Goal: Task Accomplishment & Management: Use online tool/utility

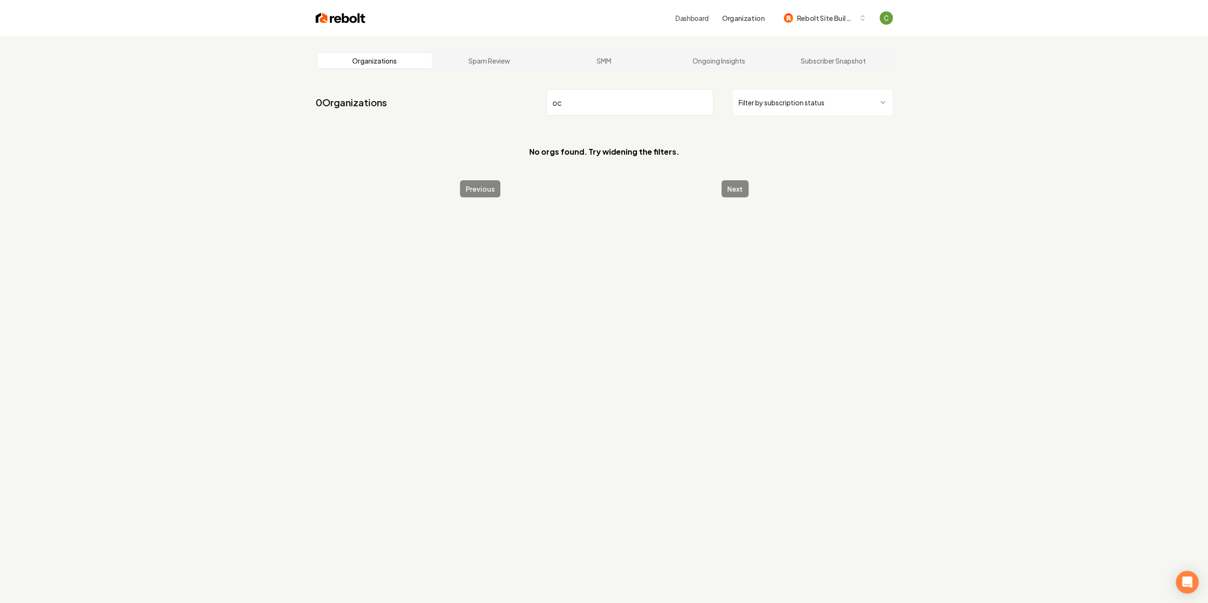
type input "o"
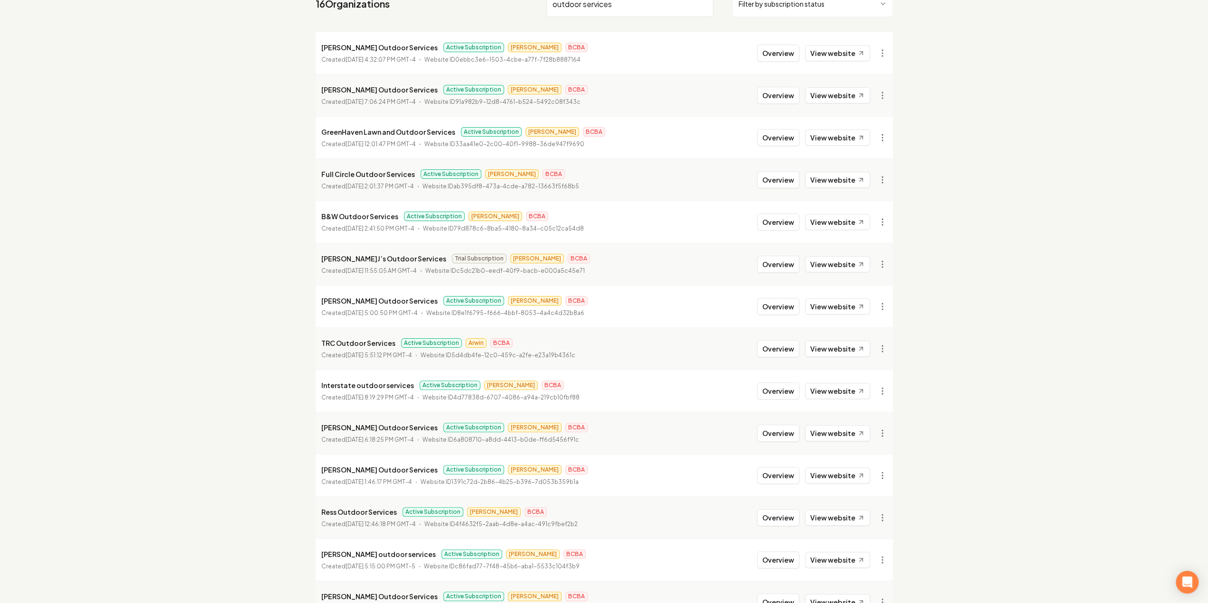
scroll to position [240, 0]
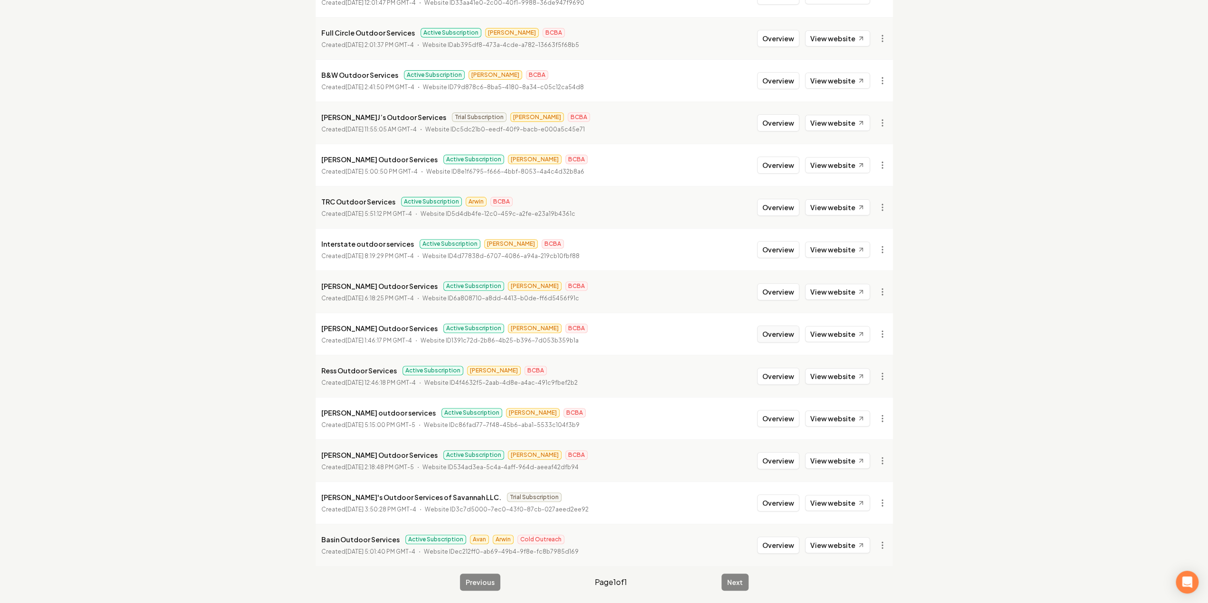
type input "outdoor services"
click at [790, 335] on button "Overview" at bounding box center [778, 334] width 42 height 17
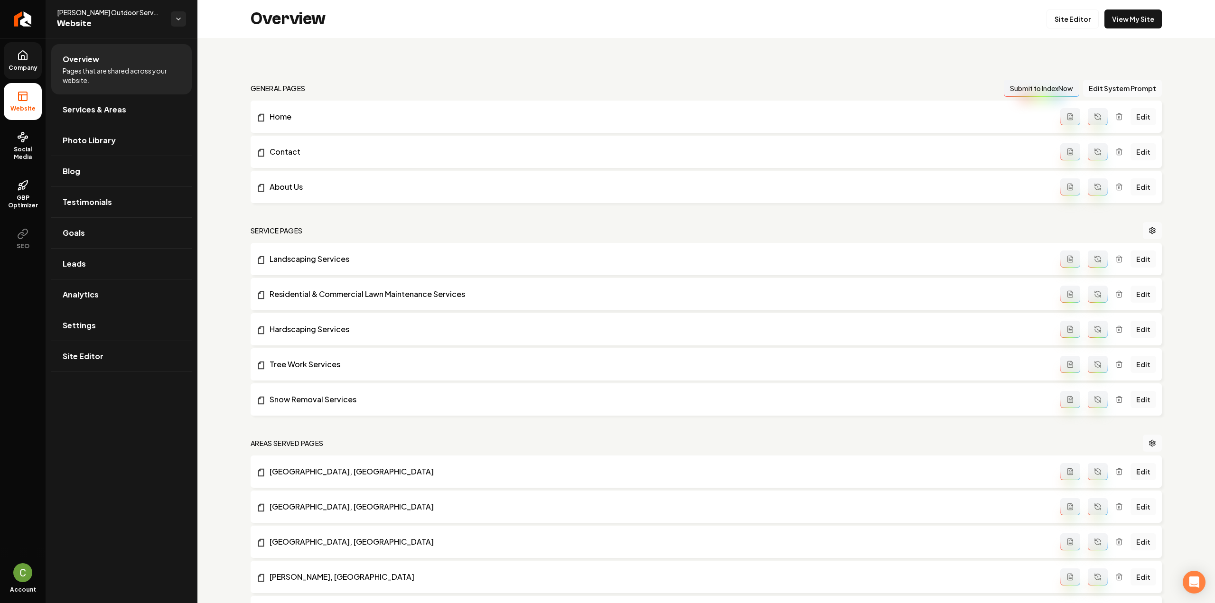
click at [33, 52] on link "Company" at bounding box center [23, 60] width 38 height 37
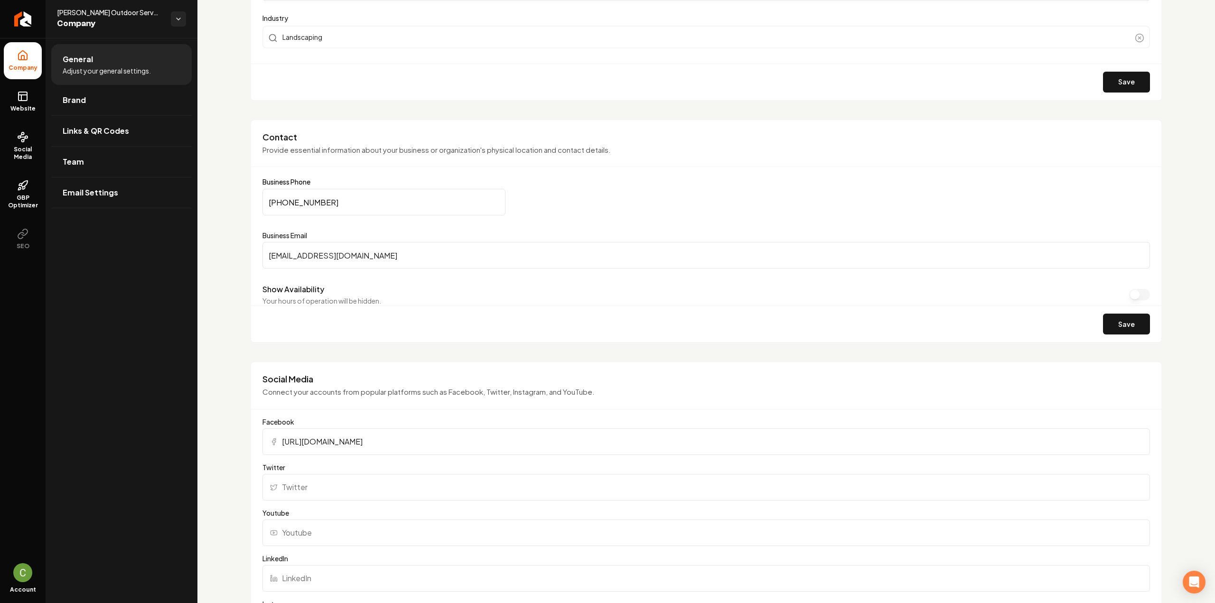
scroll to position [380, 0]
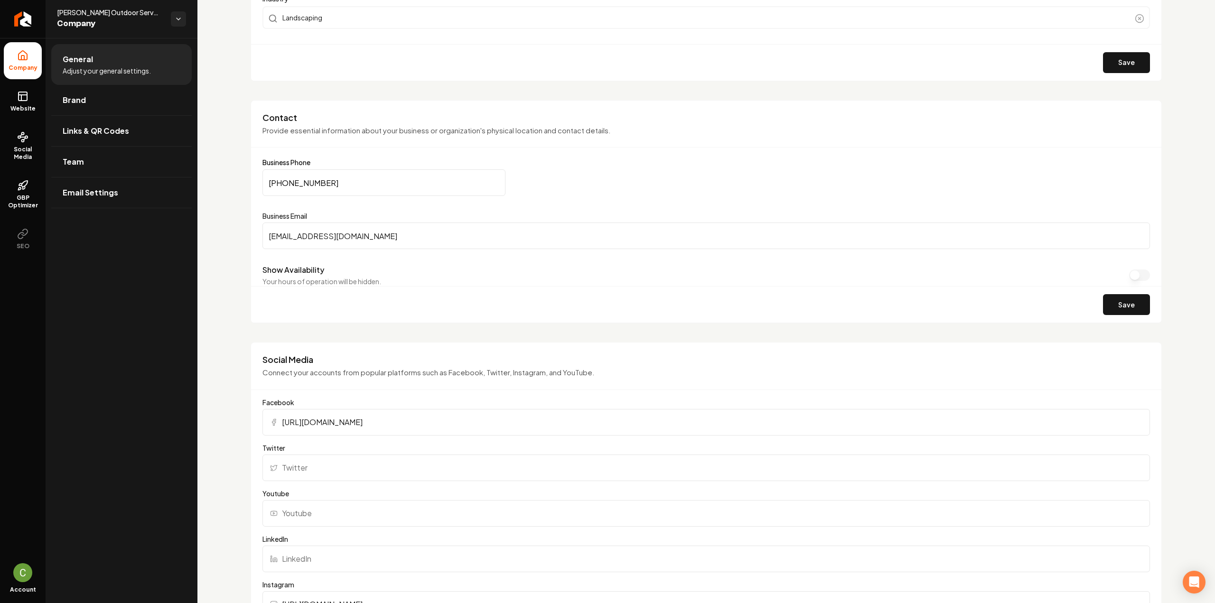
click at [390, 423] on input "https://www.facebook.com/profile.php?id=100064624876116" at bounding box center [707, 422] width 888 height 27
paste input "#"
type input "https://www.facebook.com/profile.php?id=100064624876116"
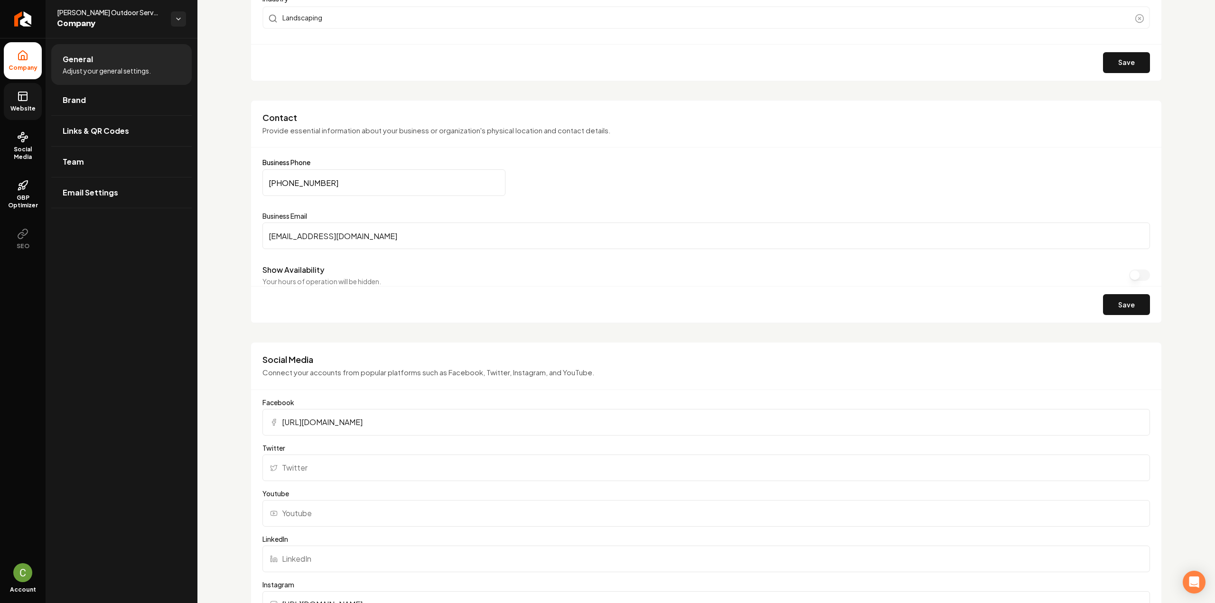
click at [18, 104] on link "Website" at bounding box center [23, 101] width 38 height 37
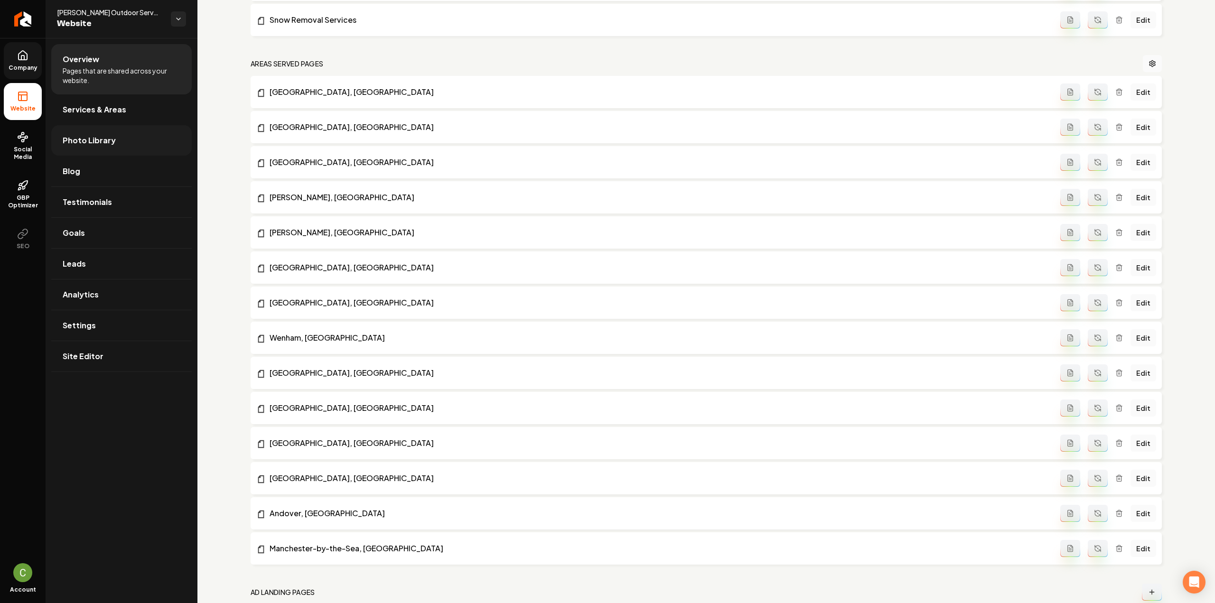
click at [96, 142] on span "Photo Library" at bounding box center [89, 140] width 53 height 11
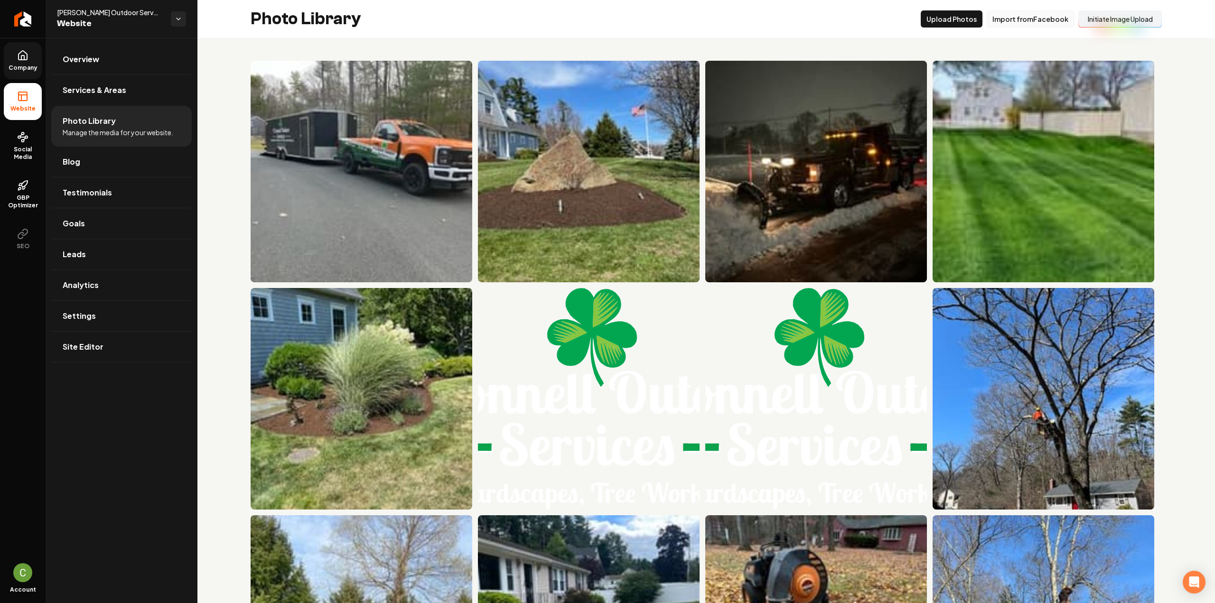
click at [1045, 16] on button "Import from Facebook" at bounding box center [1031, 18] width 88 height 17
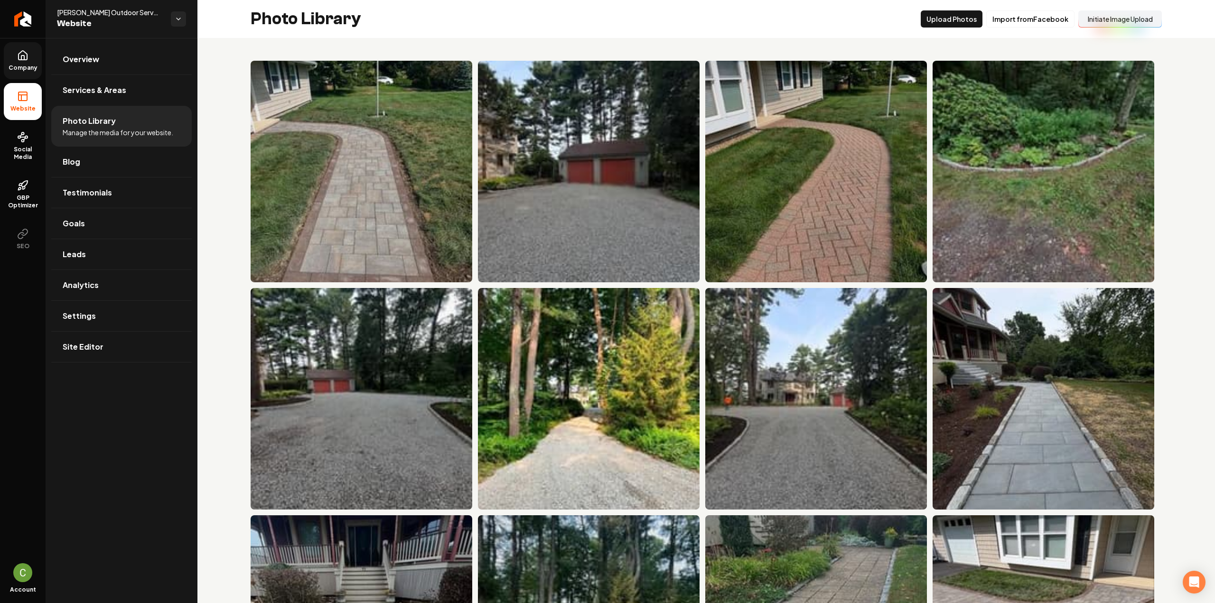
click at [23, 53] on icon at bounding box center [22, 55] width 11 height 11
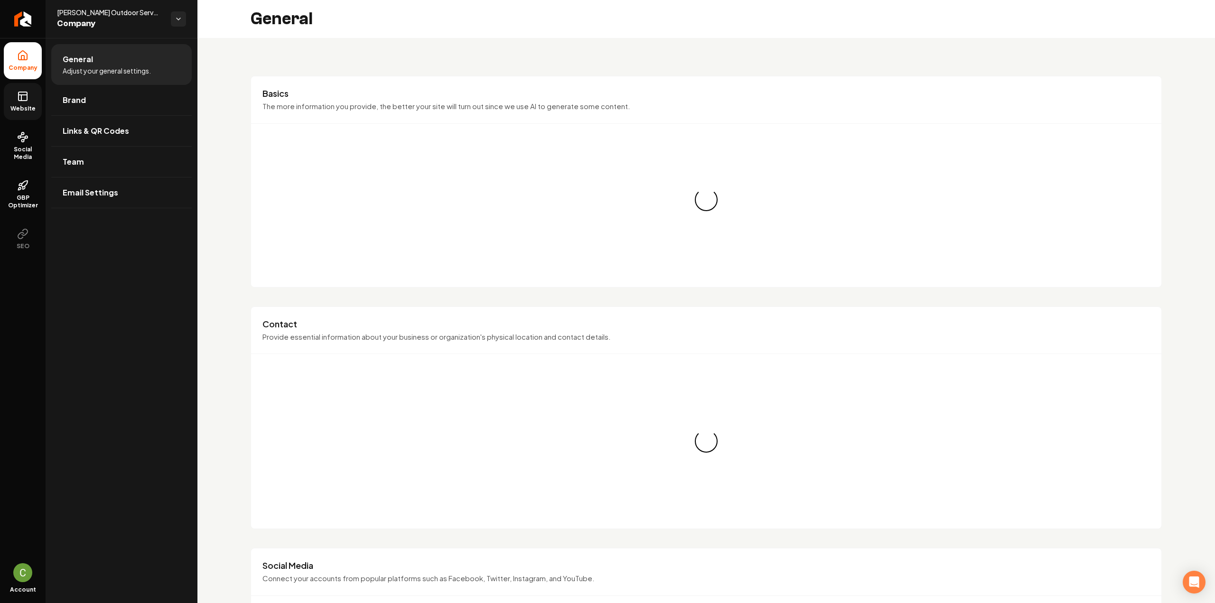
click at [24, 98] on icon at bounding box center [22, 96] width 11 height 11
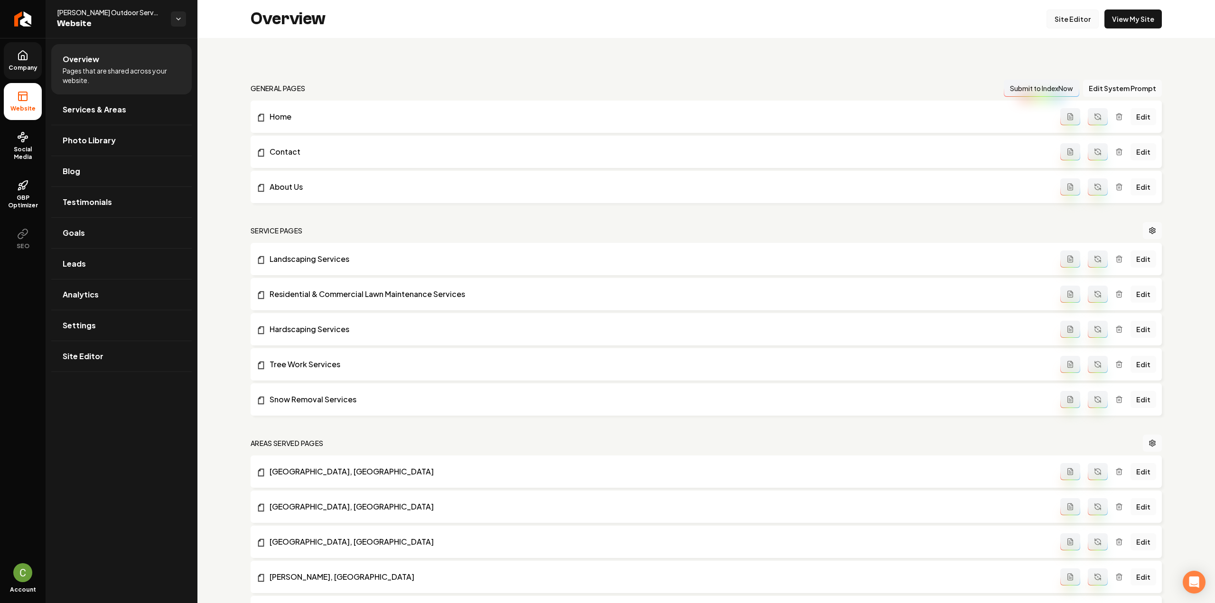
click at [1076, 11] on link "Site Editor" at bounding box center [1073, 18] width 52 height 19
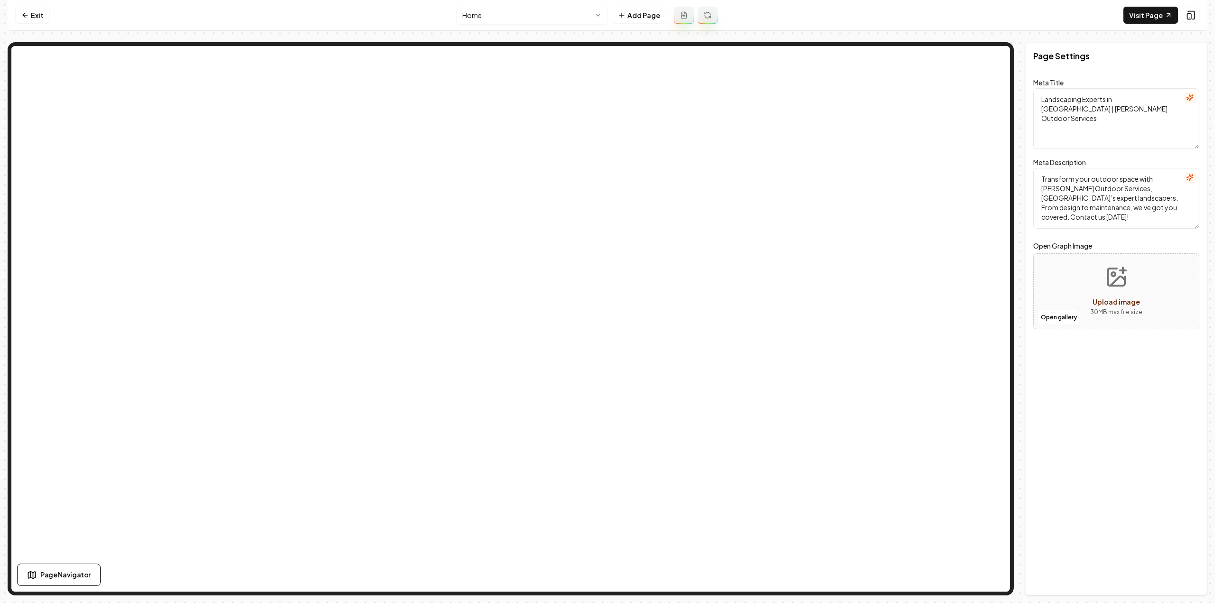
click at [555, 19] on html "Computer Required This feature is only available on a computer. Please switch t…" at bounding box center [607, 301] width 1215 height 603
click at [542, 18] on html "Computer Required This feature is only available on a computer. Please switch t…" at bounding box center [607, 301] width 1215 height 603
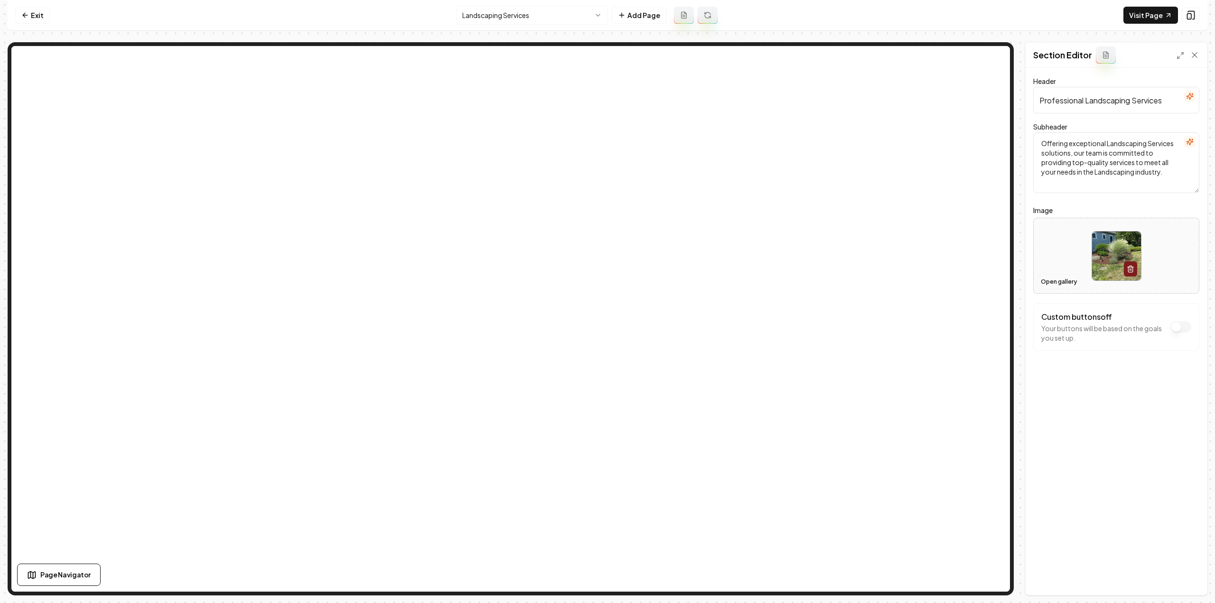
click at [1071, 279] on button "Open gallery" at bounding box center [1059, 281] width 43 height 15
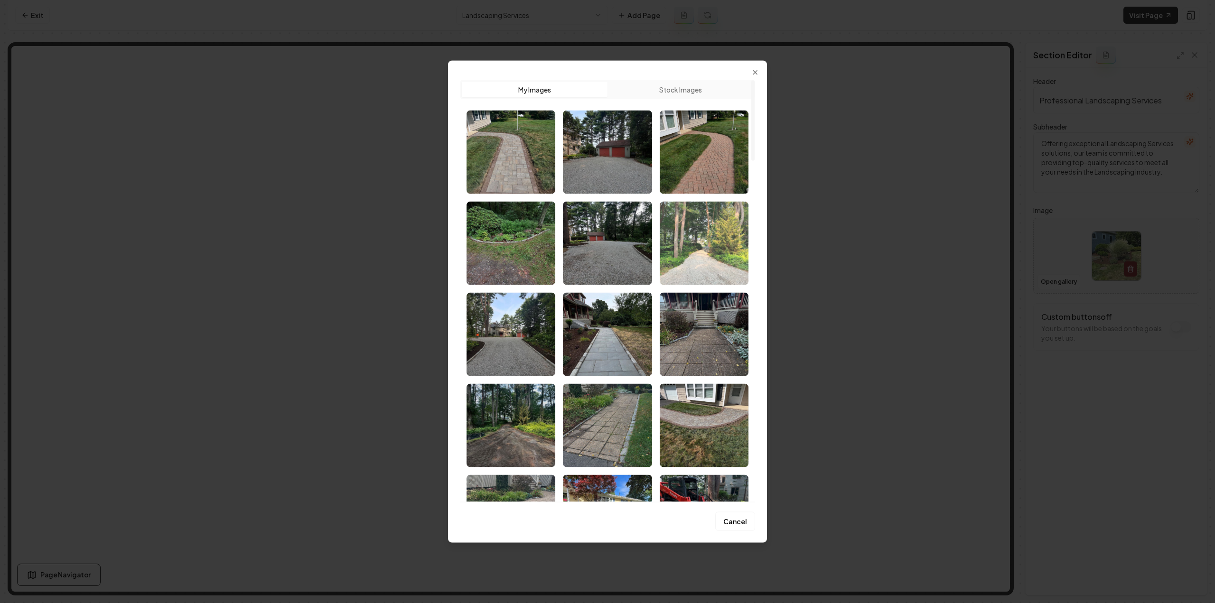
click at [690, 257] on img "Select image image_68a4bb375c7cd75eb81d54d8.jpeg" at bounding box center [704, 243] width 89 height 84
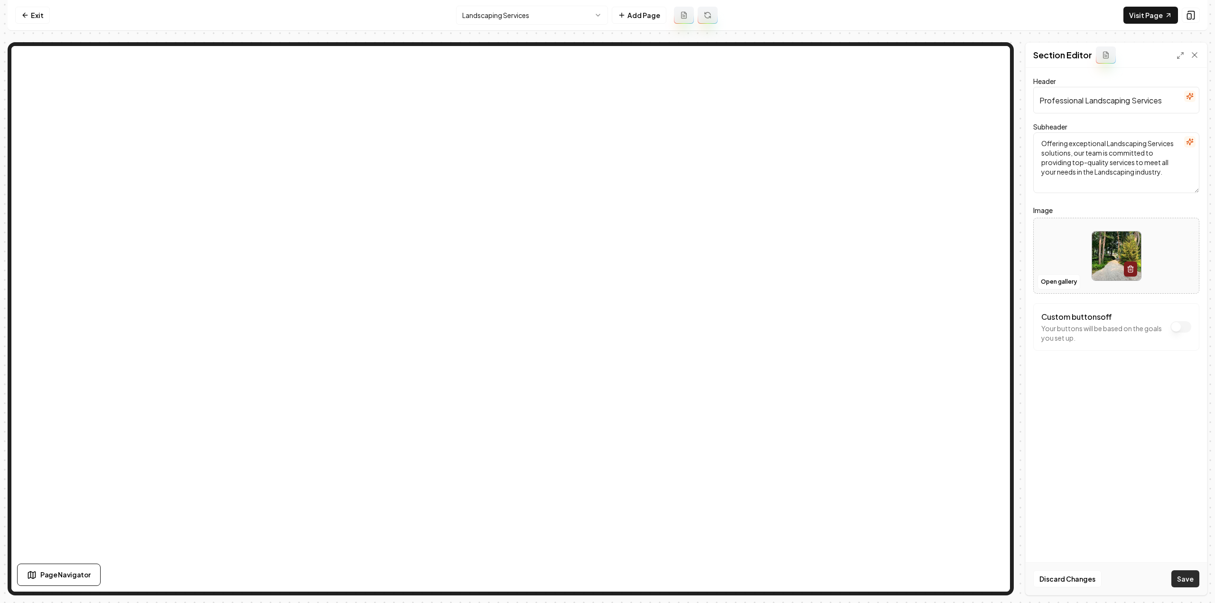
click at [1195, 580] on button "Save" at bounding box center [1186, 579] width 28 height 17
click at [521, 12] on html "Computer Required This feature is only available on a computer. Please switch t…" at bounding box center [607, 301] width 1215 height 603
click at [1048, 280] on button "Open gallery" at bounding box center [1059, 281] width 43 height 15
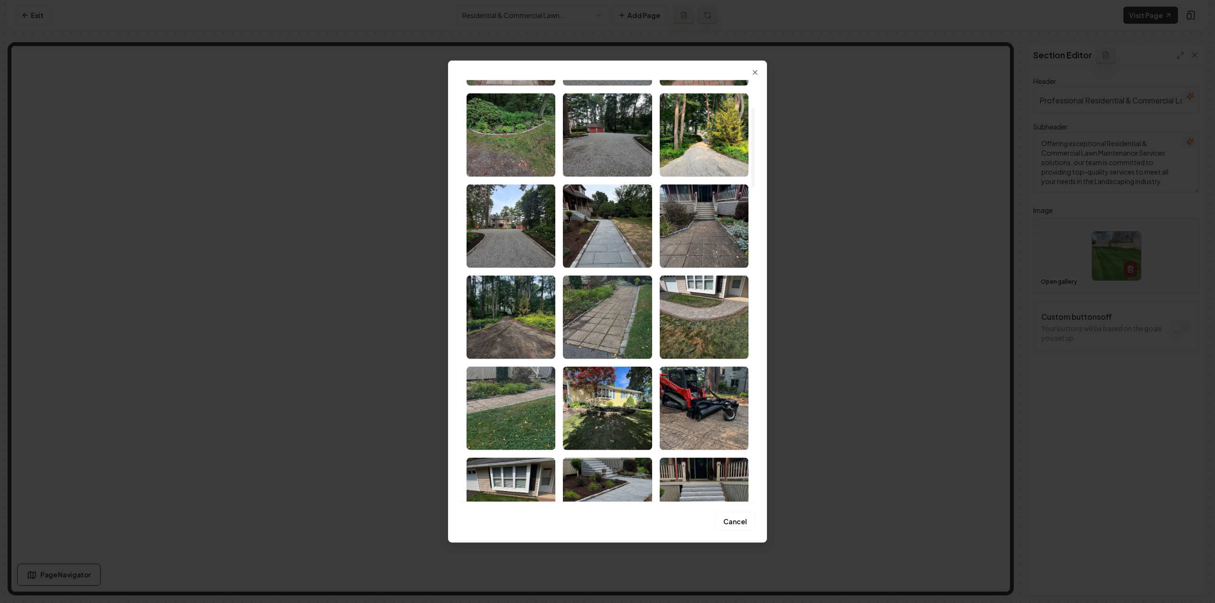
scroll to position [142, 0]
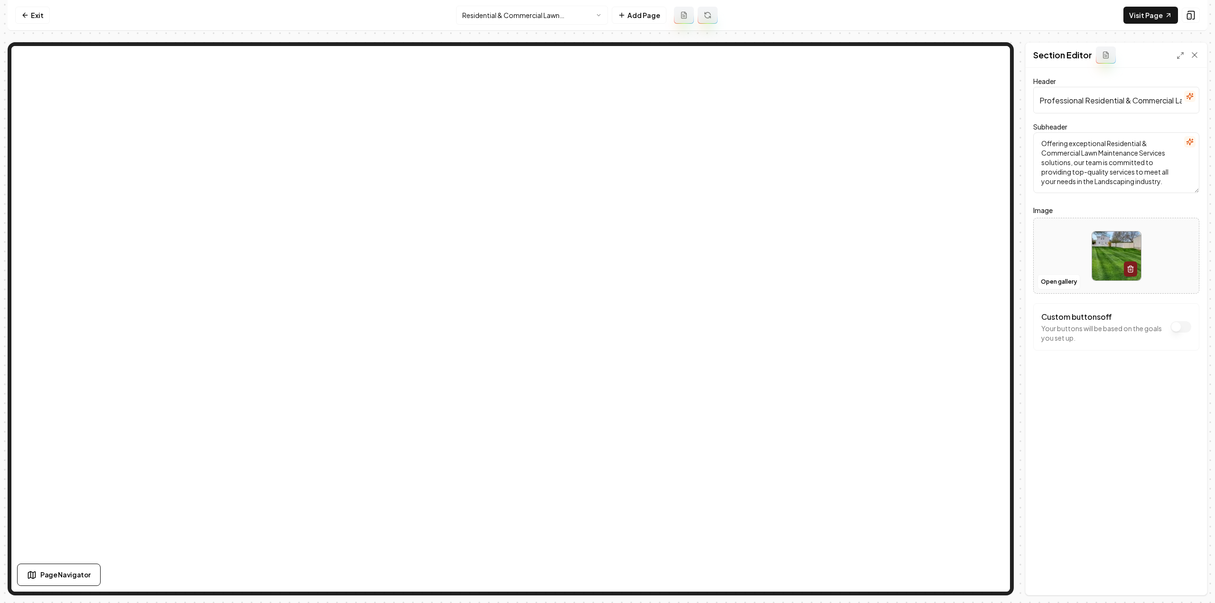
click at [540, 9] on html "Computer Required This feature is only available on a computer. Please switch t…" at bounding box center [607, 301] width 1215 height 603
click at [1043, 282] on button "Open gallery" at bounding box center [1059, 281] width 43 height 15
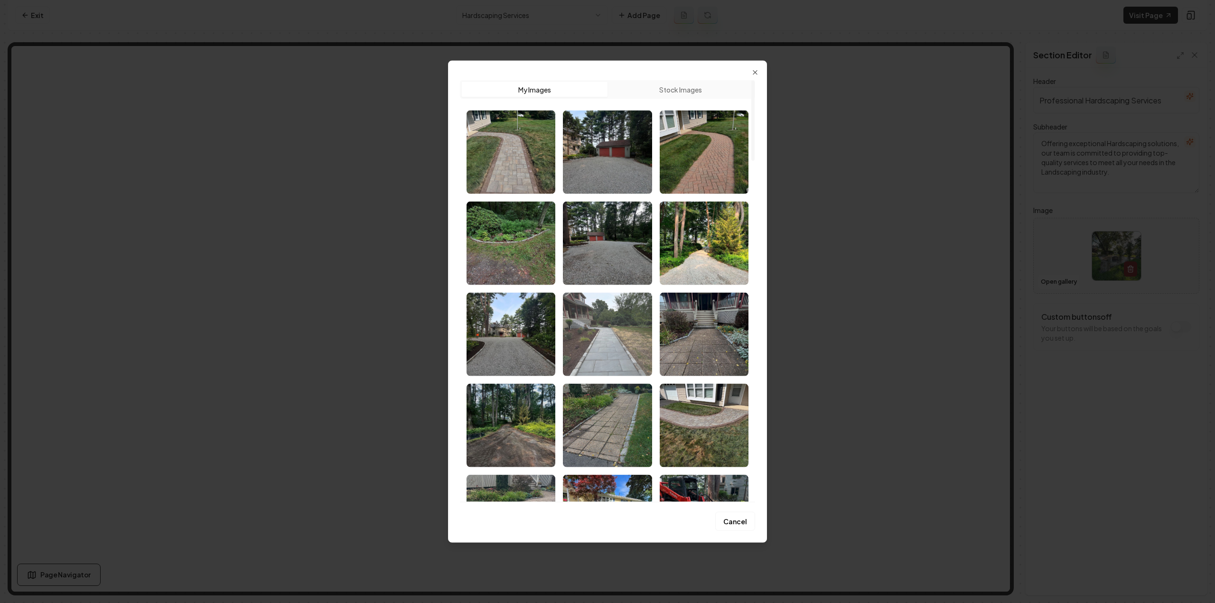
click at [622, 364] on img "Select image image_68a4bb375c7cd75eb81d5271.jpeg" at bounding box center [607, 334] width 89 height 84
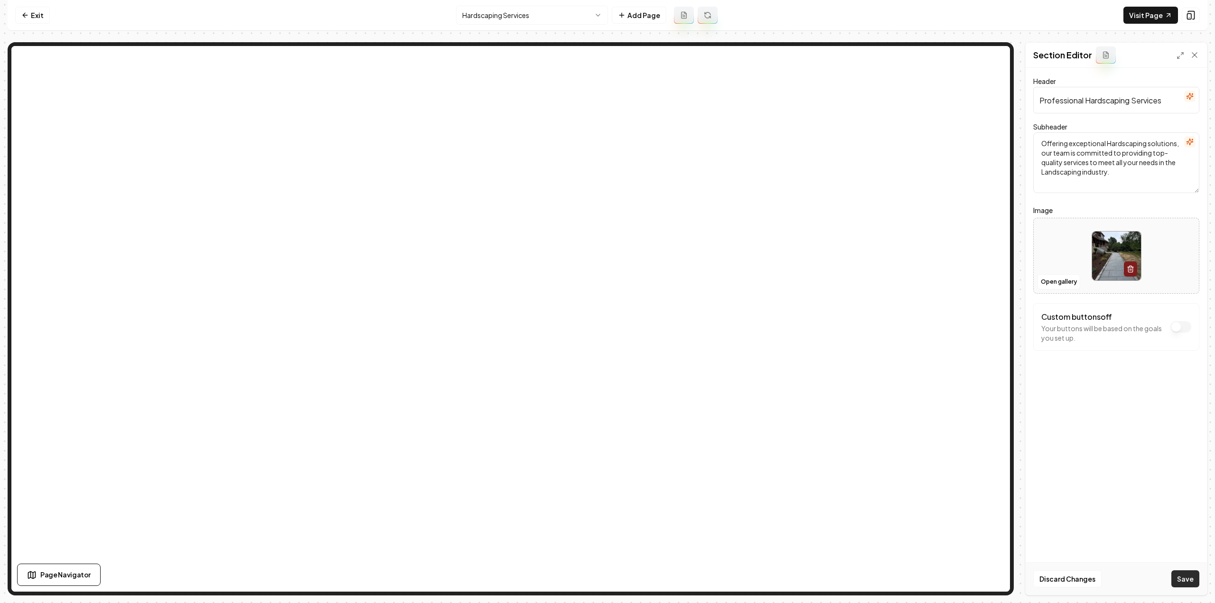
click at [1184, 583] on button "Save" at bounding box center [1186, 579] width 28 height 17
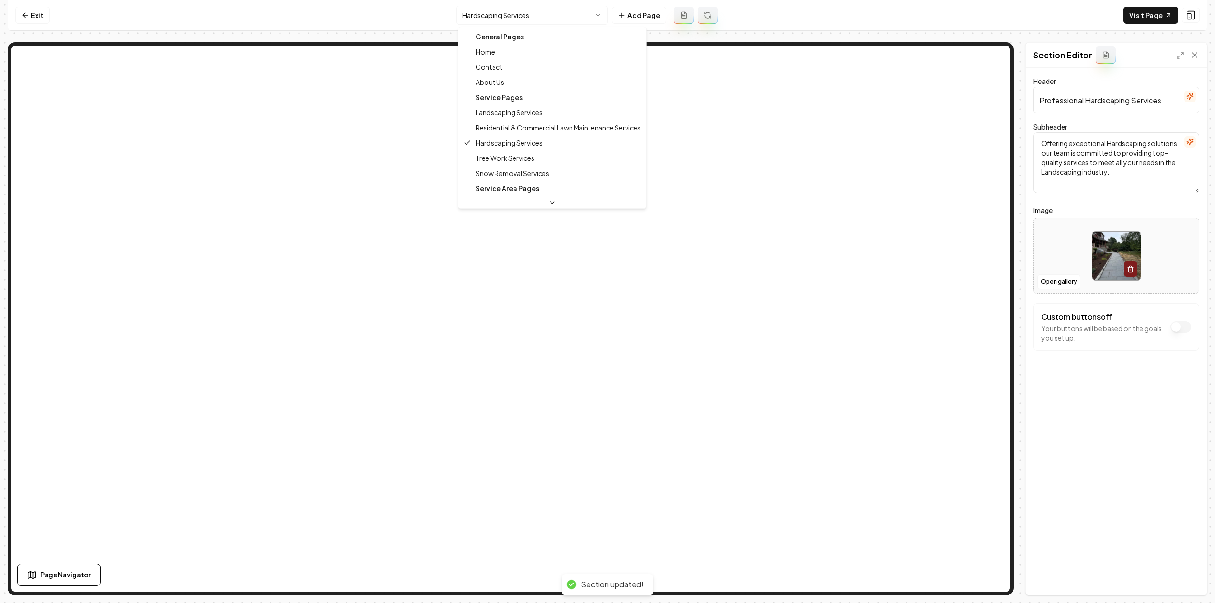
click at [520, 14] on html "Computer Required This feature is only available on a computer. Please switch t…" at bounding box center [607, 301] width 1215 height 603
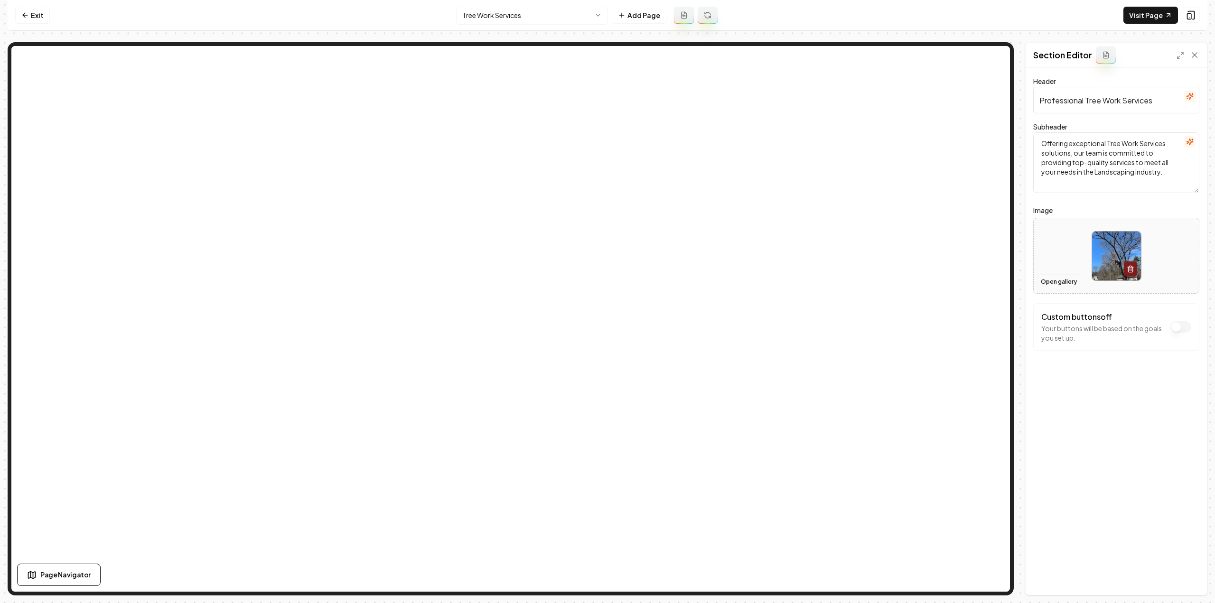
click at [1062, 281] on button "Open gallery" at bounding box center [1059, 281] width 43 height 15
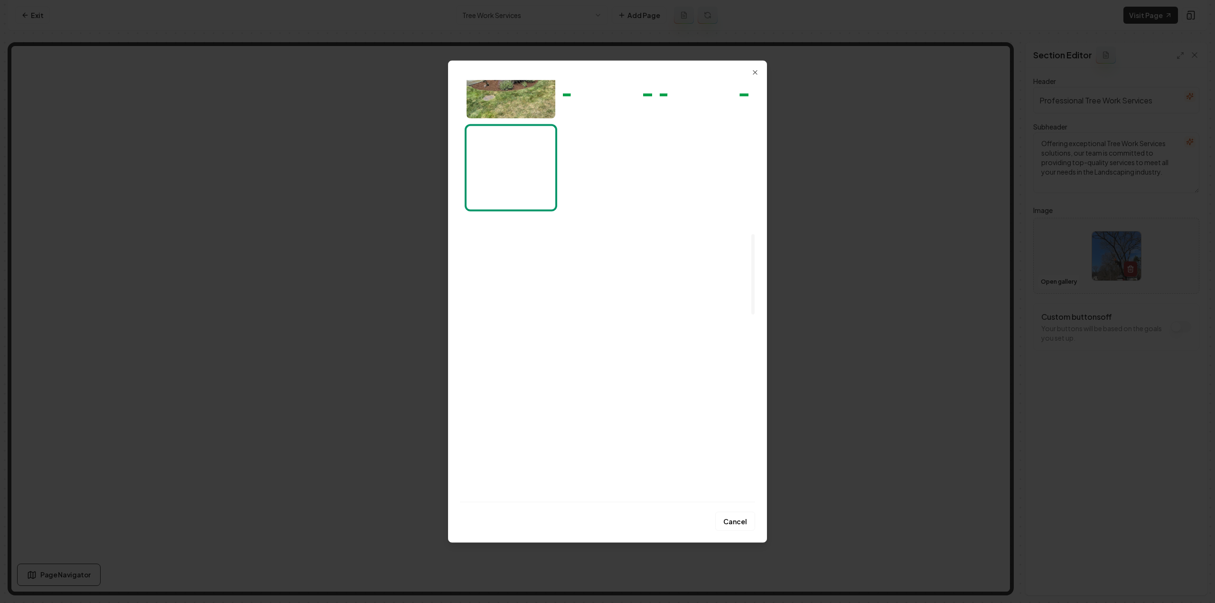
scroll to position [807, 0]
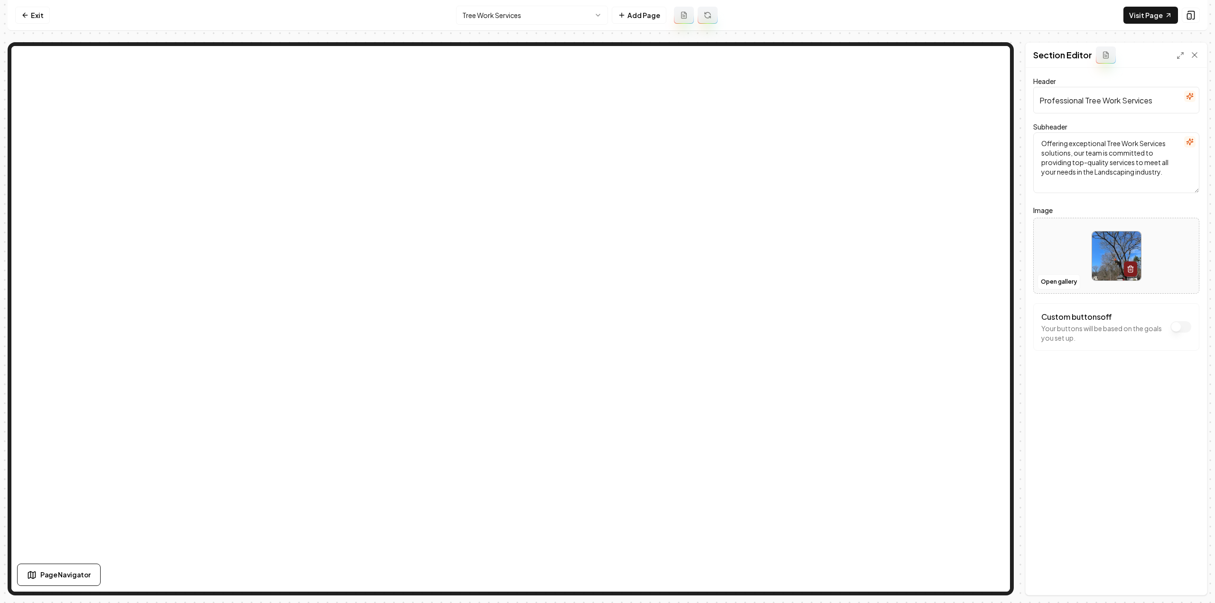
click at [495, 21] on html "Computer Required This feature is only available on a computer. Please switch t…" at bounding box center [607, 301] width 1215 height 603
click at [508, 9] on html "Computer Required This feature is only available on a computer. Please switch t…" at bounding box center [607, 301] width 1215 height 603
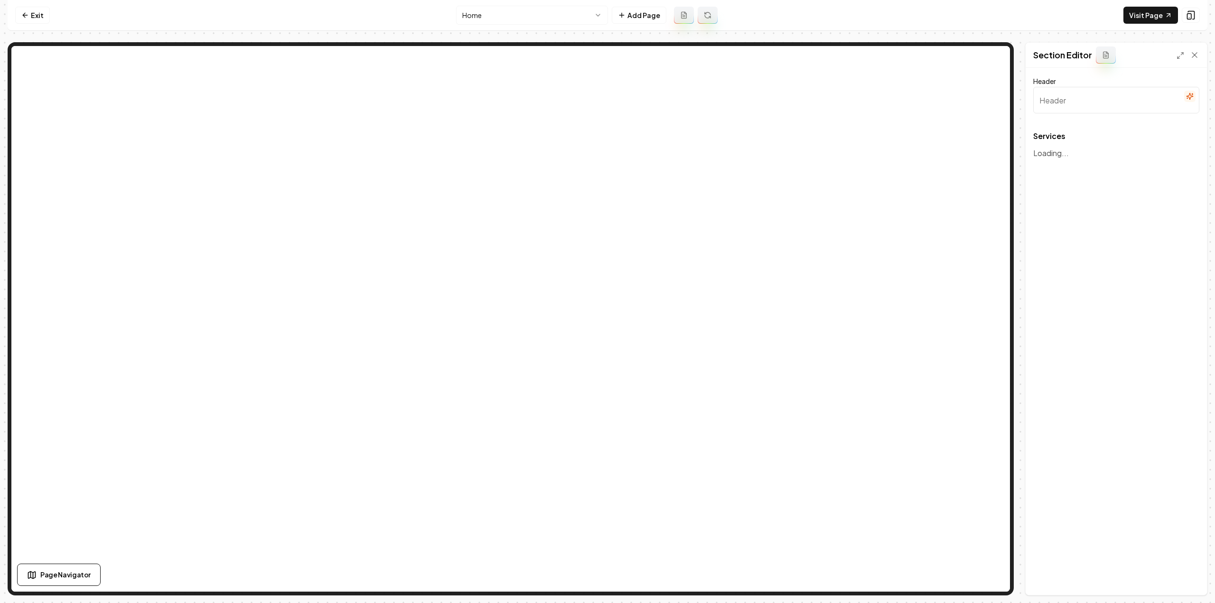
type input "Comprehensive Outdoor Solutions"
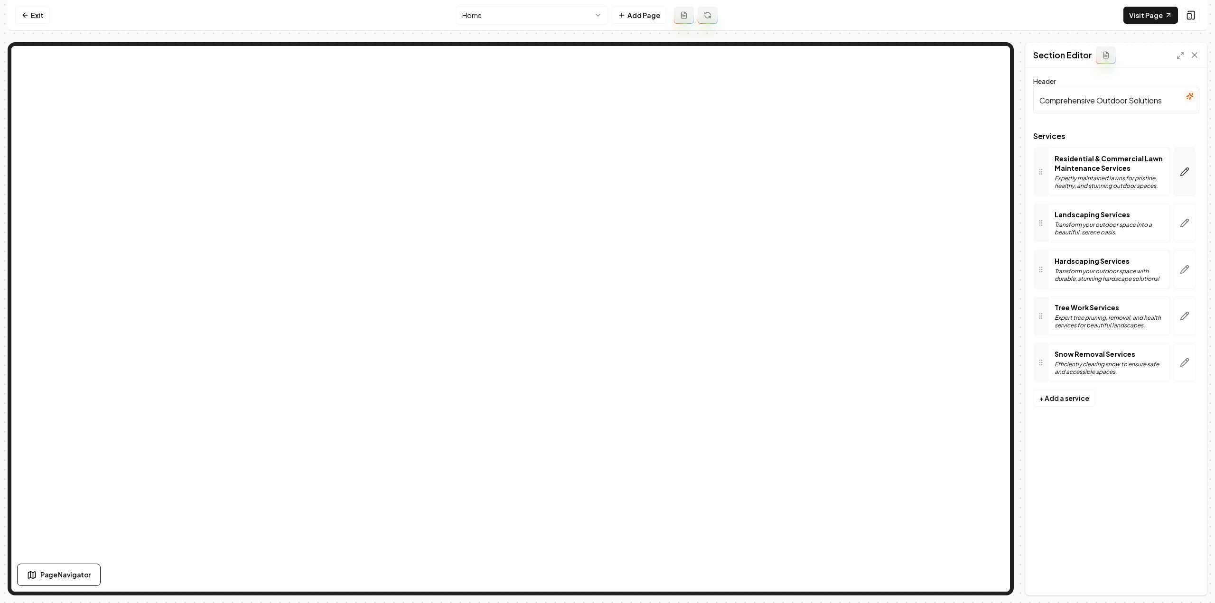
click at [1186, 180] on button "button" at bounding box center [1185, 172] width 22 height 48
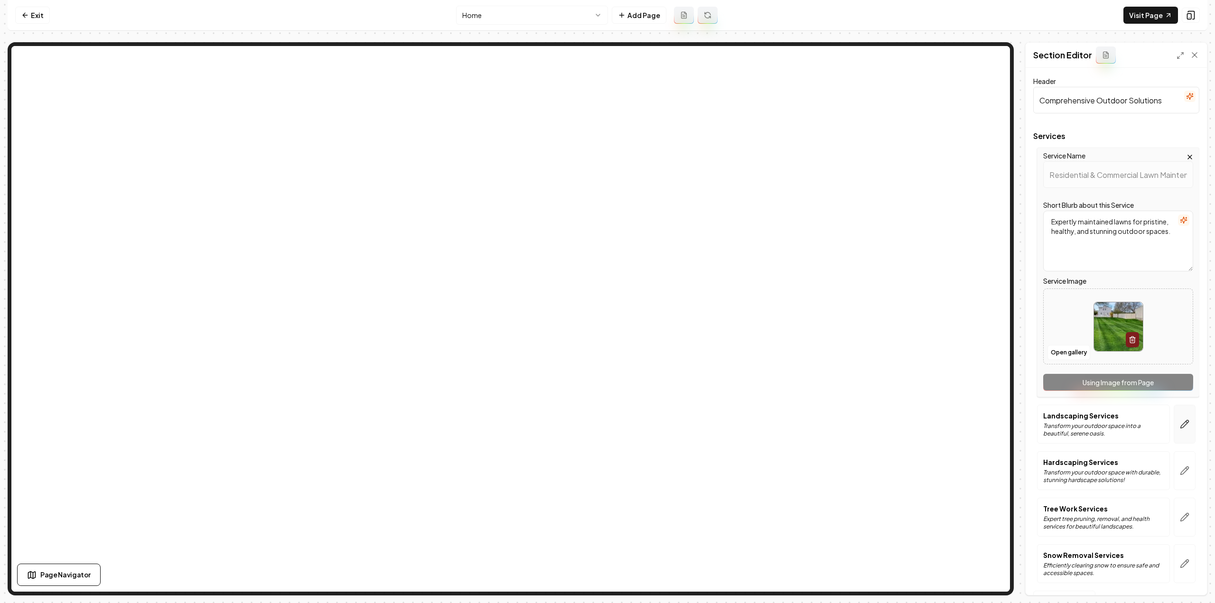
click at [1183, 430] on button "button" at bounding box center [1185, 424] width 22 height 39
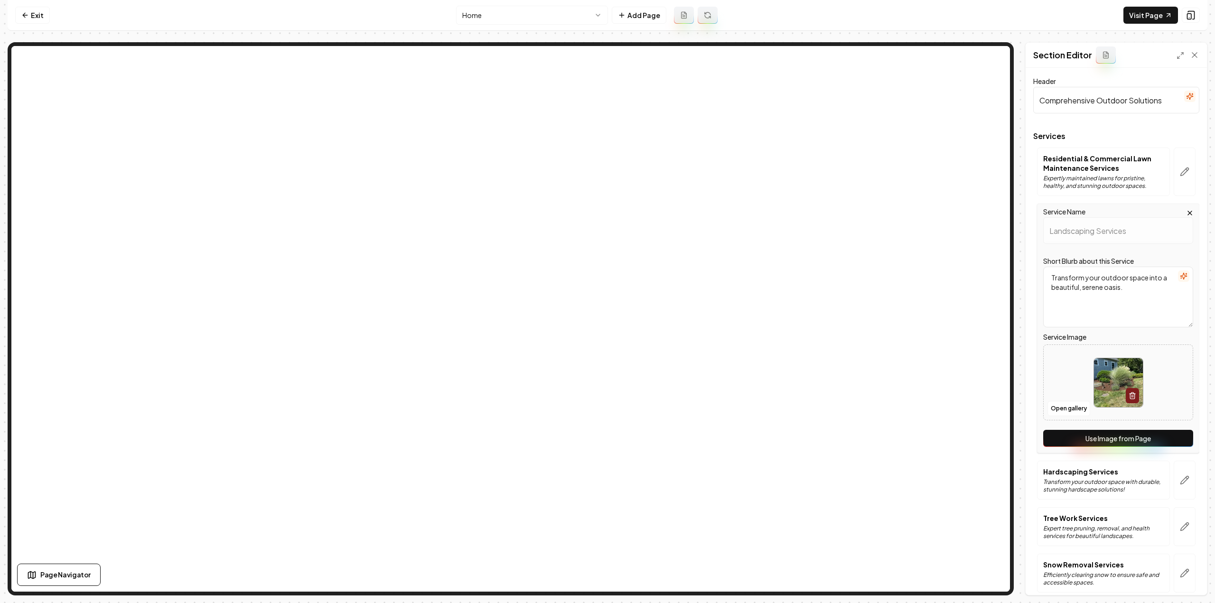
click at [1172, 432] on button "Use Image from Page" at bounding box center [1119, 438] width 150 height 17
click at [1180, 482] on icon "button" at bounding box center [1184, 480] width 9 height 9
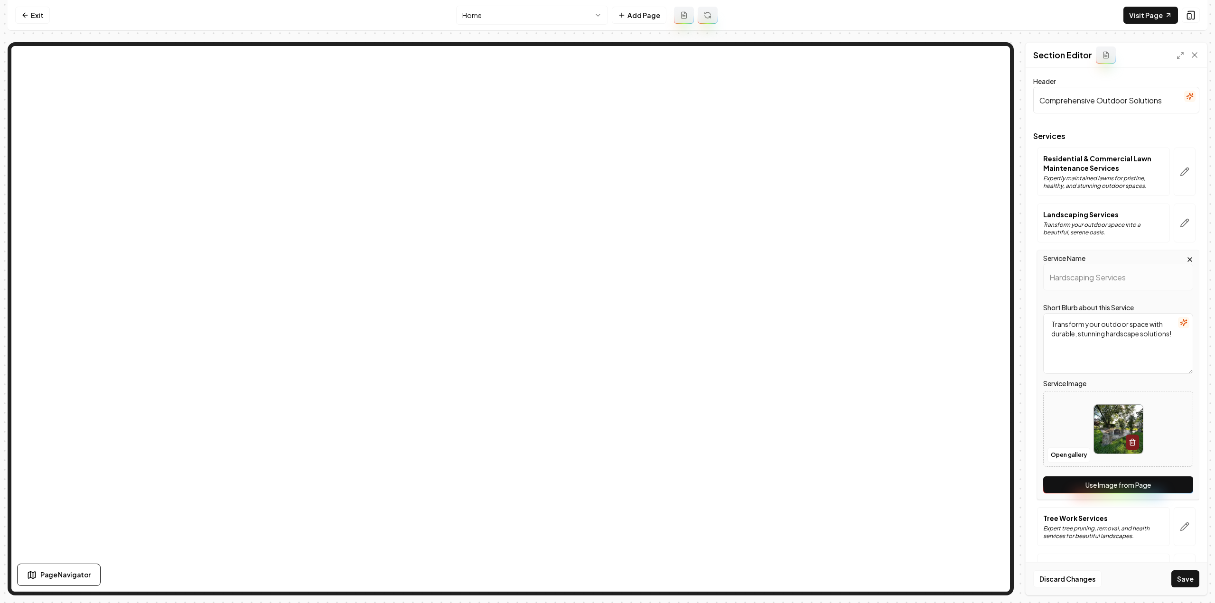
click at [1159, 484] on button "Use Image from Page" at bounding box center [1119, 485] width 150 height 17
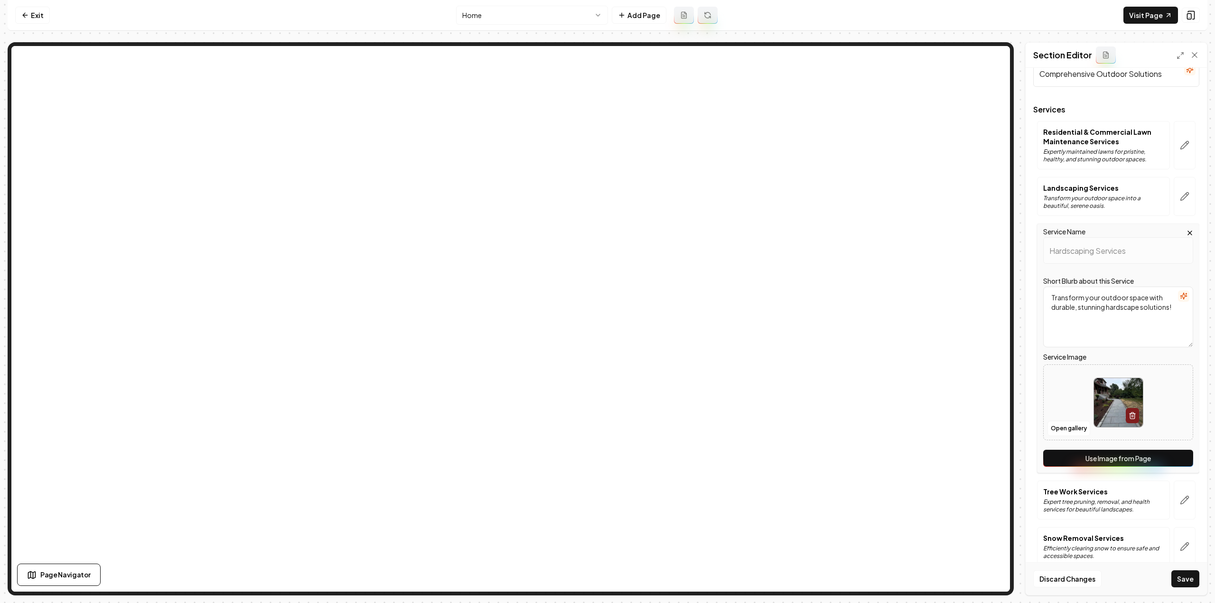
scroll to position [39, 0]
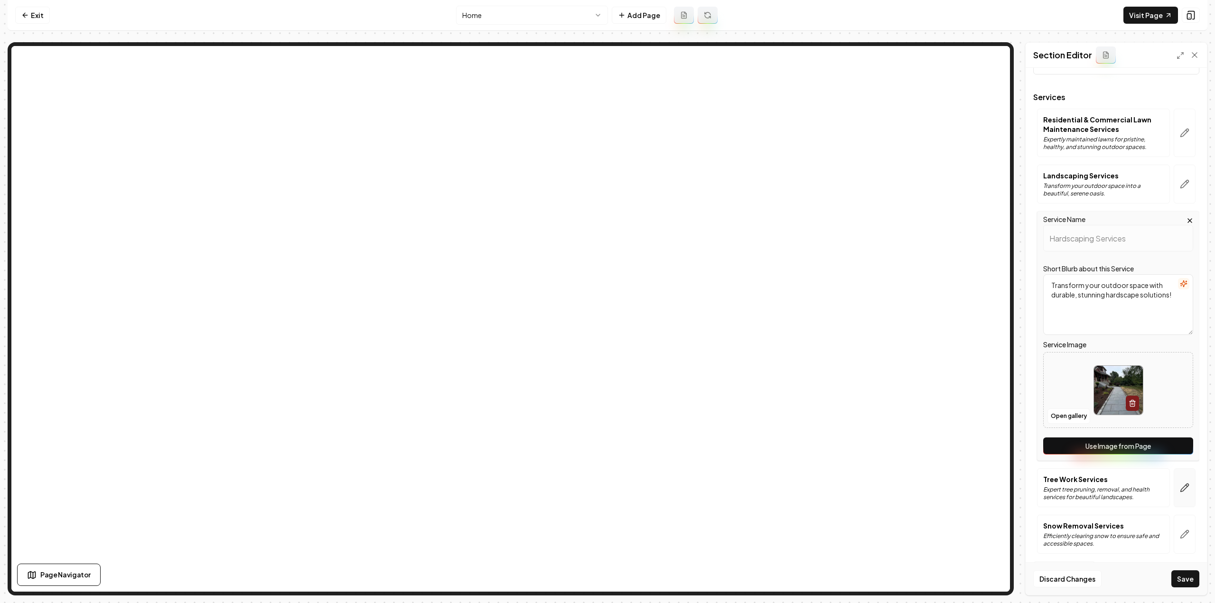
click at [1179, 480] on button "button" at bounding box center [1185, 488] width 22 height 39
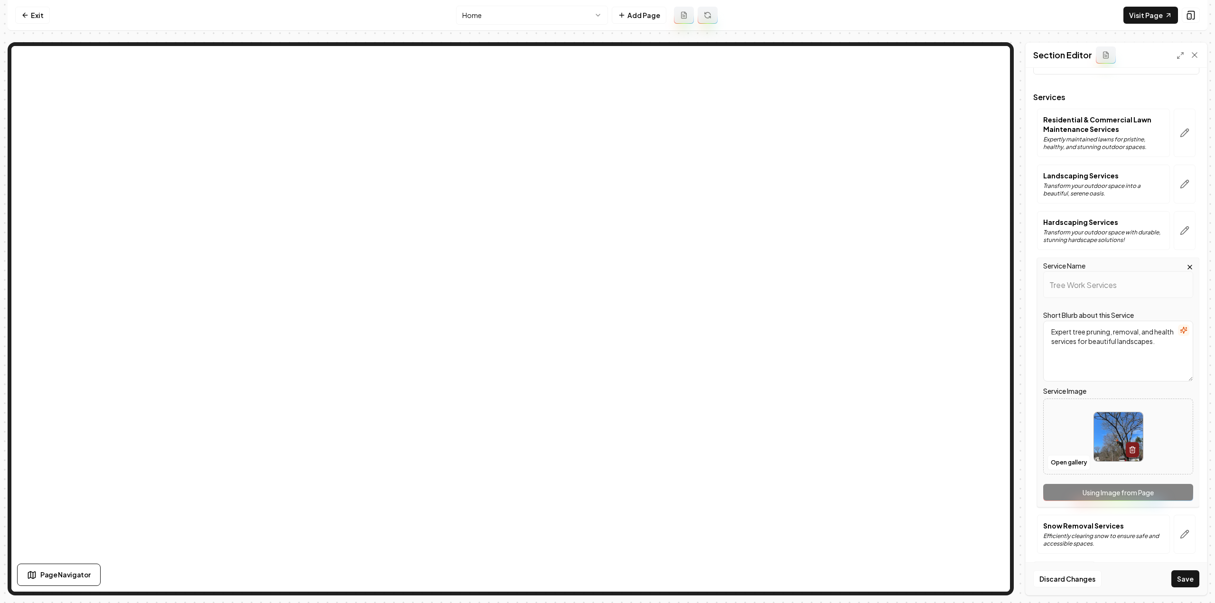
click at [1153, 498] on div "Service Name Tree Work Services Short Blurb about this Service Expert tree prun…" at bounding box center [1118, 383] width 162 height 250
click at [1184, 588] on div "Discard Changes Save" at bounding box center [1116, 579] width 181 height 33
click at [1185, 582] on button "Save" at bounding box center [1186, 579] width 28 height 17
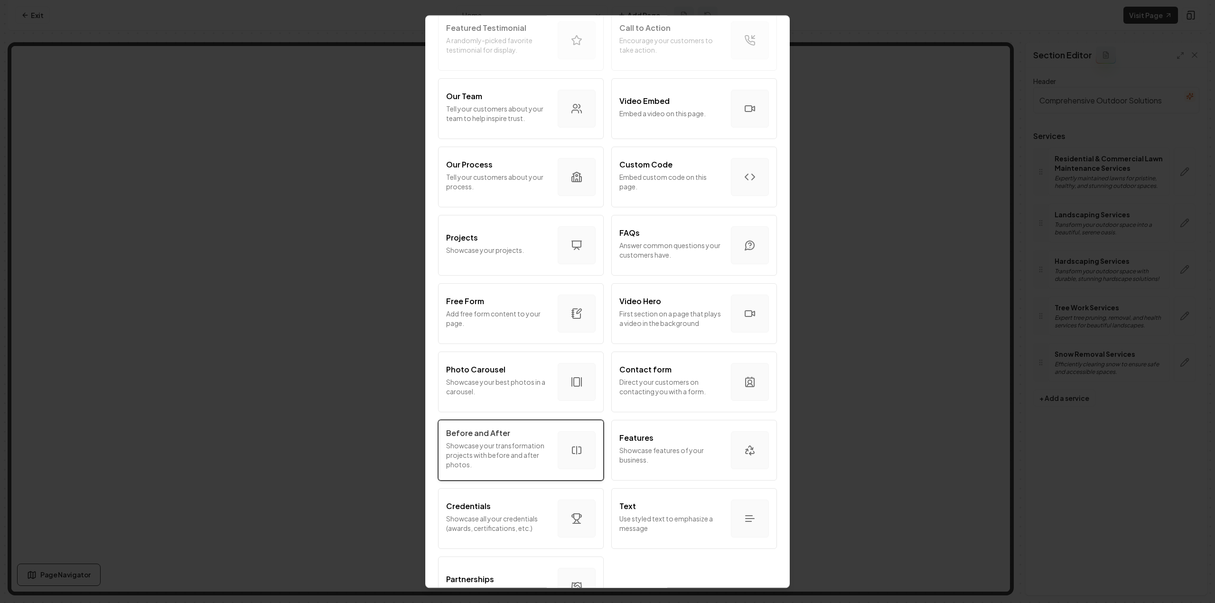
scroll to position [321, 0]
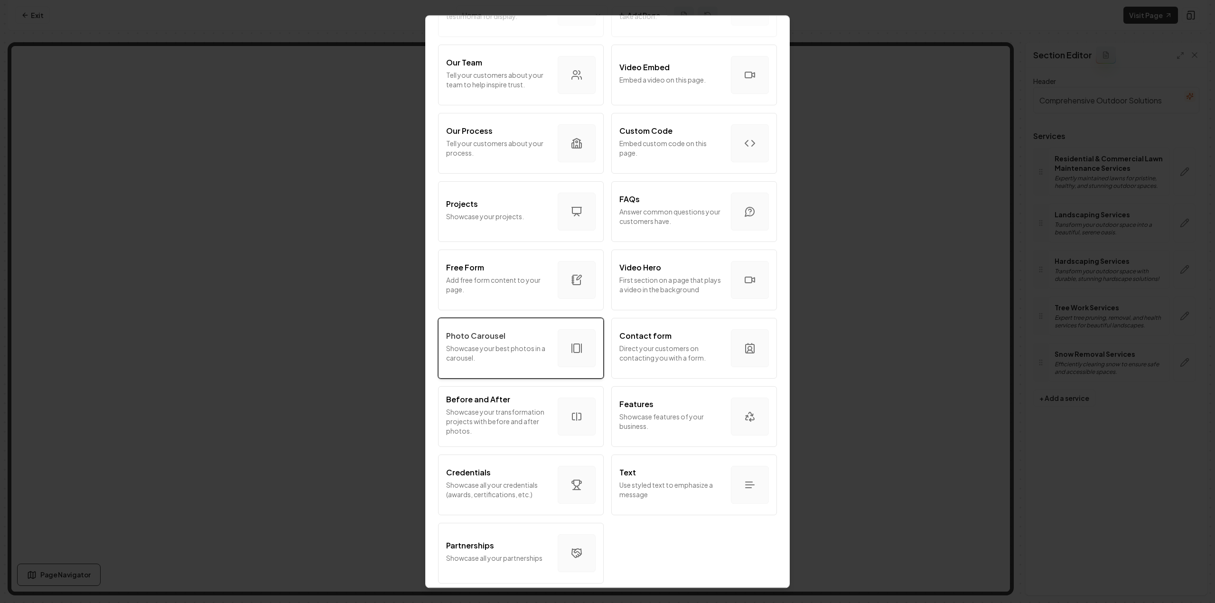
click at [525, 320] on button "Photo Carousel Showcase your best photos in a carousel." at bounding box center [521, 348] width 166 height 61
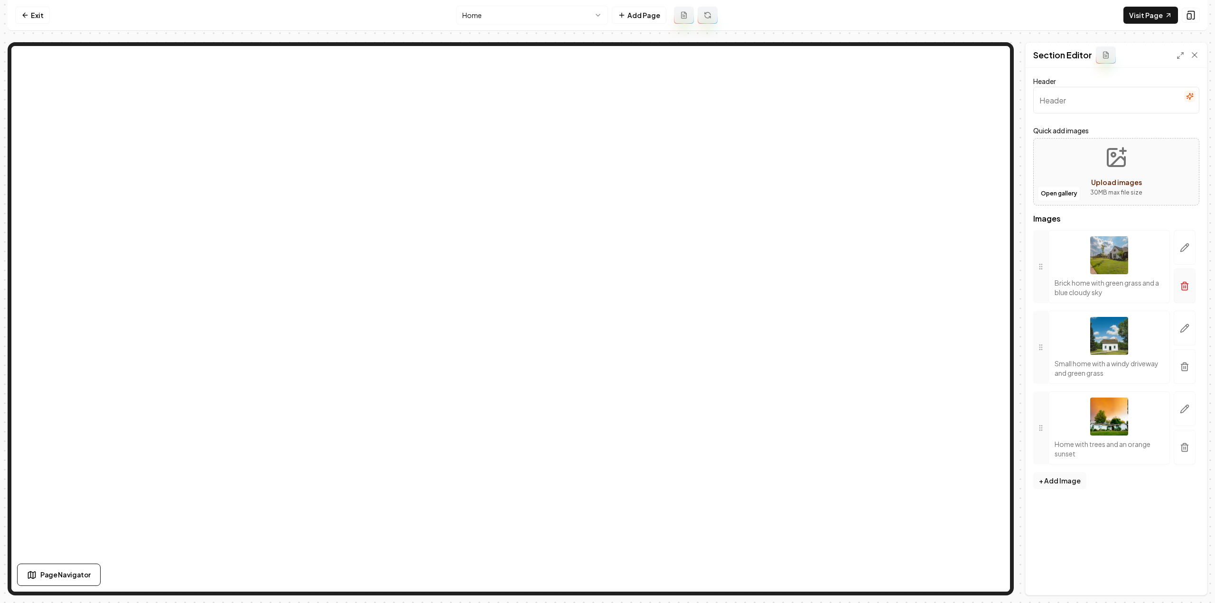
click at [1184, 286] on line "button" at bounding box center [1184, 287] width 0 height 2
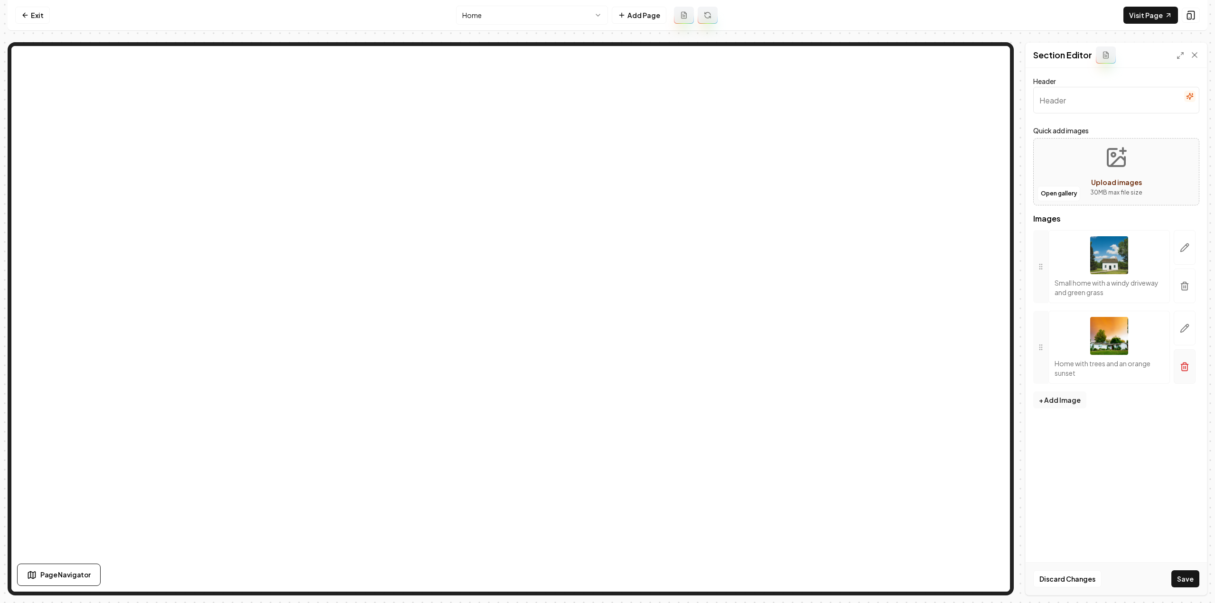
click at [1184, 286] on line "button" at bounding box center [1184, 287] width 0 height 2
click at [1184, 285] on button "button" at bounding box center [1185, 279] width 22 height 30
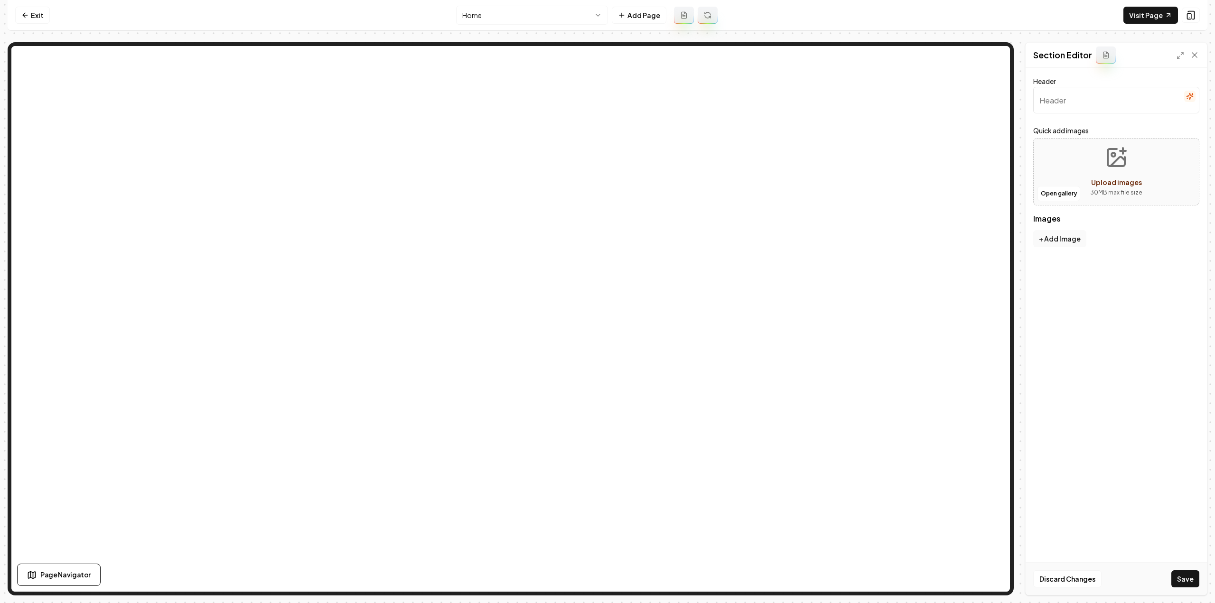
drag, startPoint x: 1132, startPoint y: 280, endPoint x: 1084, endPoint y: 216, distance: 80.0
click at [1132, 280] on div "Header Quick add images Open gallery Upload images 30 MB max file size Images T…" at bounding box center [1116, 331] width 181 height 527
click at [1056, 194] on button "Open gallery" at bounding box center [1059, 193] width 43 height 15
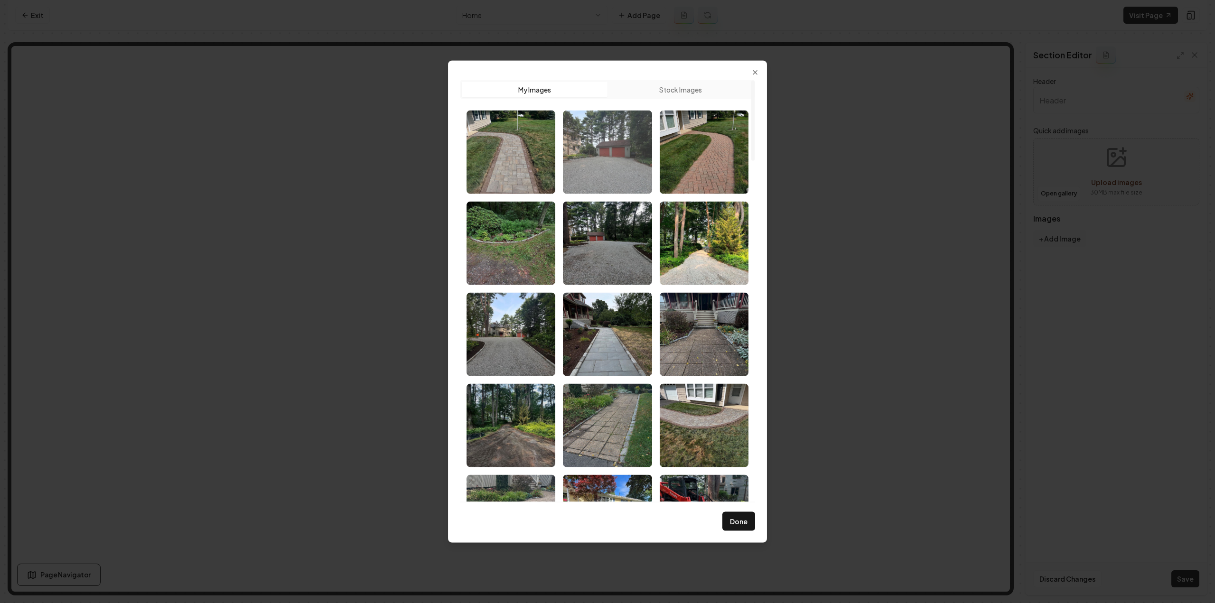
drag, startPoint x: 510, startPoint y: 171, endPoint x: 579, endPoint y: 175, distance: 69.4
click at [510, 171] on img "Select image image_68a4bb385c7cd75eb81d57db.jpeg" at bounding box center [511, 152] width 89 height 84
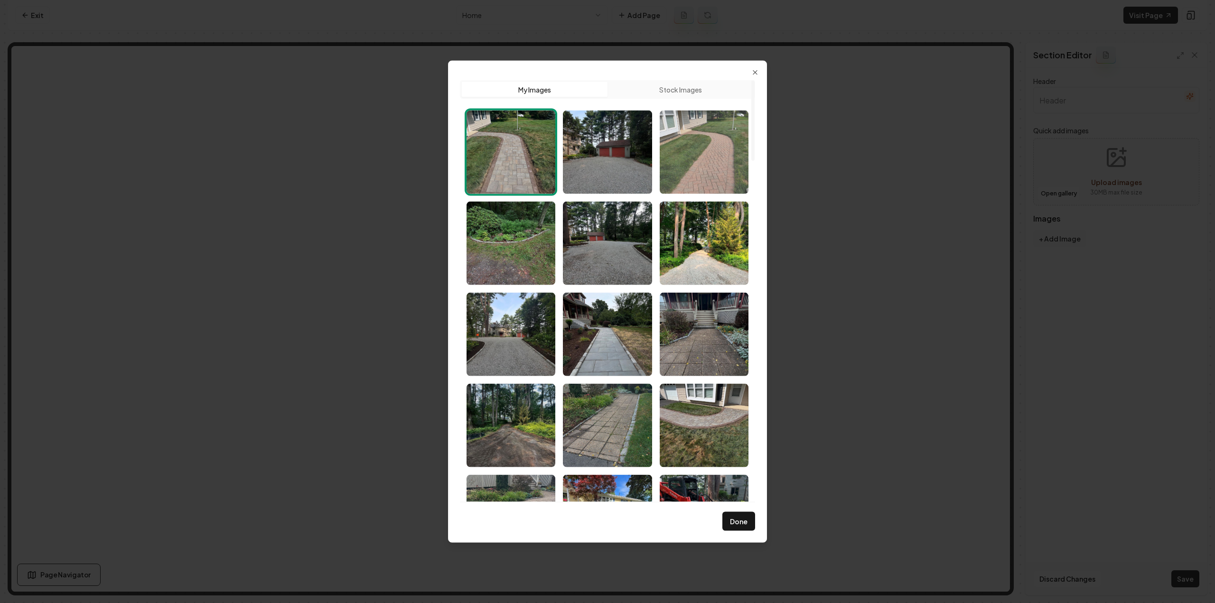
click at [727, 160] on img "Select image image_68a4bb375c7cd75eb81d556b.jpeg" at bounding box center [704, 152] width 89 height 84
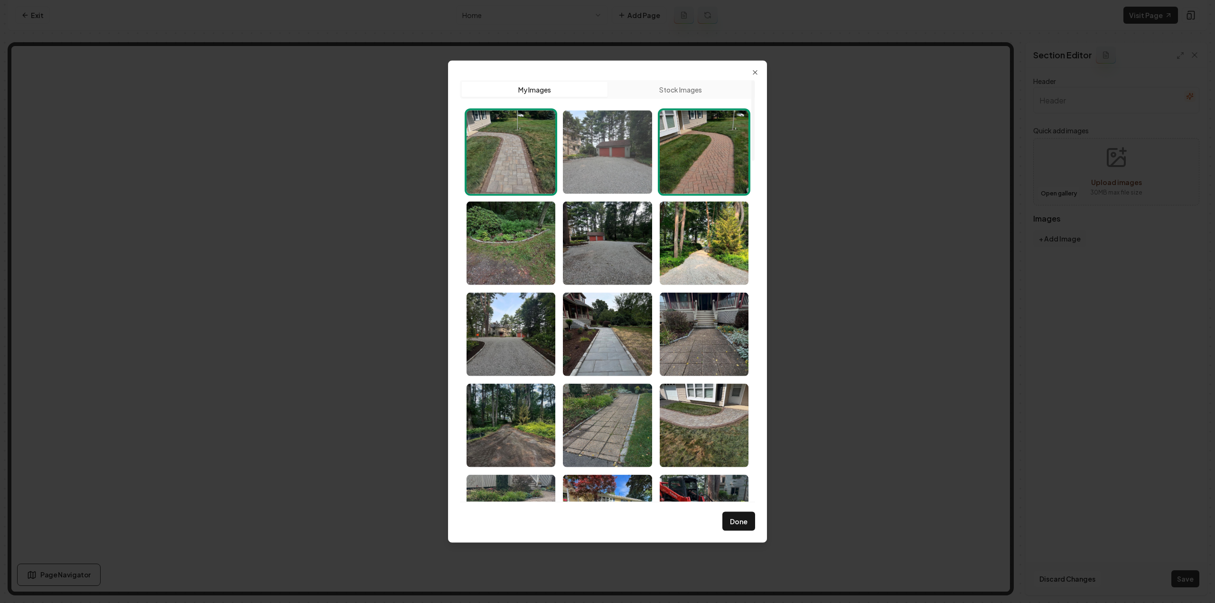
click at [577, 168] on img "Select image image_68a4bb375c7cd75eb81d5575.jpeg" at bounding box center [607, 152] width 89 height 84
drag, startPoint x: 523, startPoint y: 248, endPoint x: 735, endPoint y: 292, distance: 216.7
click at [524, 249] on img "Select image image_68a4bb385c7cd75eb81d5912.jpeg" at bounding box center [511, 243] width 89 height 84
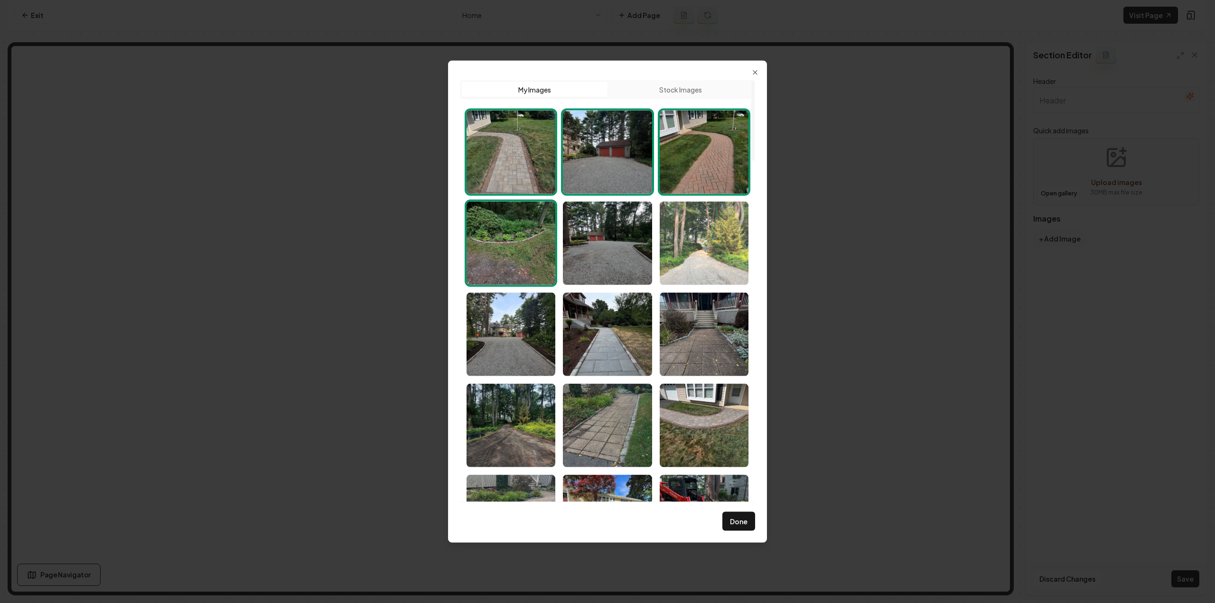
click at [740, 263] on img "Select image image_68a4bb375c7cd75eb81d54d8.jpeg" at bounding box center [704, 243] width 89 height 84
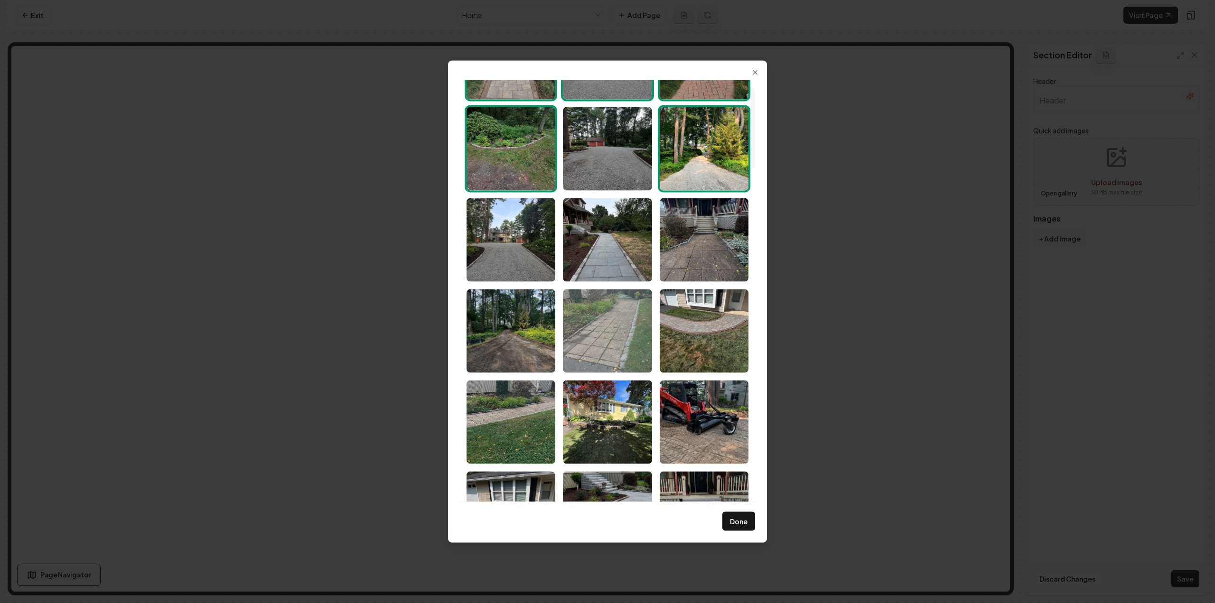
scroll to position [95, 0]
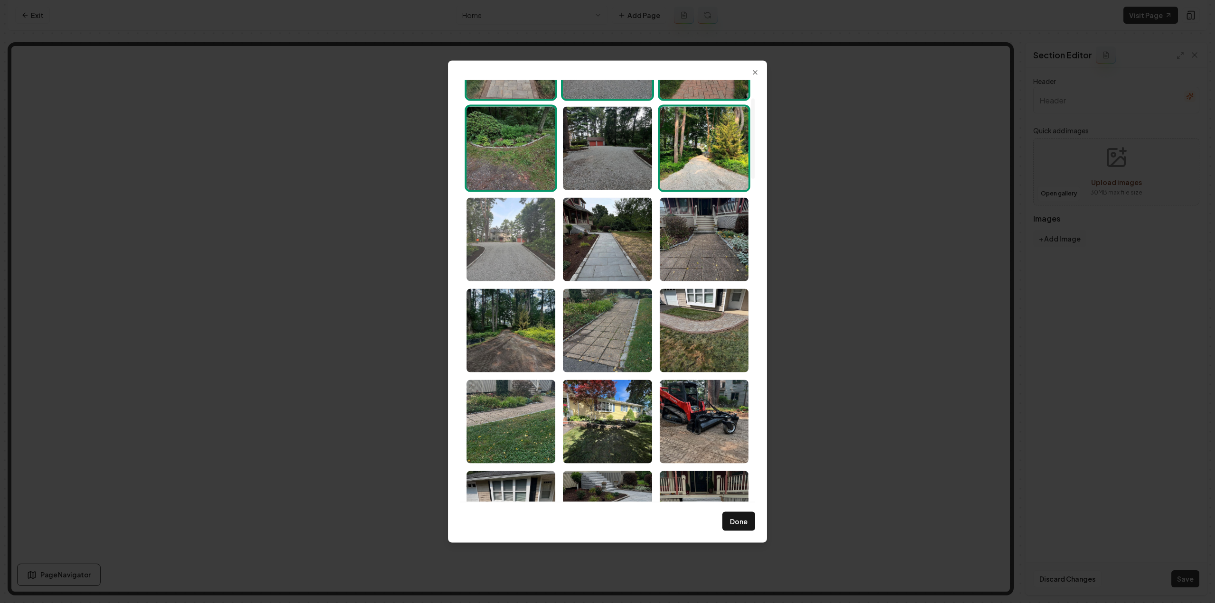
drag, startPoint x: 607, startPoint y: 274, endPoint x: 528, endPoint y: 278, distance: 79.4
click at [607, 273] on img "Select image image_68a4bb375c7cd75eb81d5271.jpeg" at bounding box center [607, 240] width 89 height 84
click at [520, 271] on img "Select image image_68a4bb375c7cd75eb81d547f.jpeg" at bounding box center [511, 240] width 89 height 84
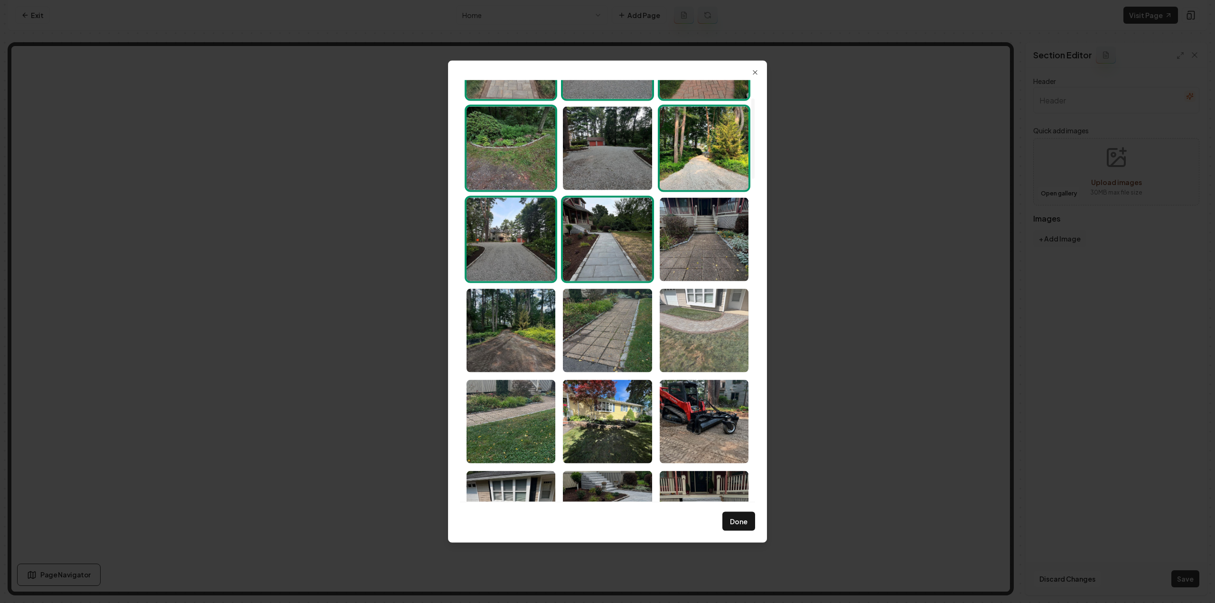
click at [722, 345] on img "Select image image_68a4bb375c7cd75eb81d543f.jpeg" at bounding box center [704, 331] width 89 height 84
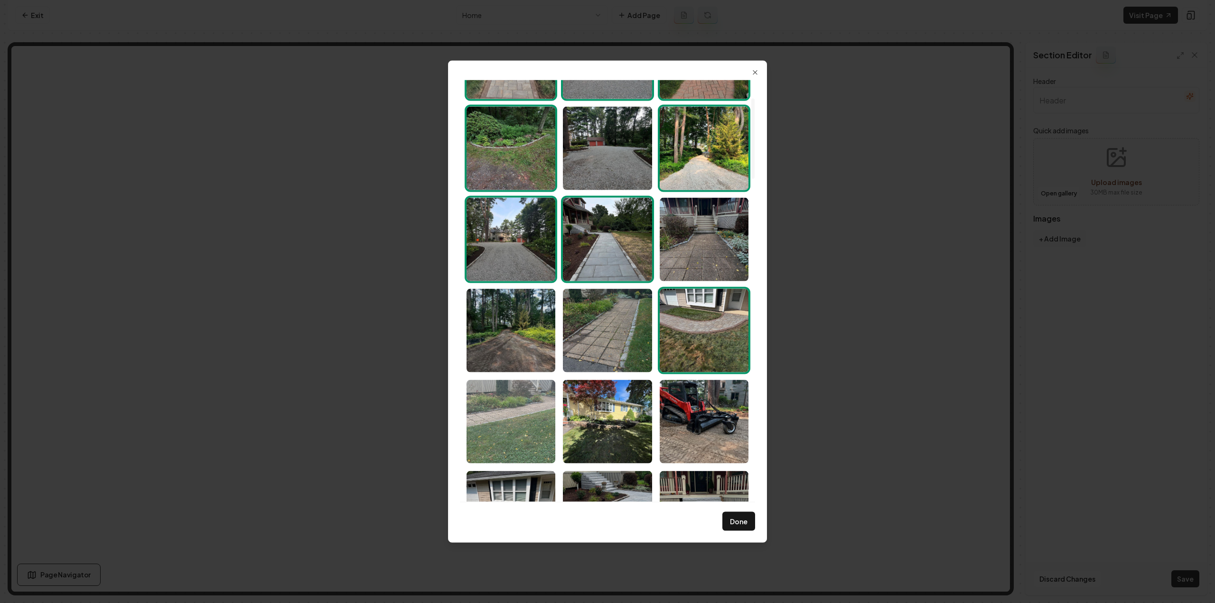
click at [501, 420] on img "Select image image_68a4bb375c7cd75eb81d5435.jpeg" at bounding box center [511, 422] width 89 height 84
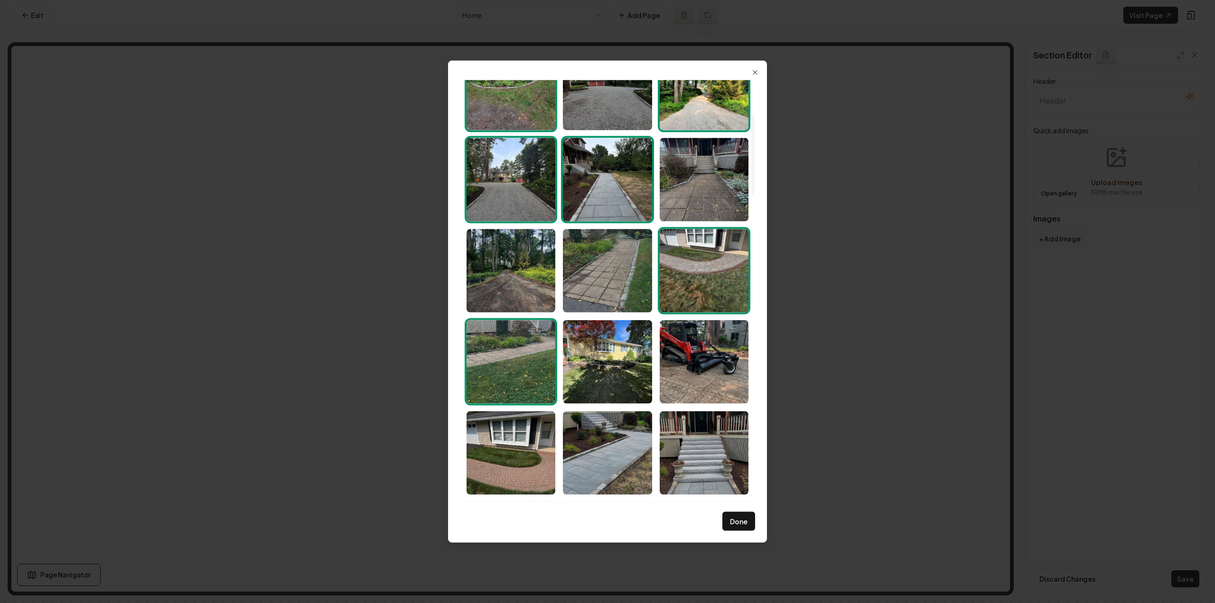
scroll to position [190, 0]
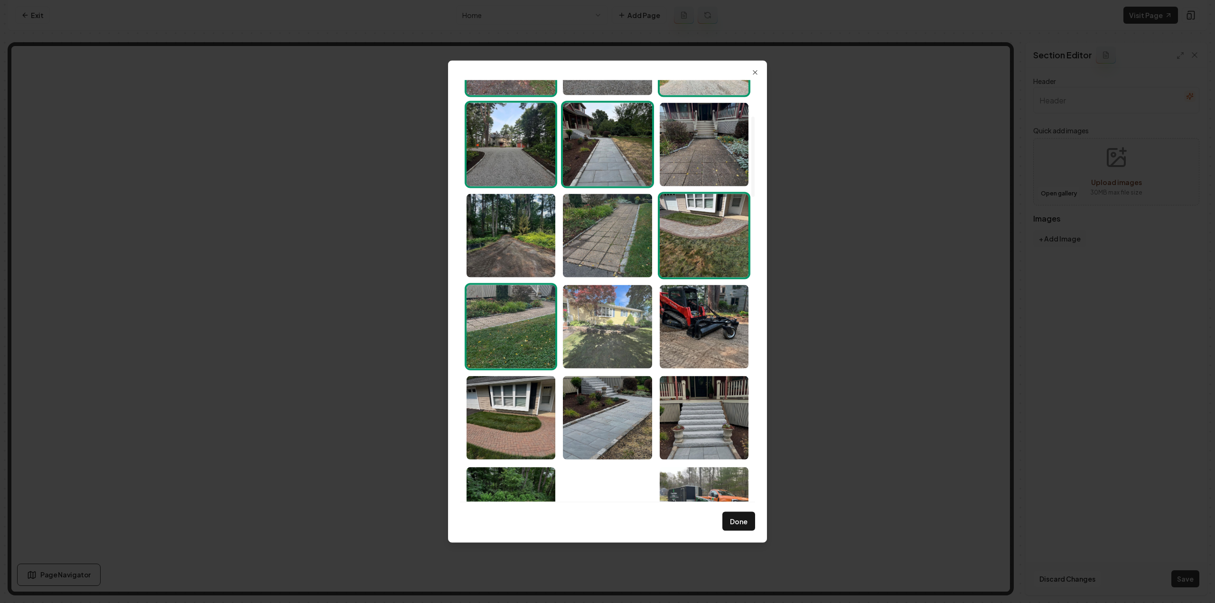
click at [588, 343] on img "Select image image_68a4bb375c7cd75eb81d533d.jpeg" at bounding box center [607, 327] width 89 height 84
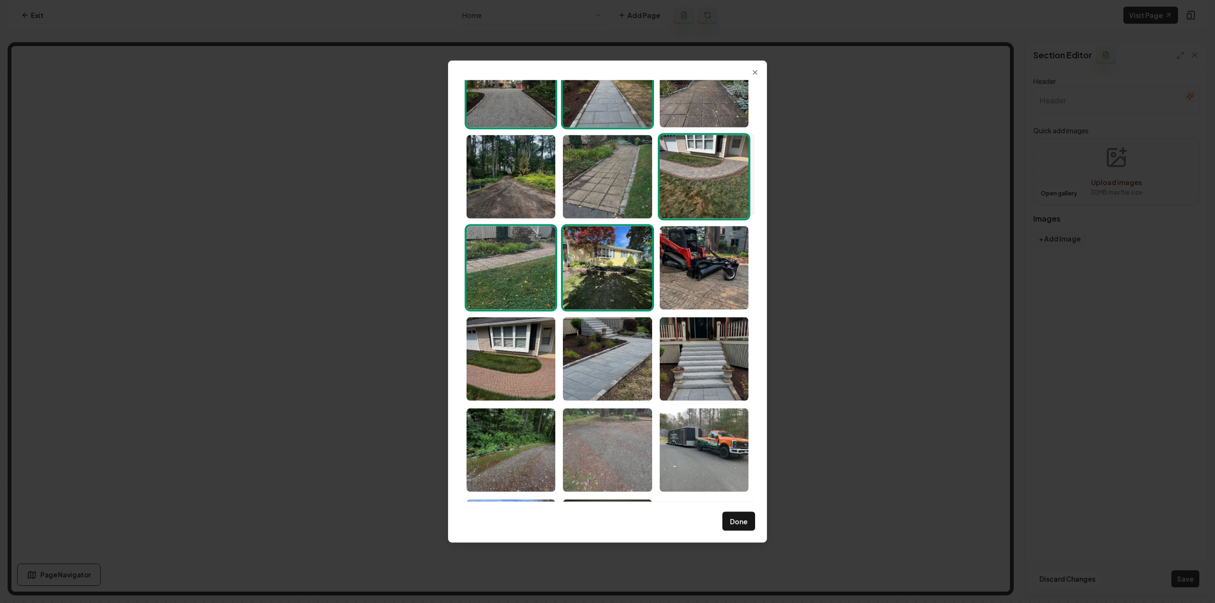
scroll to position [285, 0]
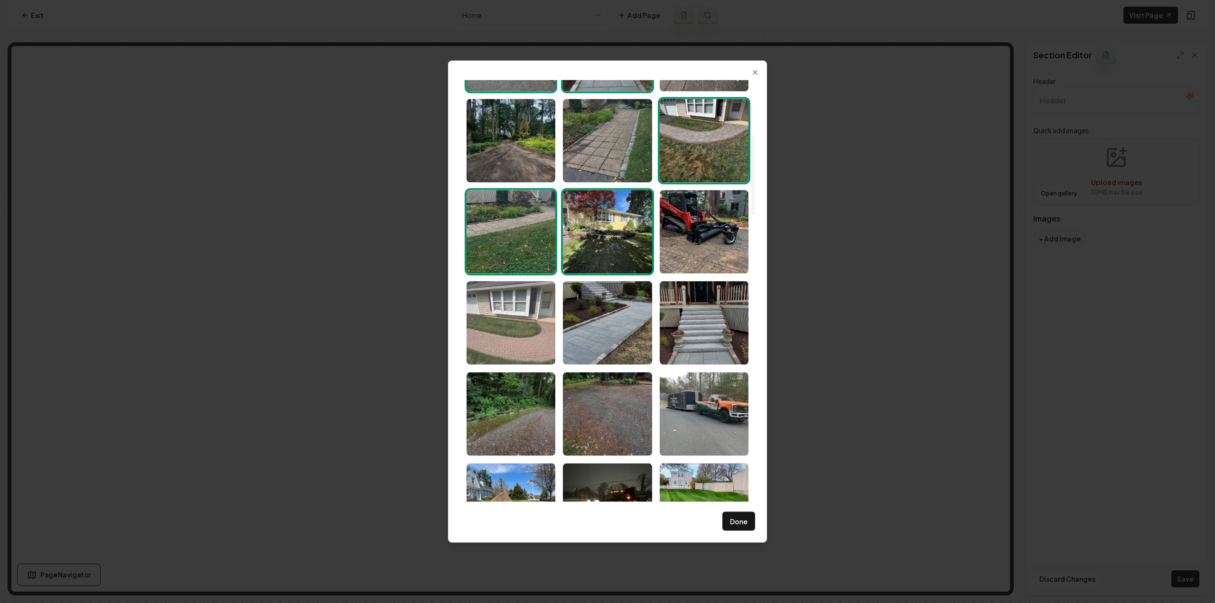
click at [532, 329] on img "Select image image_68a4bb375c7cd75eb81d51ee.jpeg" at bounding box center [511, 323] width 89 height 84
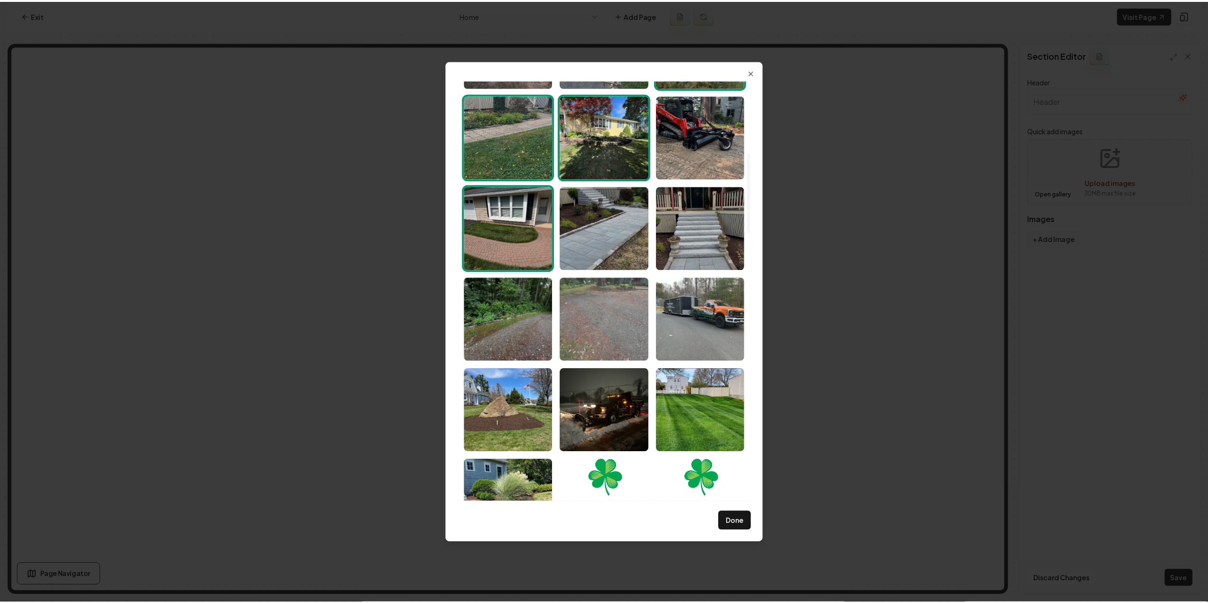
scroll to position [332, 0]
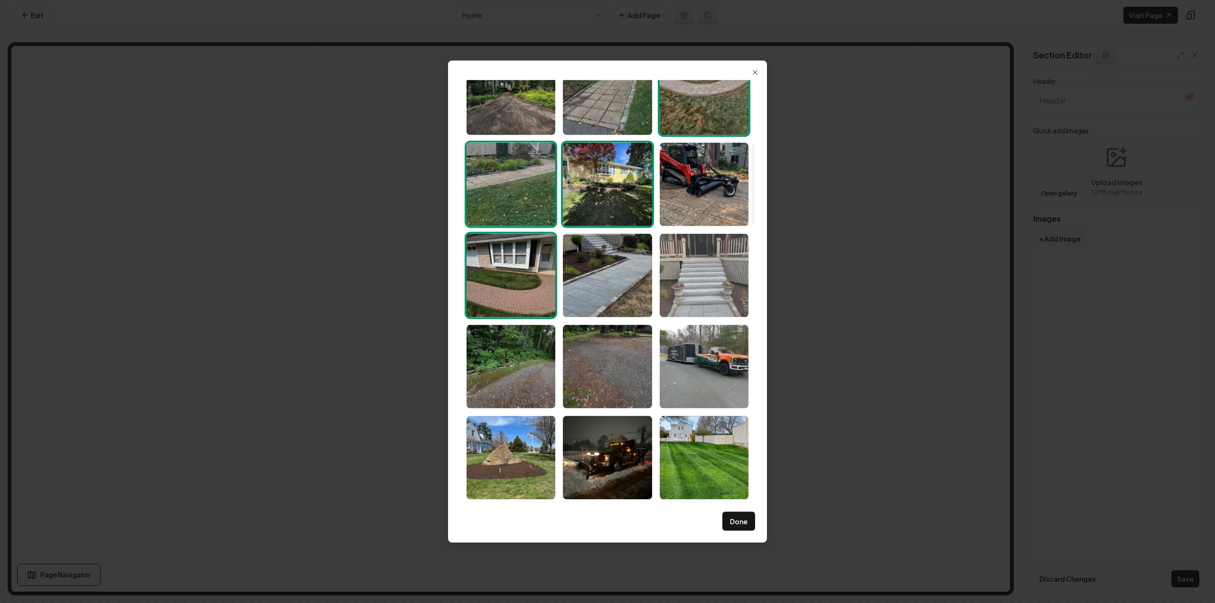
click at [681, 301] on img "Select image image_68a4bb375c7cd75eb81d5227.jpeg" at bounding box center [704, 276] width 89 height 84
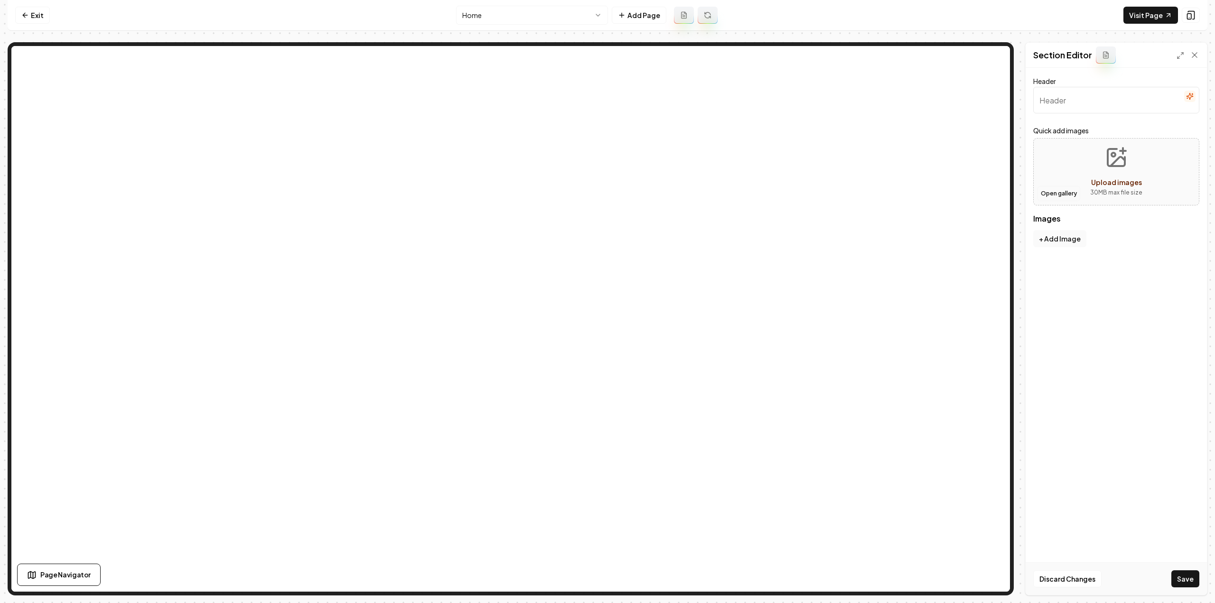
click at [1065, 196] on button "Open gallery" at bounding box center [1059, 193] width 43 height 15
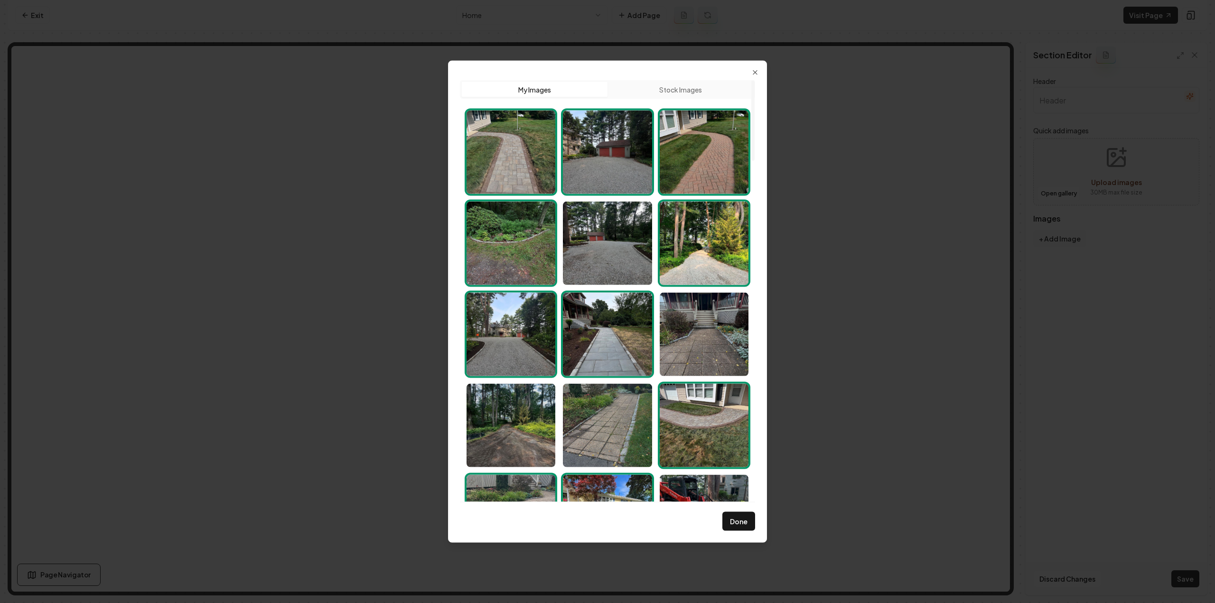
drag, startPoint x: 734, startPoint y: 527, endPoint x: 751, endPoint y: 532, distance: 17.7
click at [734, 527] on button "Done" at bounding box center [739, 521] width 33 height 19
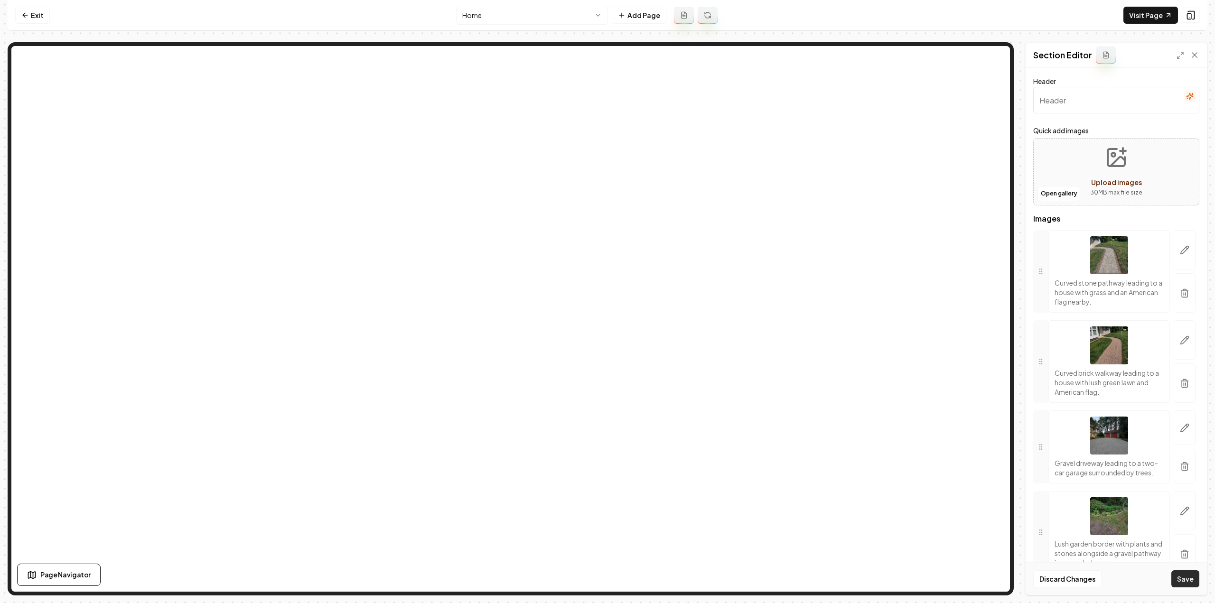
click at [1192, 580] on button "Save" at bounding box center [1186, 579] width 28 height 17
click at [33, 0] on nav "Exit Home Add Page Visit Page" at bounding box center [608, 15] width 1200 height 31
click at [31, 9] on link "Exit" at bounding box center [32, 15] width 35 height 17
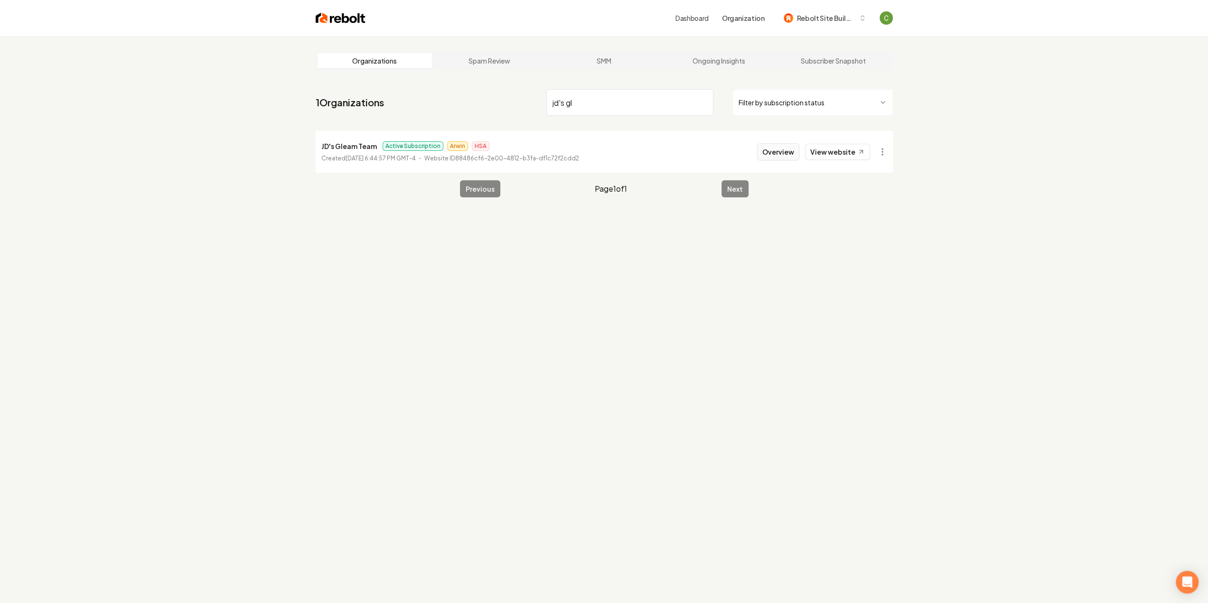
type input "jd's gl"
click at [785, 147] on button "Overview" at bounding box center [778, 151] width 42 height 17
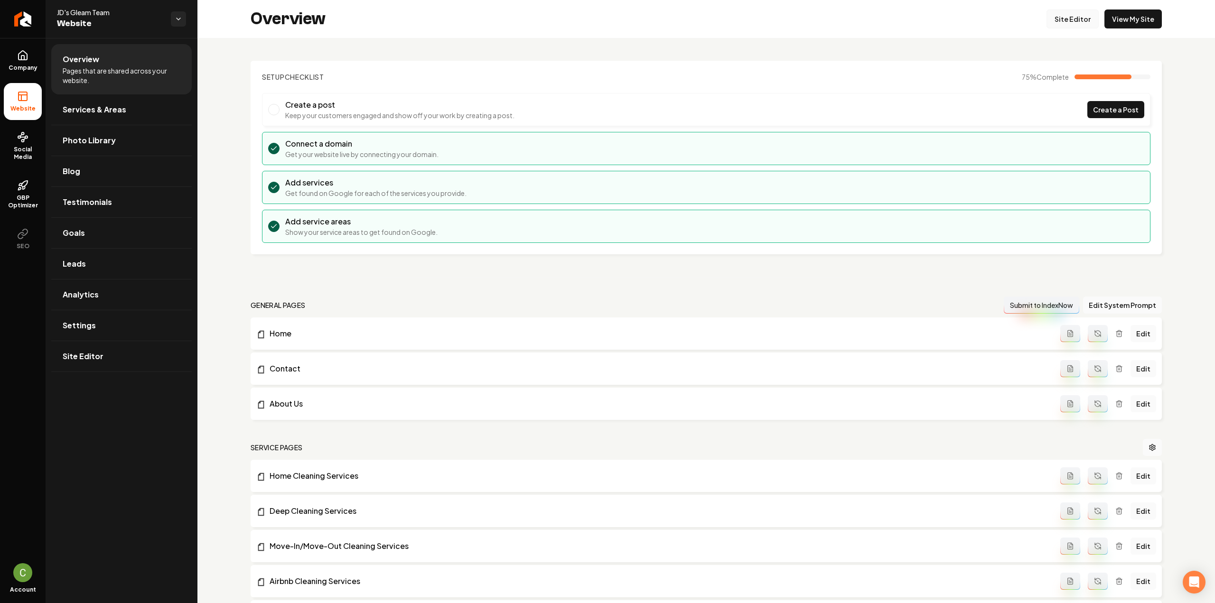
drag, startPoint x: 1215, startPoint y: 169, endPoint x: 1066, endPoint y: 26, distance: 206.5
click at [1066, 26] on link "Site Editor" at bounding box center [1073, 18] width 52 height 19
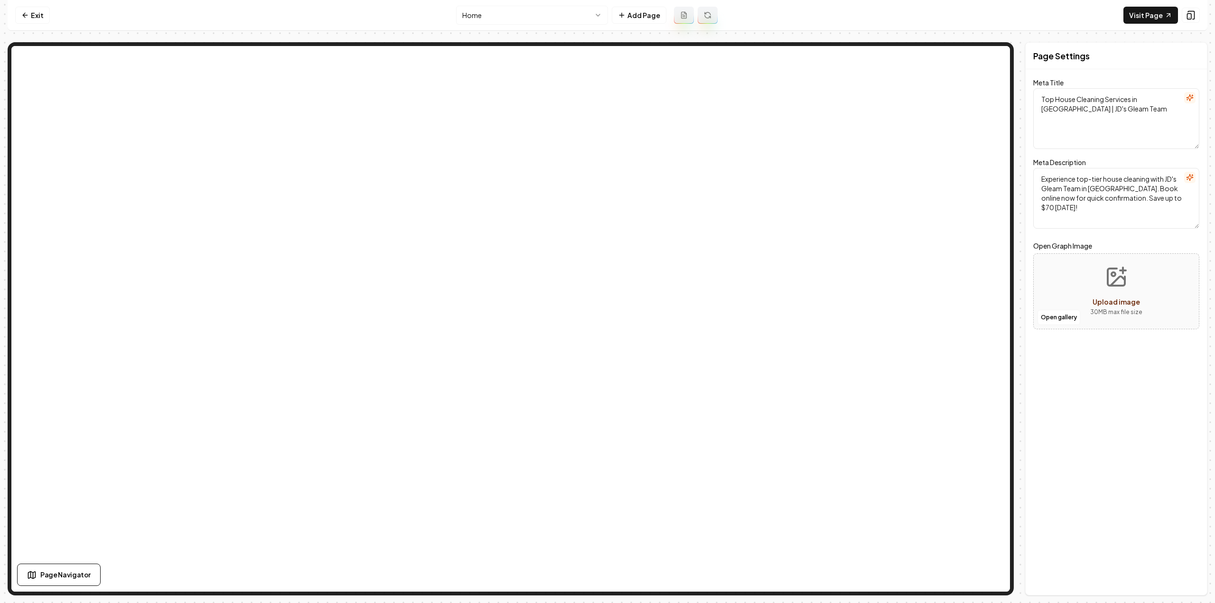
click at [29, 13] on link "Exit" at bounding box center [32, 15] width 35 height 17
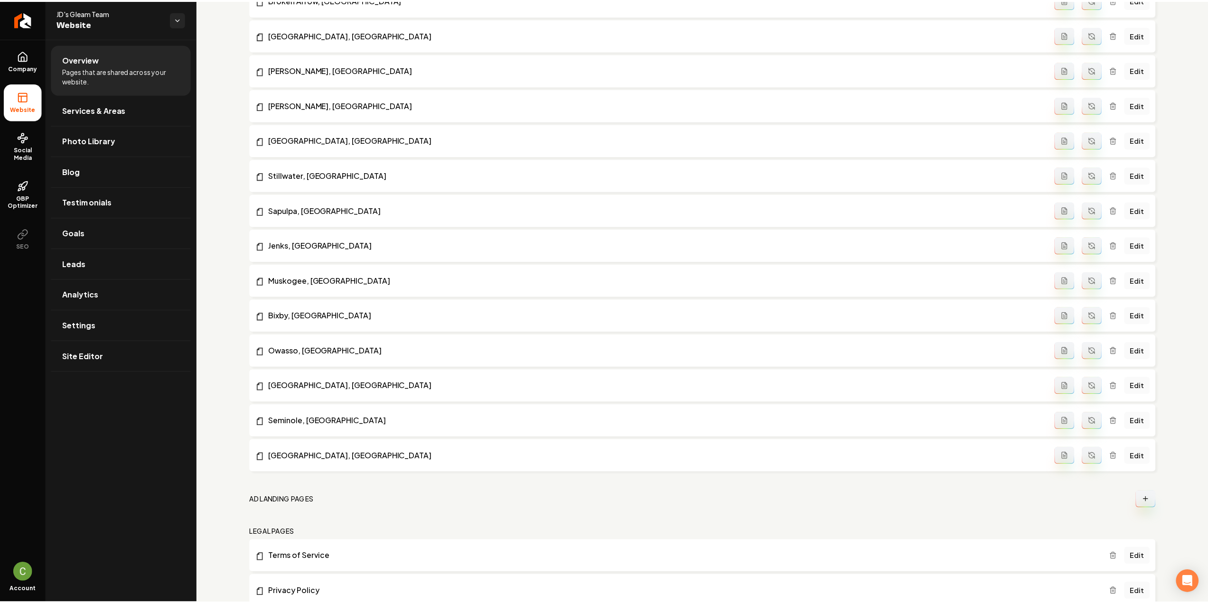
scroll to position [823, 0]
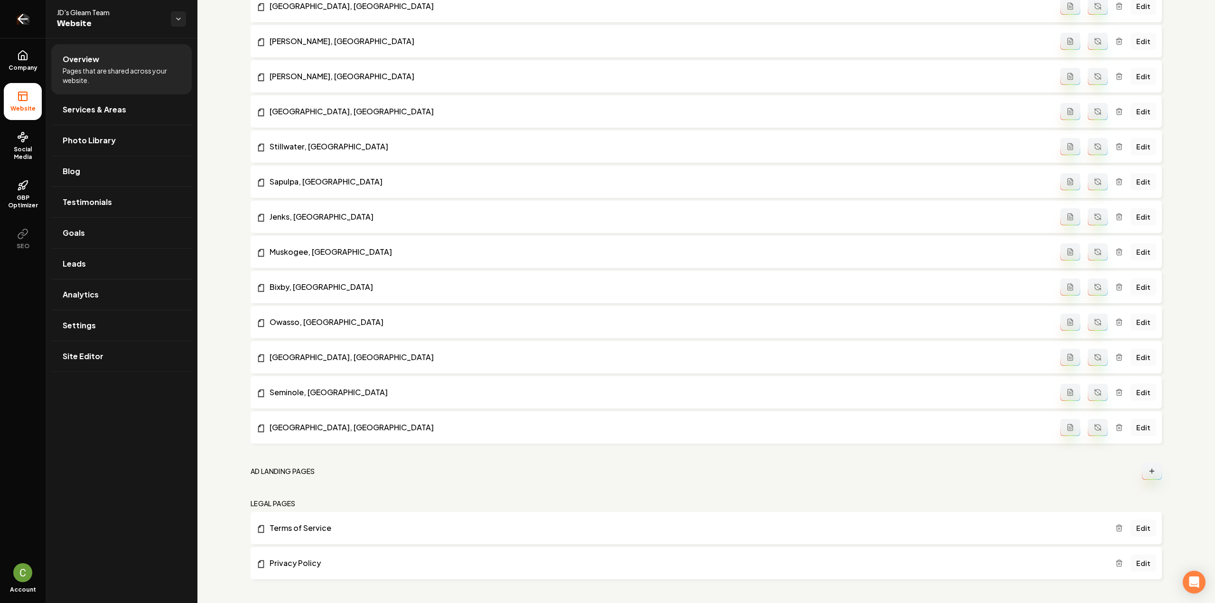
click at [23, 26] on link "Return to dashboard" at bounding box center [23, 19] width 46 height 38
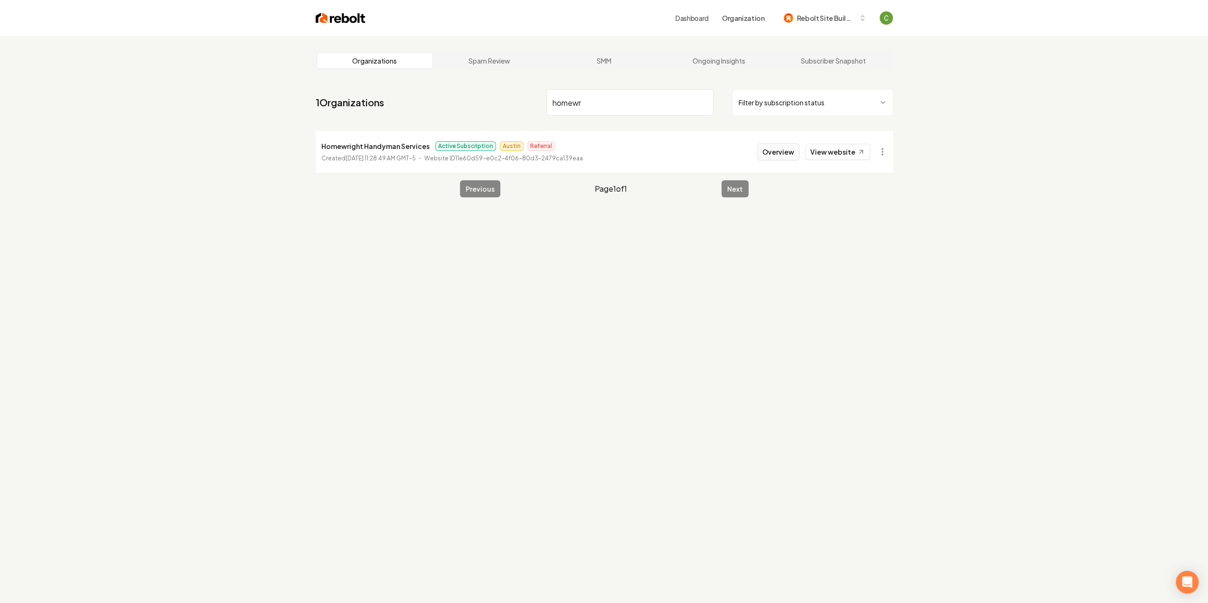
type input "homewr"
click at [773, 153] on button "Overview" at bounding box center [778, 151] width 42 height 17
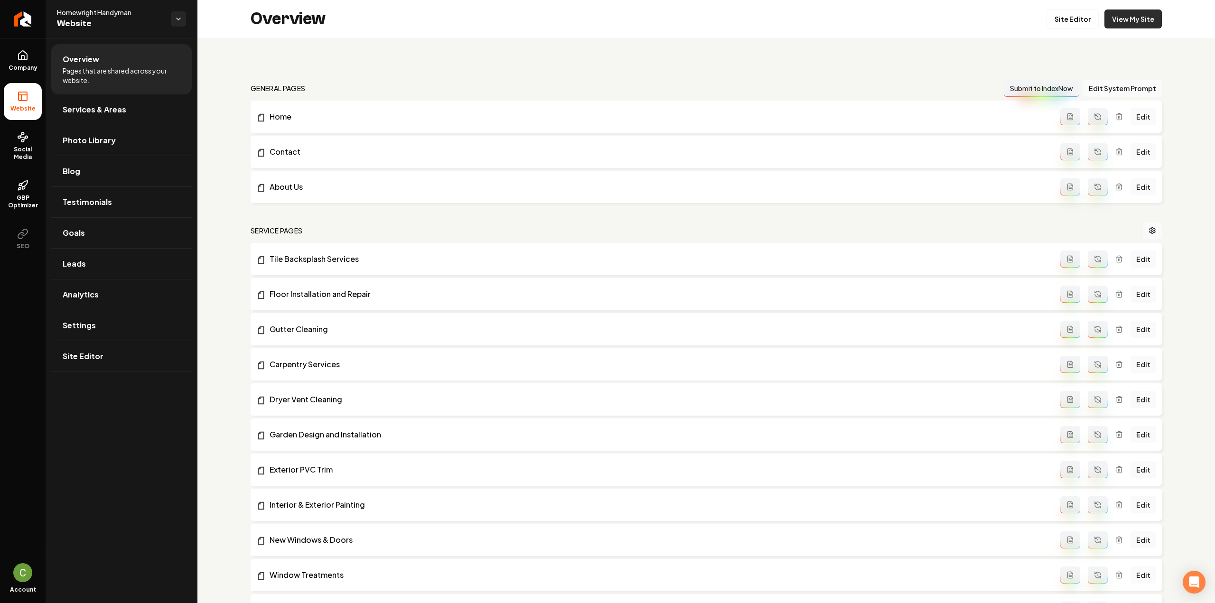
click at [1126, 19] on link "View My Site" at bounding box center [1133, 18] width 57 height 19
click at [1145, 22] on link "View My Site" at bounding box center [1133, 18] width 57 height 19
click at [1058, 18] on link "Site Editor" at bounding box center [1073, 18] width 52 height 19
click at [1054, 21] on link "Site Editor" at bounding box center [1073, 18] width 52 height 19
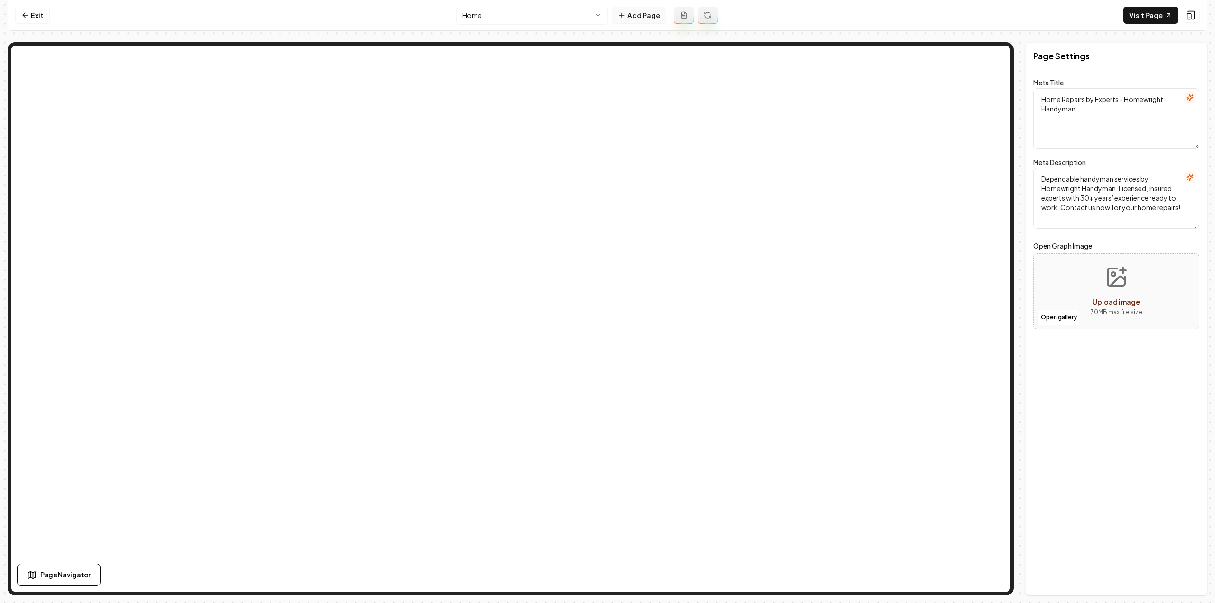
click at [646, 13] on button "Add Page" at bounding box center [639, 15] width 55 height 17
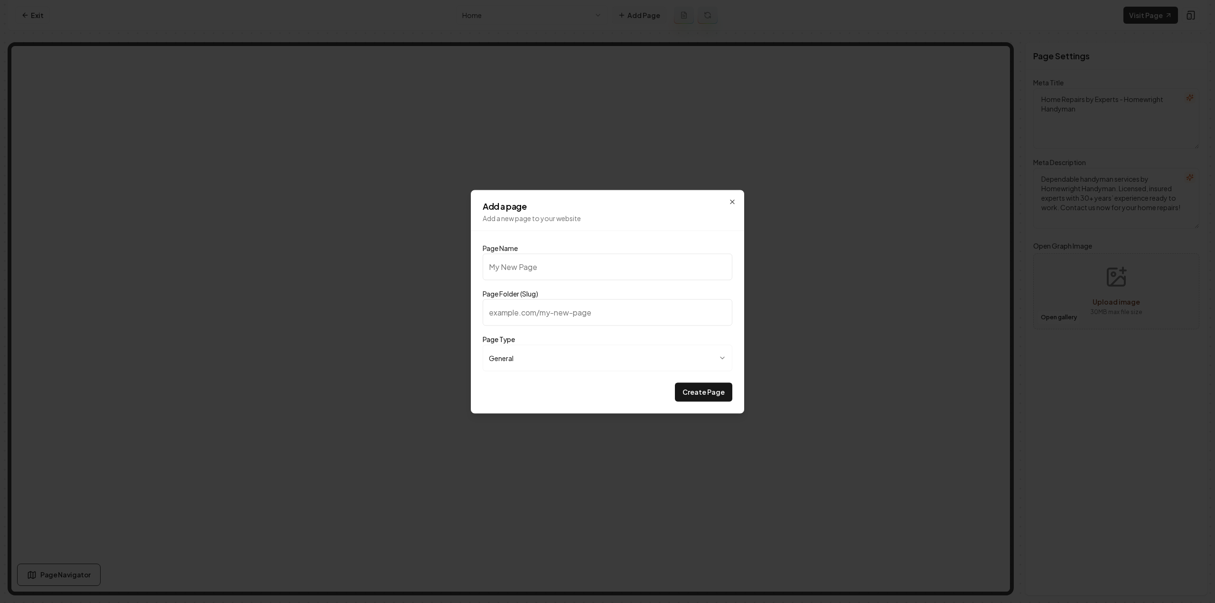
type input "F"
type input "f"
type input "Fi"
type input "fi"
type input "Fin"
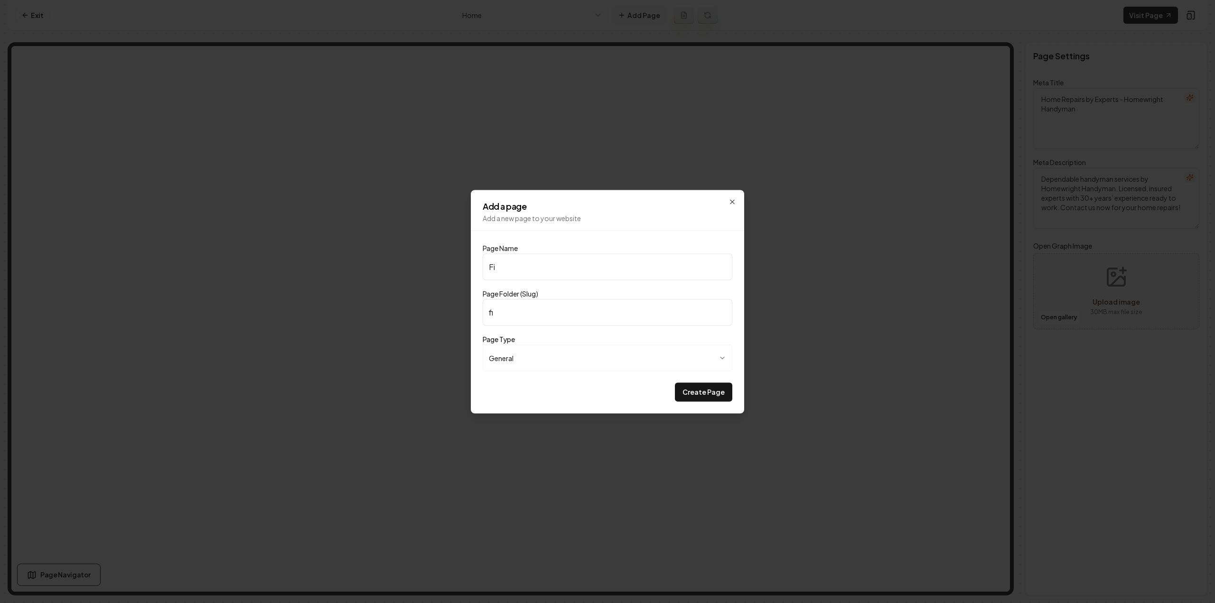
type input "fin"
type input "Fina"
type input "fina"
type input "Finan"
type input "finan"
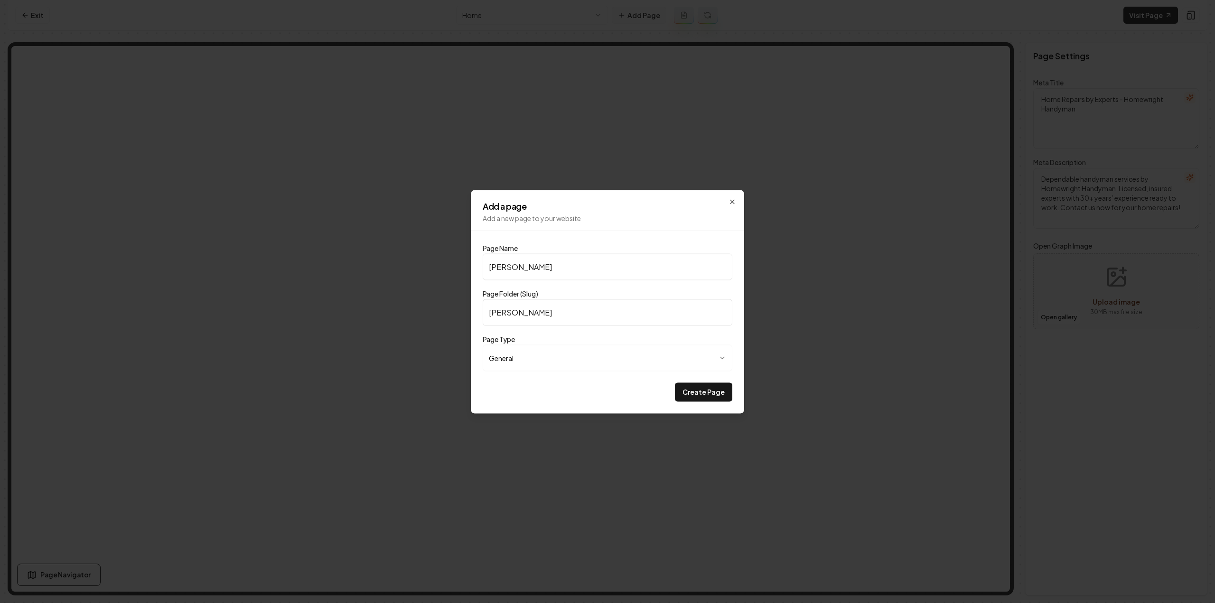
type input "Financ"
type input "financ"
type input "Financi"
type input "financi"
type input "Financin"
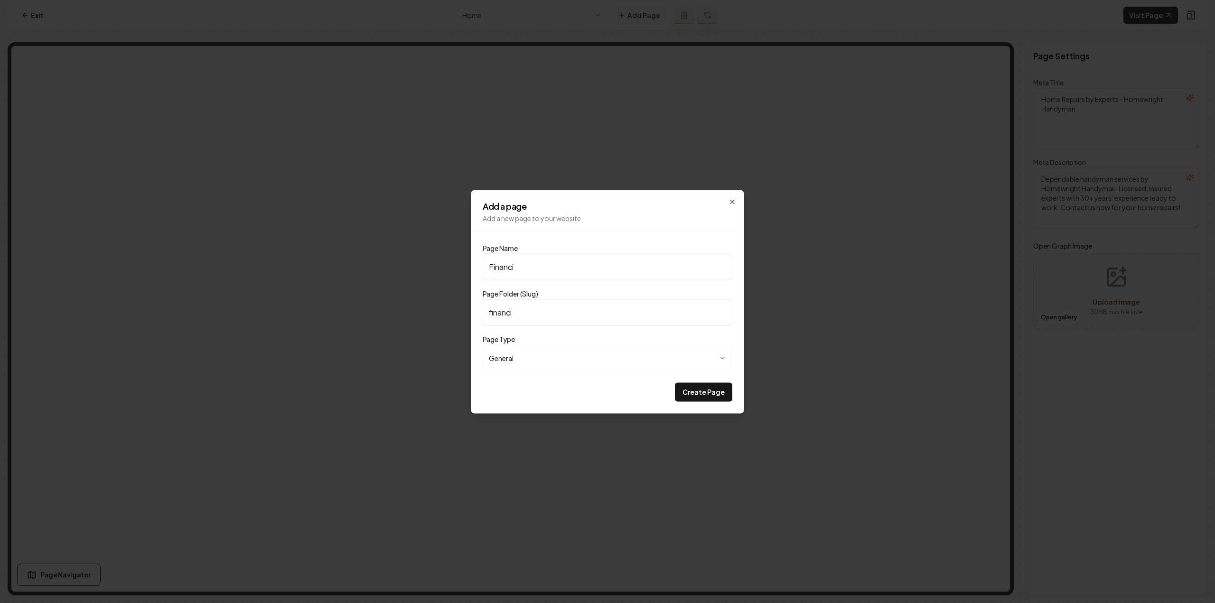
type input "financin"
type input "Financing"
type input "financing"
type input "Financing"
click at [675, 383] on button "Create Page" at bounding box center [703, 392] width 57 height 19
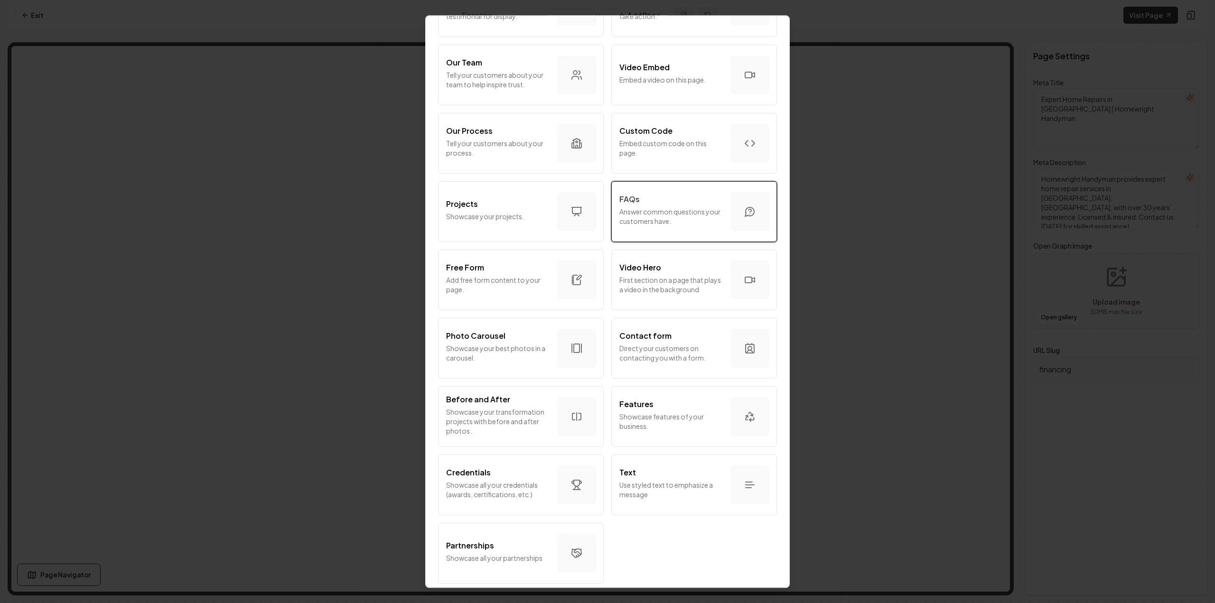
scroll to position [274, 0]
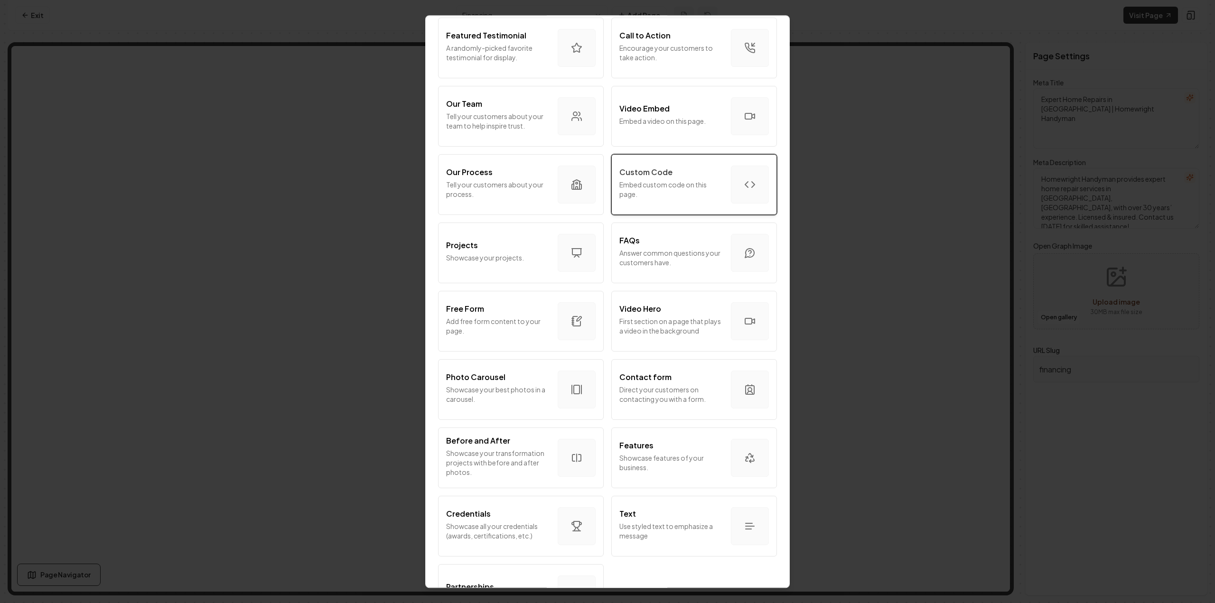
click at [674, 200] on div "Custom Code Embed custom code on this page." at bounding box center [672, 185] width 104 height 36
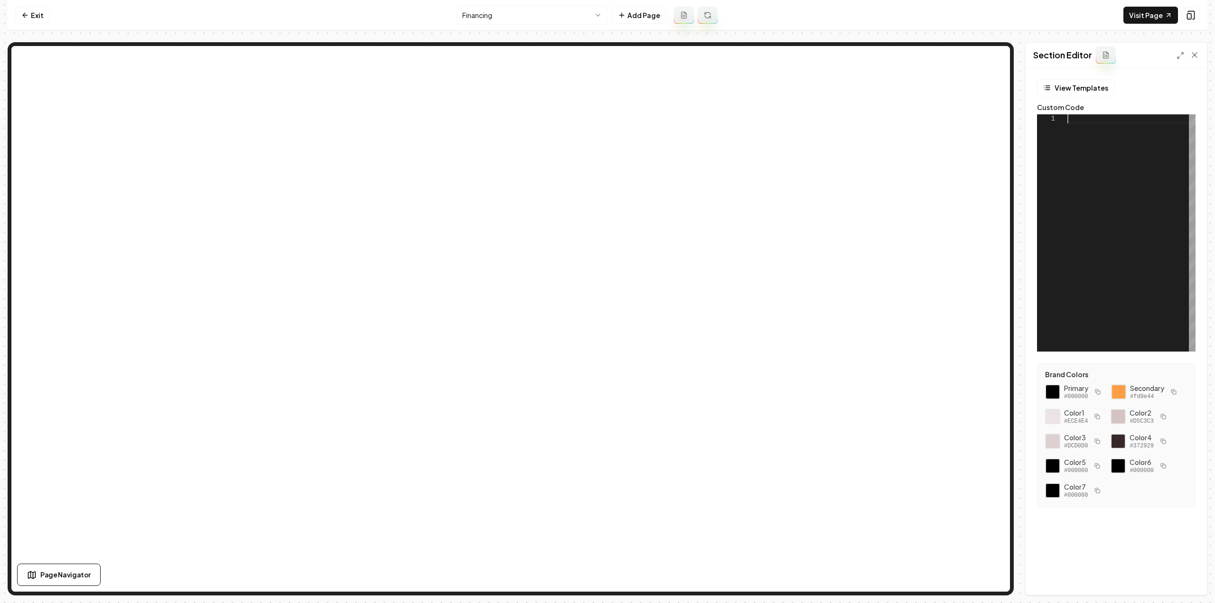
click at [1107, 149] on div at bounding box center [1132, 232] width 128 height 237
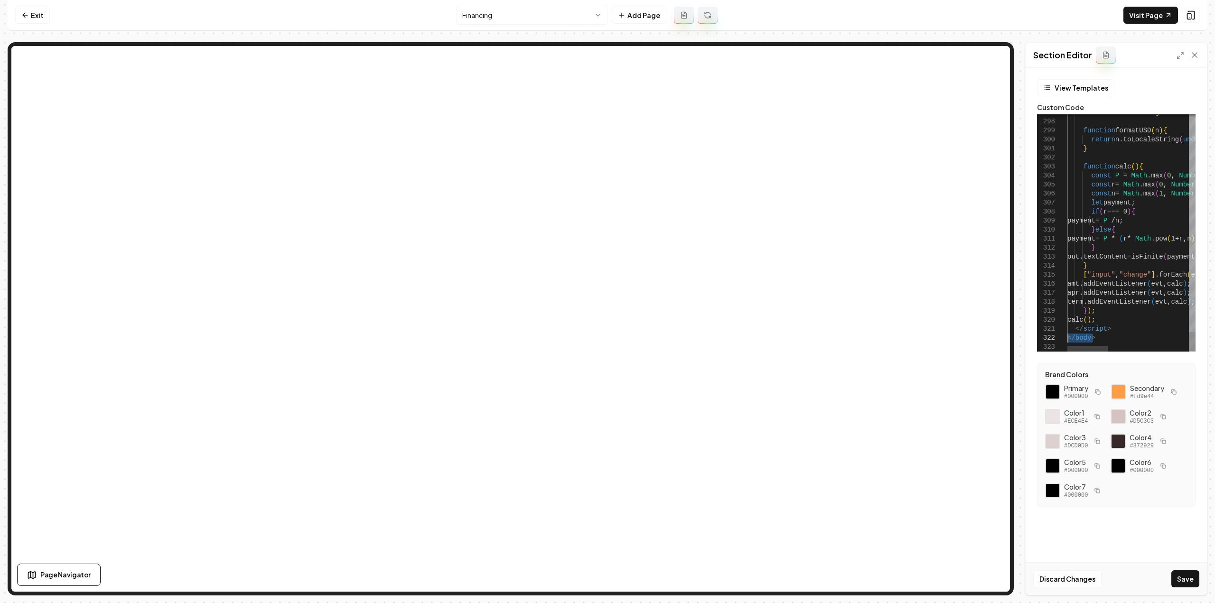
drag, startPoint x: 1132, startPoint y: 342, endPoint x: 1068, endPoint y: 336, distance: 63.9
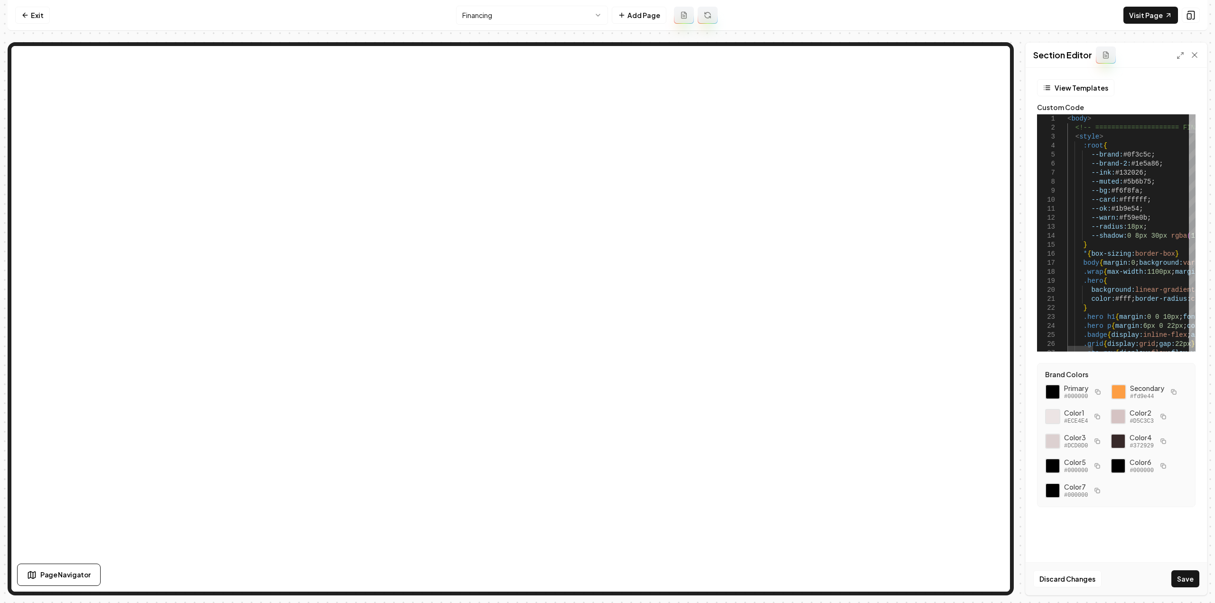
click at [1189, 114] on div at bounding box center [1192, 123] width 7 height 19
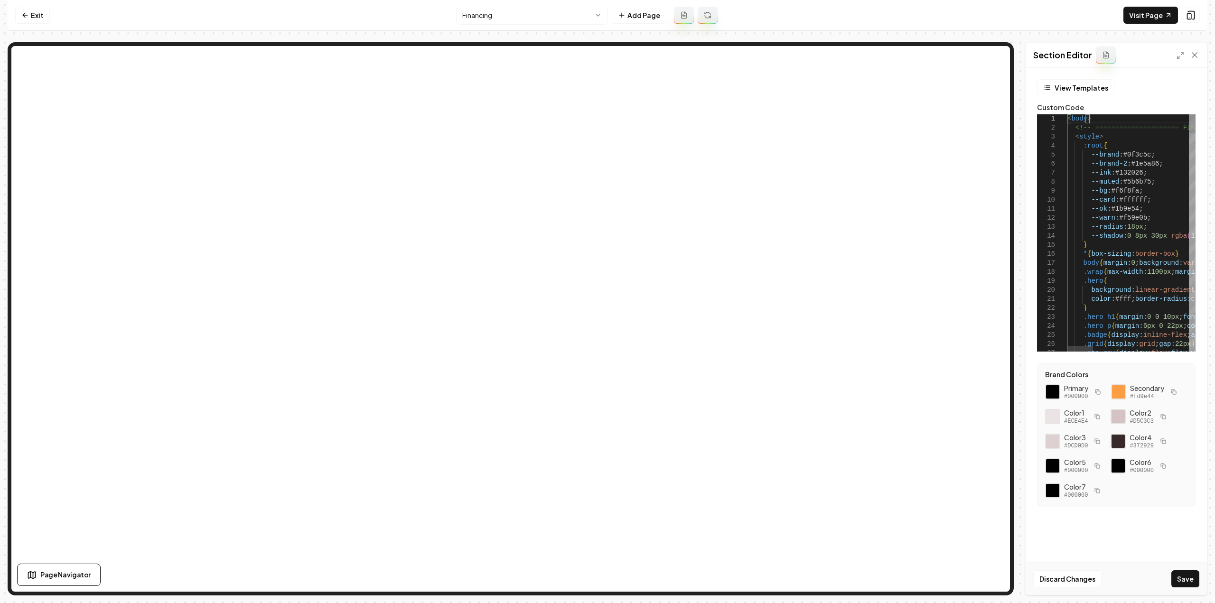
click at [1176, 575] on button "Save" at bounding box center [1186, 579] width 28 height 17
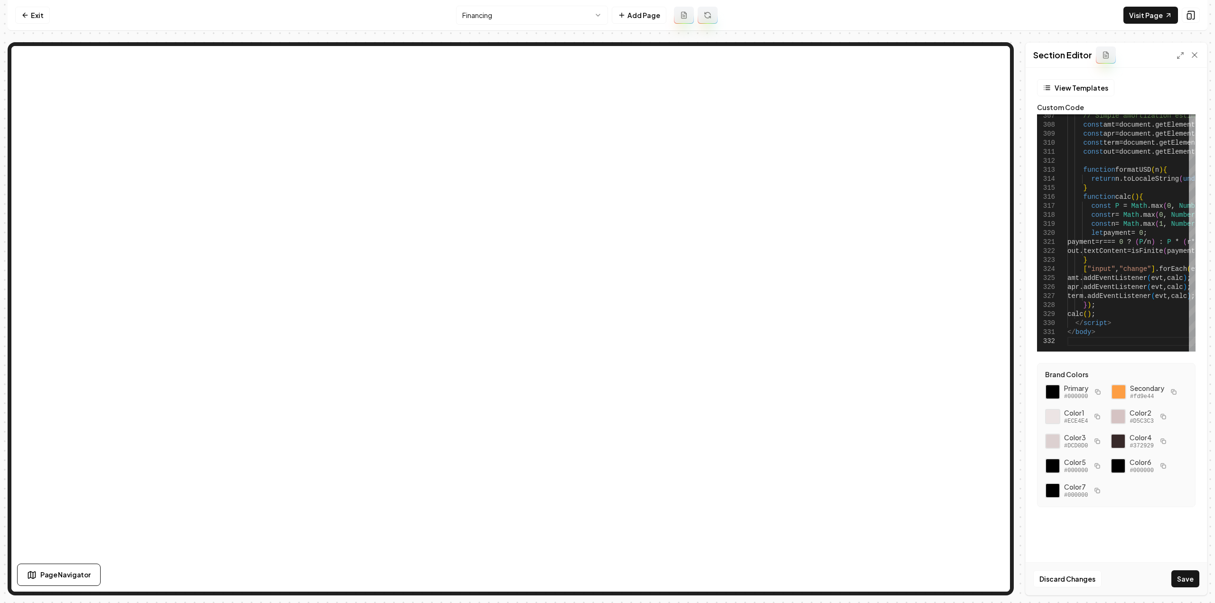
click at [1183, 576] on button "Save" at bounding box center [1186, 579] width 28 height 17
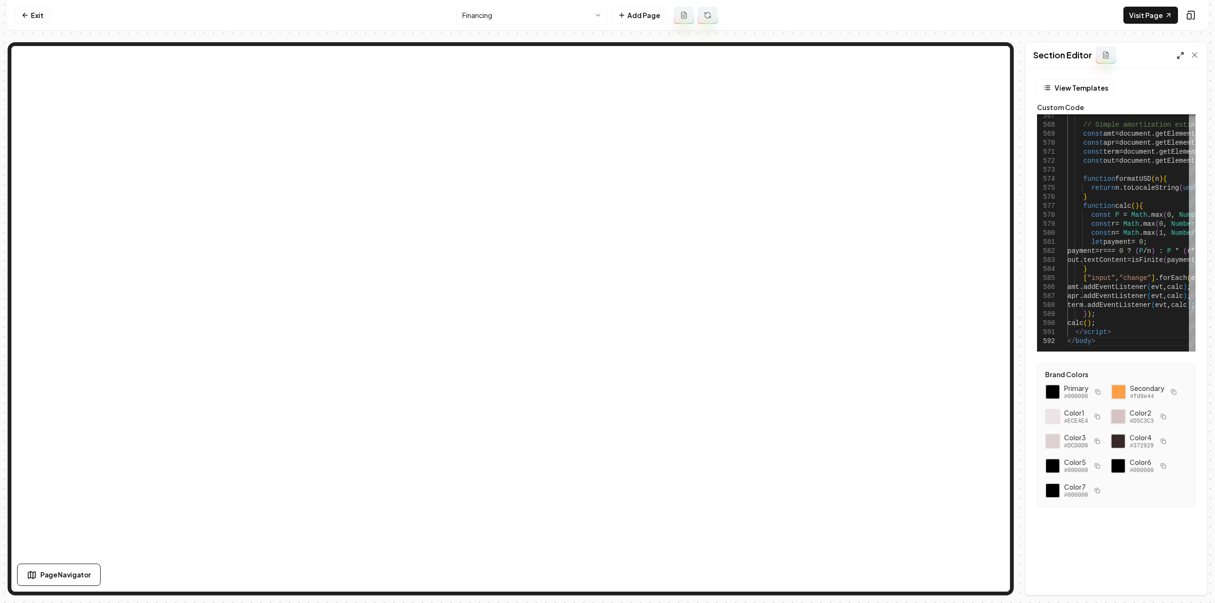
click at [1178, 56] on icon at bounding box center [1181, 56] width 8 height 8
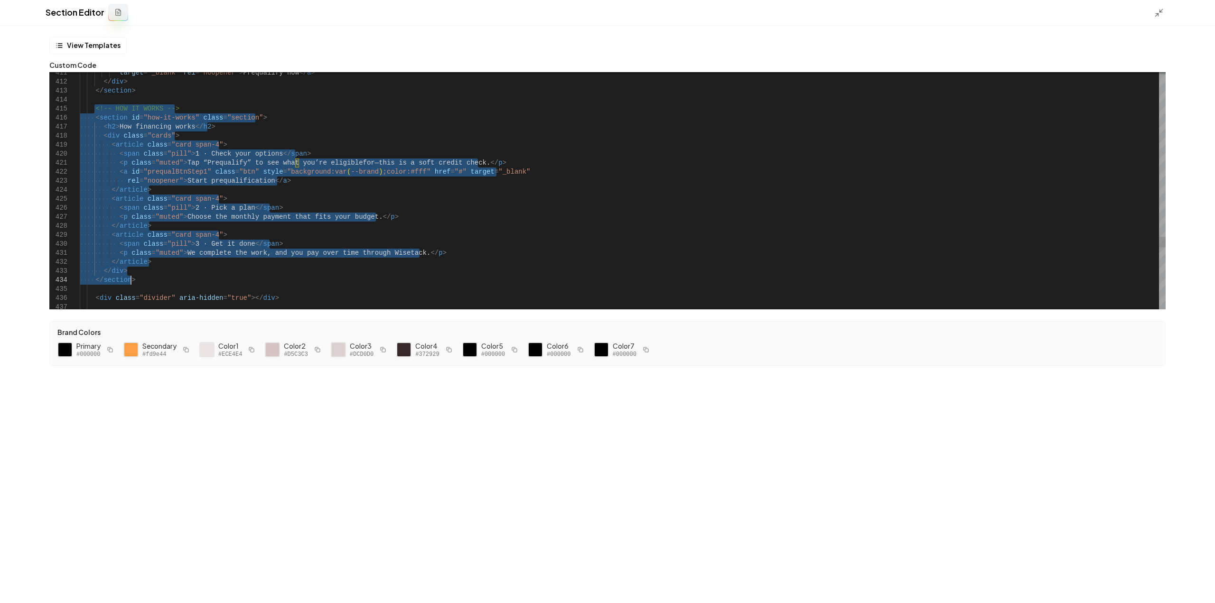
drag, startPoint x: 94, startPoint y: 107, endPoint x: 148, endPoint y: 281, distance: 181.9
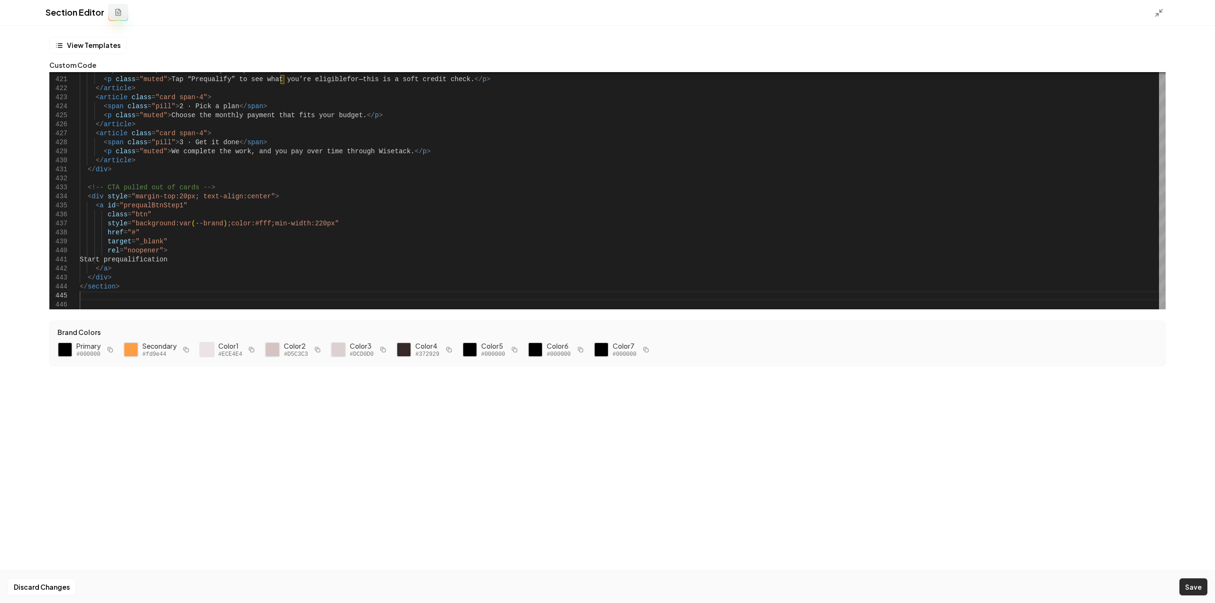
click at [1195, 587] on button "Save" at bounding box center [1194, 587] width 28 height 17
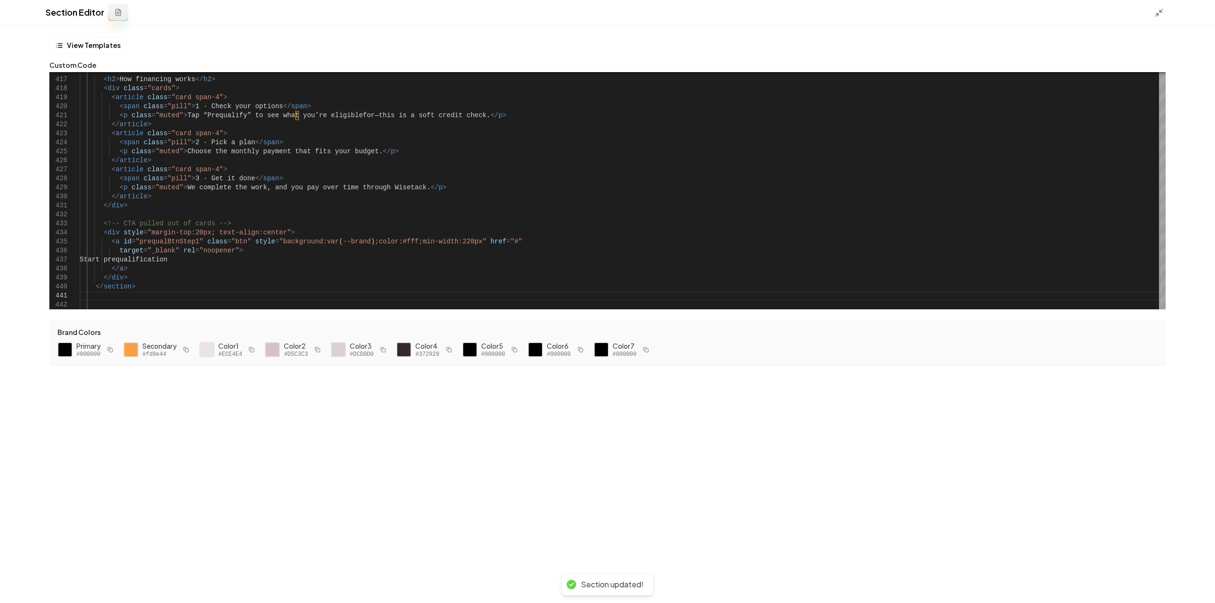
click at [1161, 7] on div at bounding box center [1162, 12] width 15 height 10
click at [1161, 17] on icon at bounding box center [1159, 12] width 9 height 9
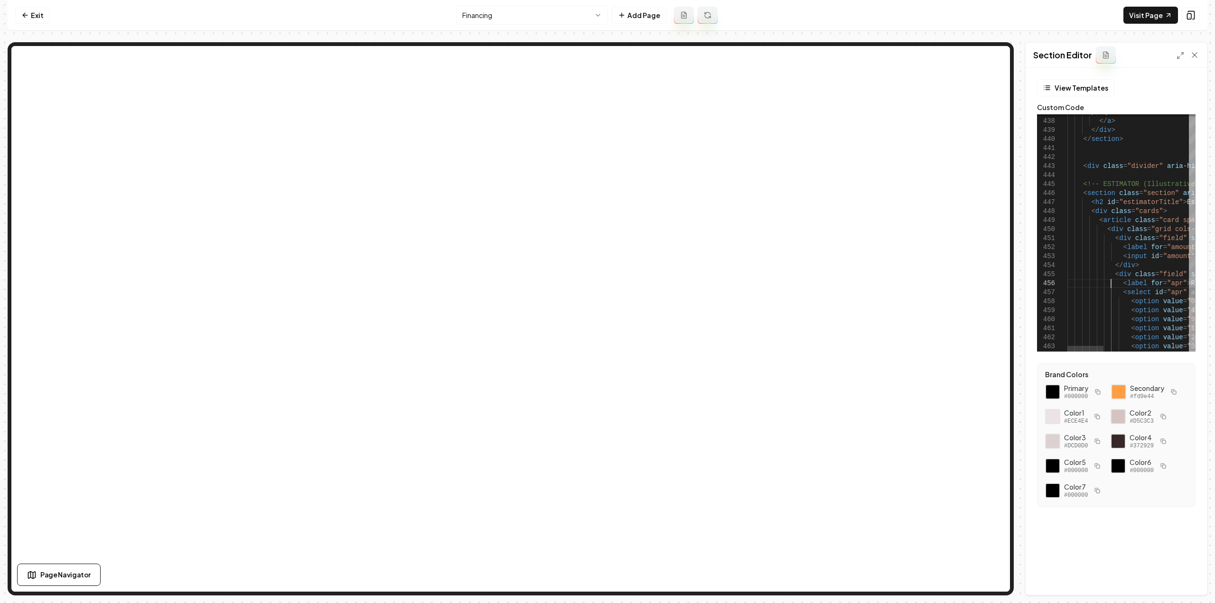
type textarea "**********"
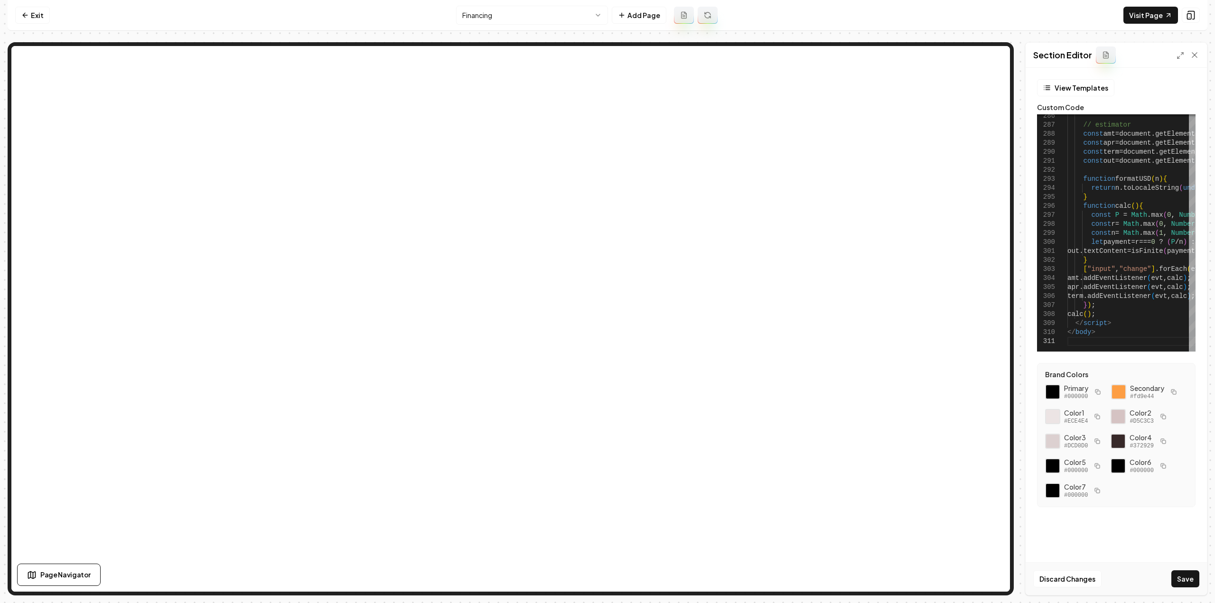
click at [1181, 567] on div "Discard Changes Save" at bounding box center [1116, 579] width 181 height 33
click at [1179, 579] on button "Save" at bounding box center [1186, 579] width 28 height 17
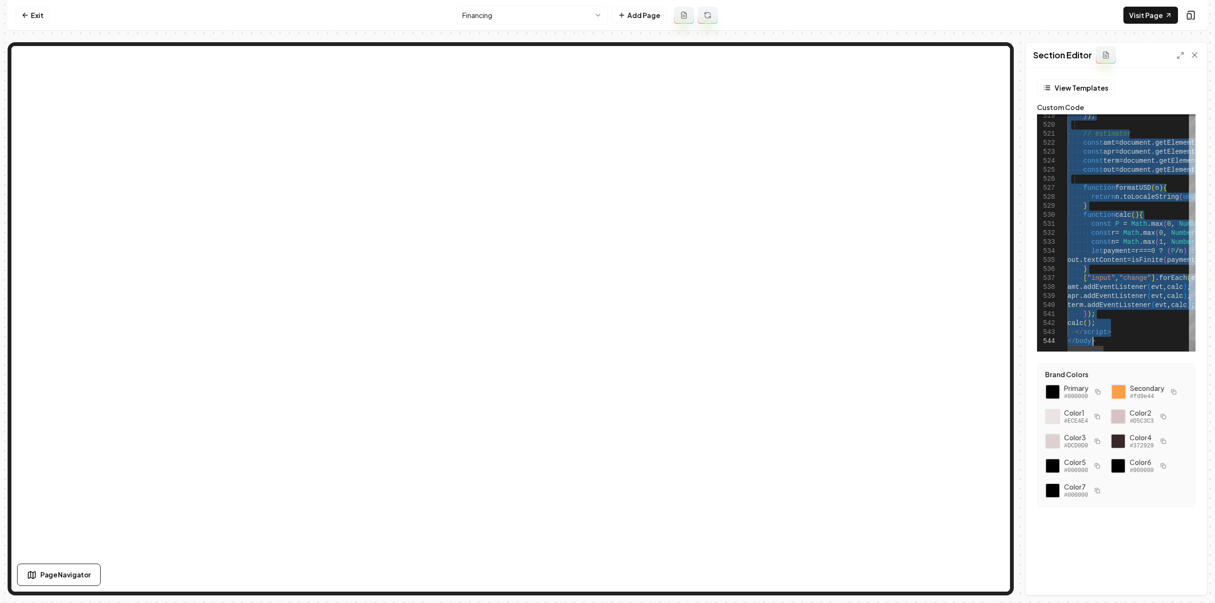
type textarea "**********"
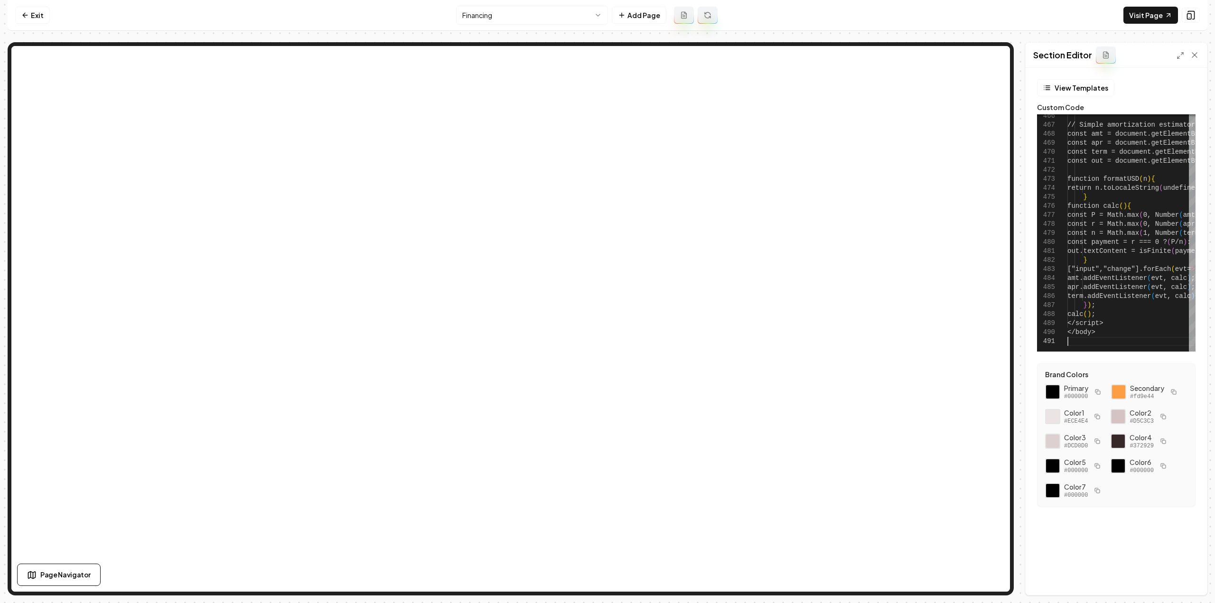
scroll to position [0, 0]
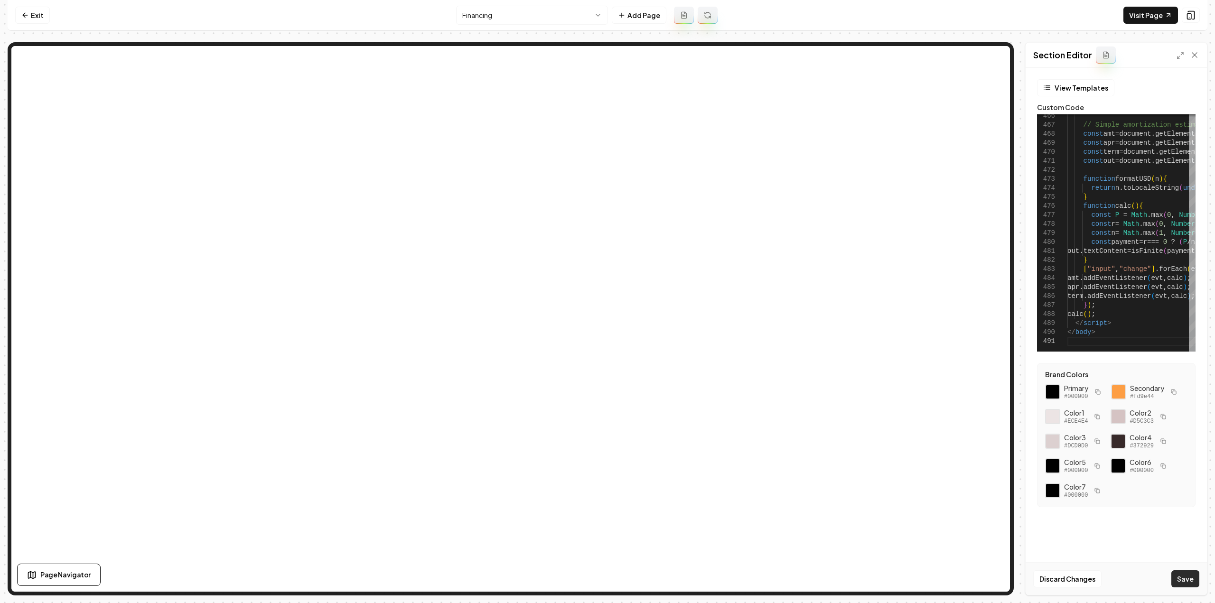
click at [1196, 576] on button "Save" at bounding box center [1186, 579] width 28 height 17
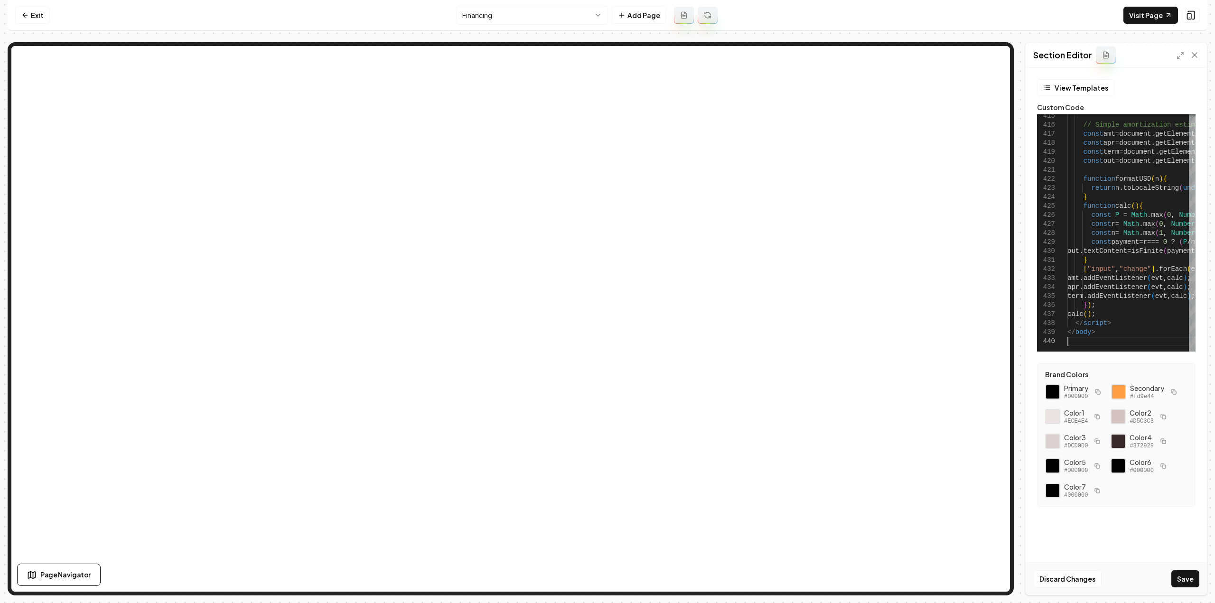
click at [1194, 570] on div "Discard Changes Save" at bounding box center [1116, 579] width 181 height 33
click at [1186, 577] on button "Save" at bounding box center [1186, 579] width 28 height 17
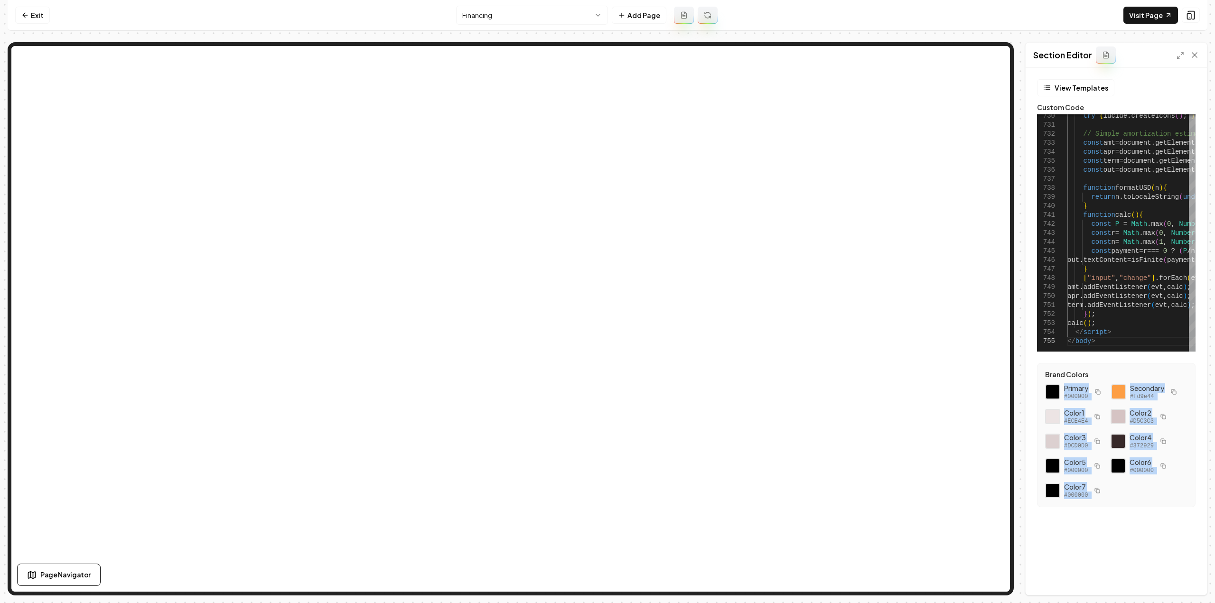
drag, startPoint x: 1118, startPoint y: 493, endPoint x: 1034, endPoint y: 381, distance: 140.4
click at [1034, 381] on form "View Templates Custom Code 731 732 733 734 735 736 737 738 739 740 741 742 743 …" at bounding box center [1117, 304] width 166 height 451
drag, startPoint x: 1033, startPoint y: 377, endPoint x: 1170, endPoint y: 445, distance: 153.3
click at [1170, 445] on form "View Templates Custom Code 731 732 733 734 735 736 737 738 739 740 741 742 743 …" at bounding box center [1117, 304] width 166 height 451
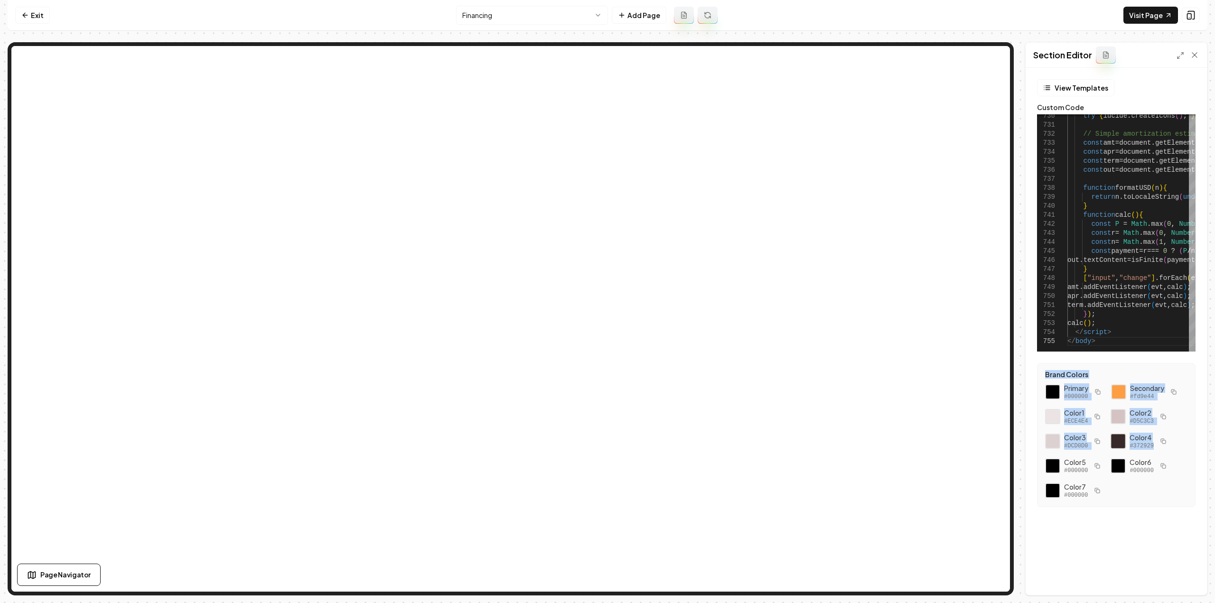
copy div "Brand Colors Primary #000000 Secondary #fd9e44 Color 1 #ECE4E4 Color 2 #D5C3C3 …"
click at [1195, 451] on div "Brand Colors Primary #000000 Secondary #fd9e44 Color 1 #ECE4E4 Color 2 #D5C3C3 …" at bounding box center [1116, 435] width 159 height 144
drag, startPoint x: 1179, startPoint y: 447, endPoint x: 1047, endPoint y: 394, distance: 141.7
click at [1047, 394] on div "Primary #000000 Secondary #fd9e44 Color 1 #ECE4E4 Color 2 #D5C3C3 Color 3 #DCD0…" at bounding box center [1116, 442] width 142 height 116
copy div "Primary #000000 Secondary #fd9e44 Color 1 #ECE4E4 Color 2 #D5C3C3 Color 3 #DCD0…"
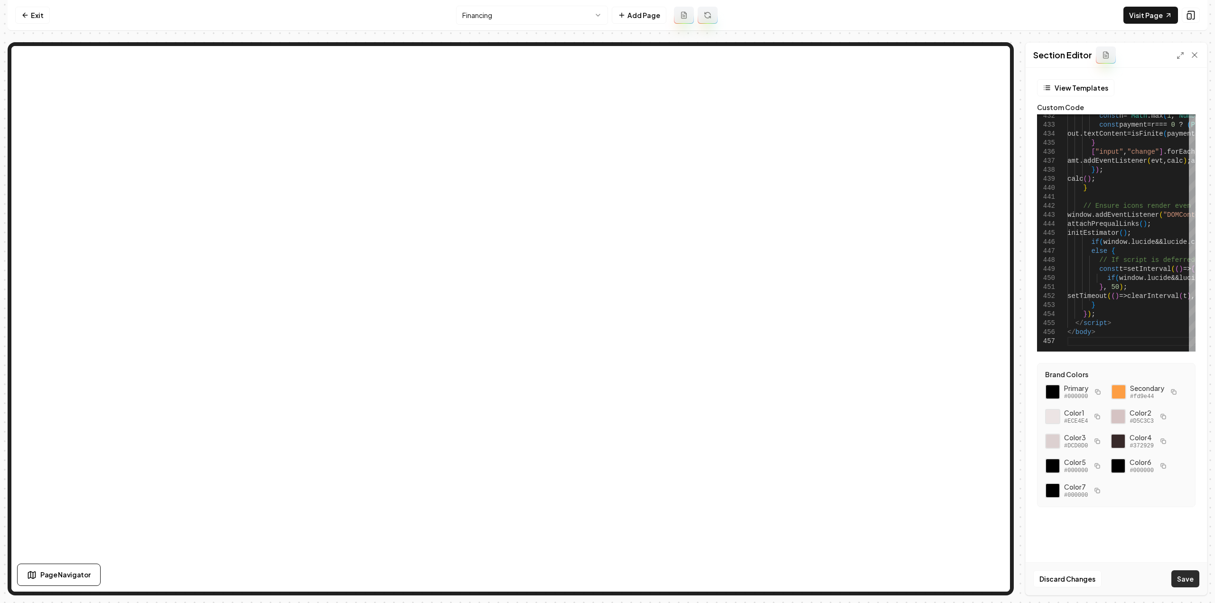
click at [1195, 583] on button "Save" at bounding box center [1186, 579] width 28 height 17
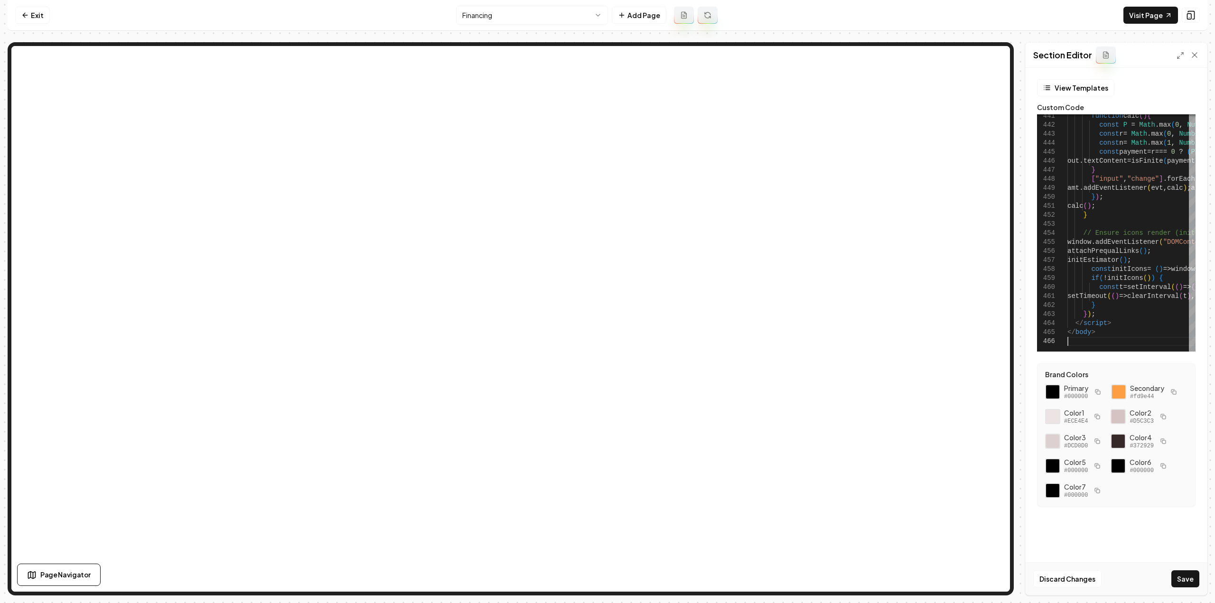
click at [1184, 583] on button "Save" at bounding box center [1186, 579] width 28 height 17
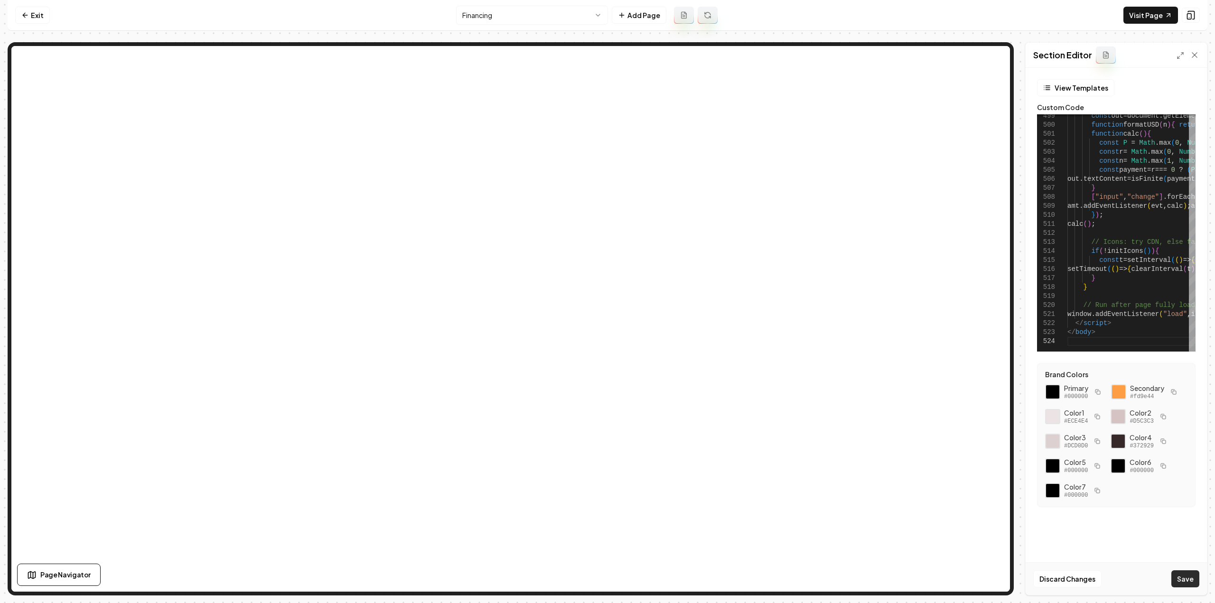
click at [1187, 579] on button "Save" at bounding box center [1186, 579] width 28 height 17
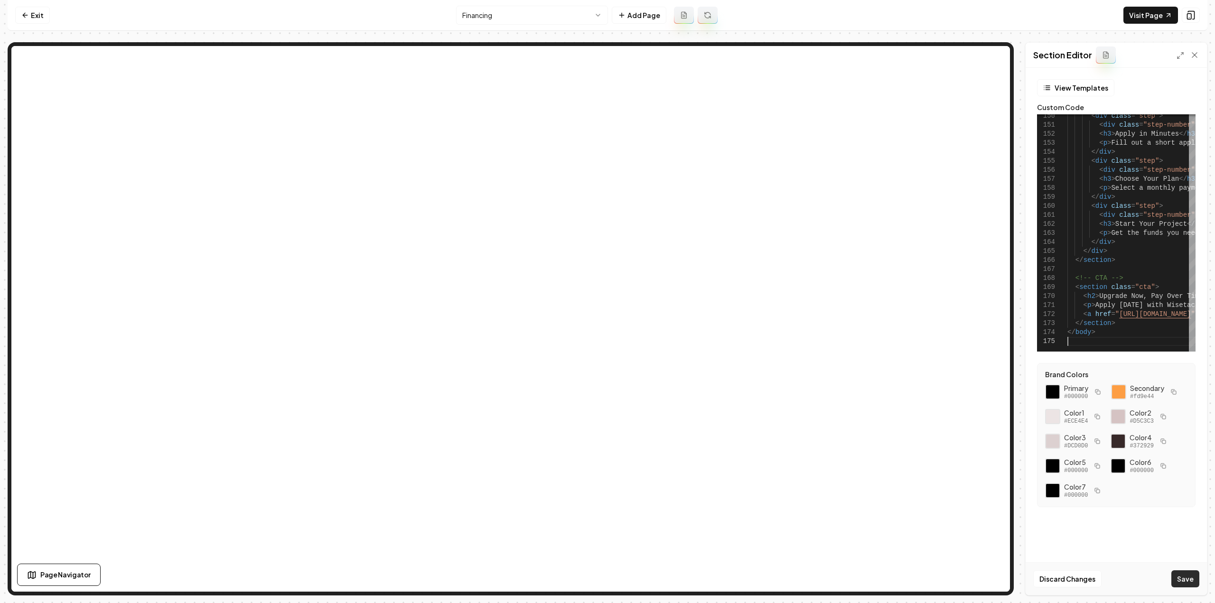
click at [1192, 583] on button "Save" at bounding box center [1186, 579] width 28 height 17
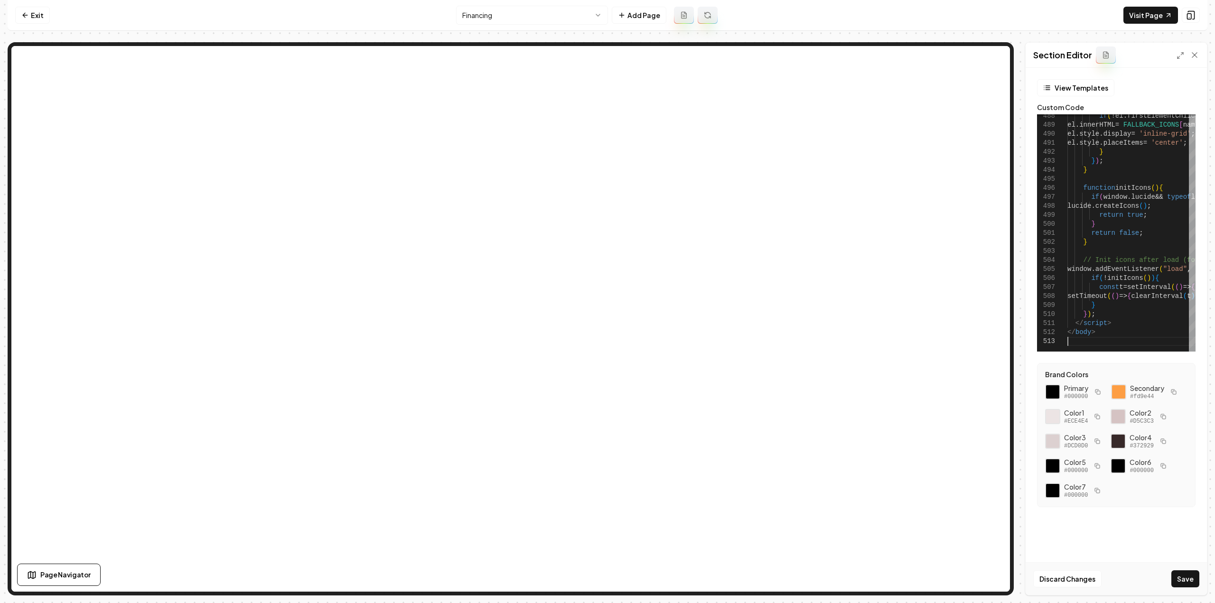
click at [1178, 582] on button "Save" at bounding box center [1186, 579] width 28 height 17
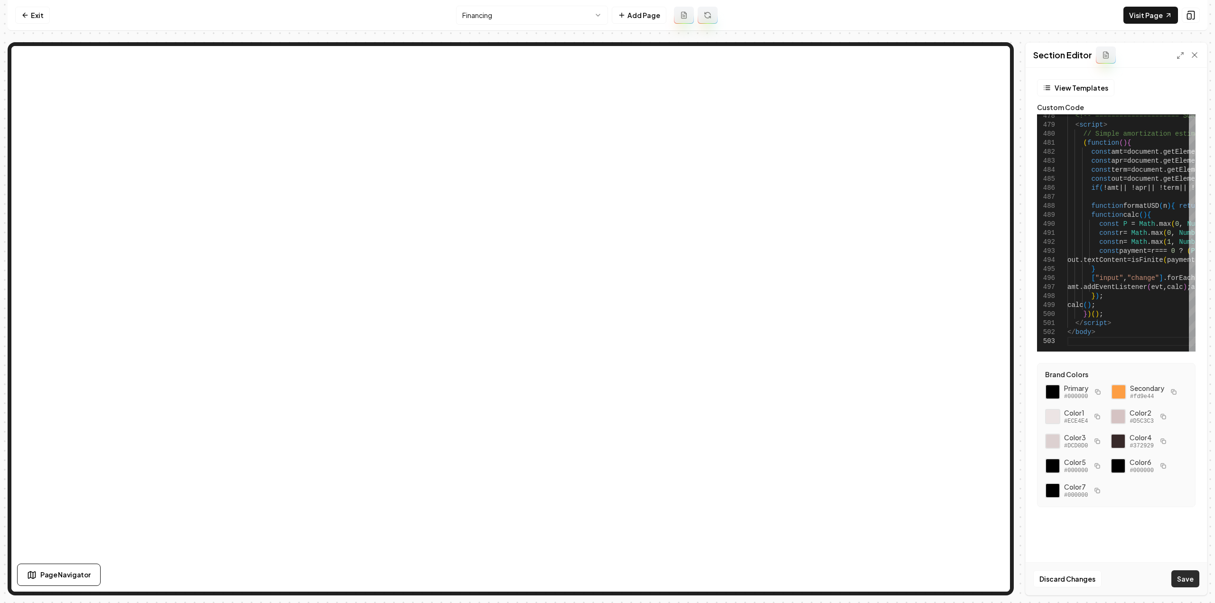
click at [1192, 578] on button "Save" at bounding box center [1186, 579] width 28 height 17
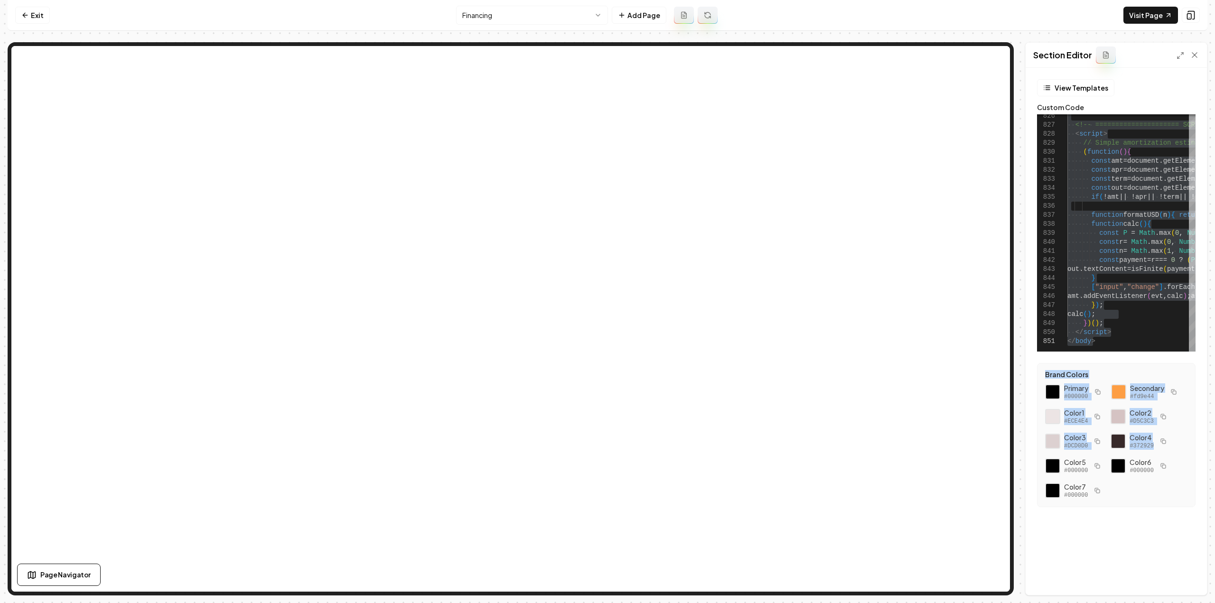
drag, startPoint x: 1044, startPoint y: 368, endPoint x: 1184, endPoint y: 447, distance: 160.1
click at [1184, 447] on div "Brand Colors Primary #000000 Secondary #fd9e44 Color 1 #ECE4E4 Color 2 #D5C3C3 …" at bounding box center [1116, 435] width 159 height 144
copy div "Brand Colors Primary #000000 Secondary #fd9e44 Color 1 #ECE4E4 Color 2 #D5C3C3 …"
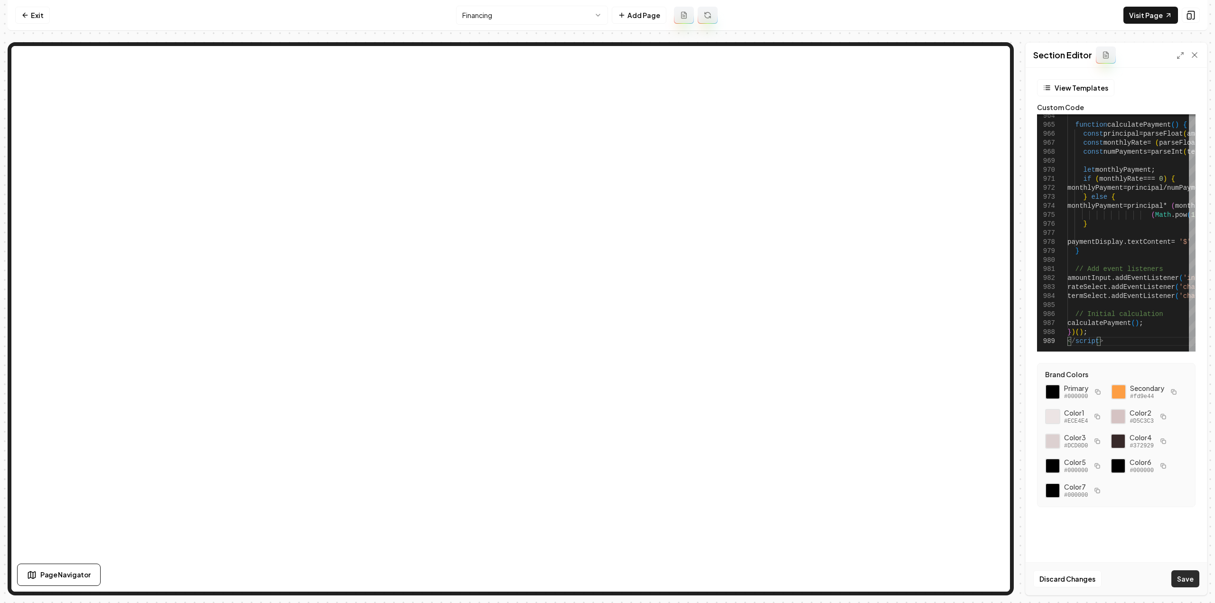
click at [1180, 583] on button "Save" at bounding box center [1186, 579] width 28 height 17
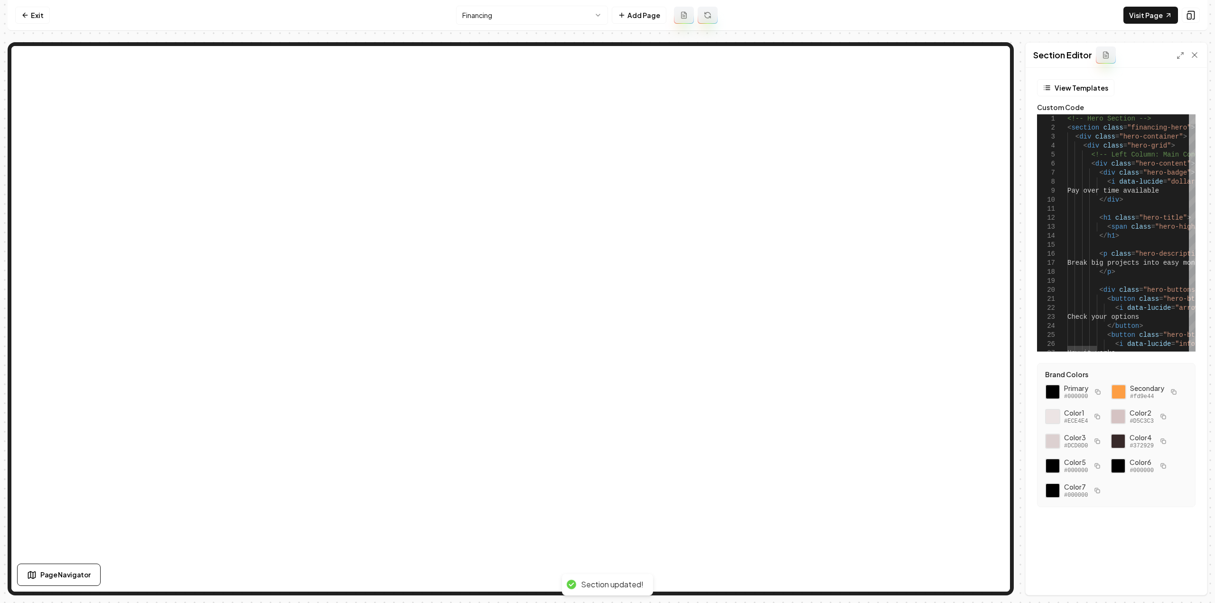
click at [1196, 114] on div at bounding box center [1192, 118] width 7 height 9
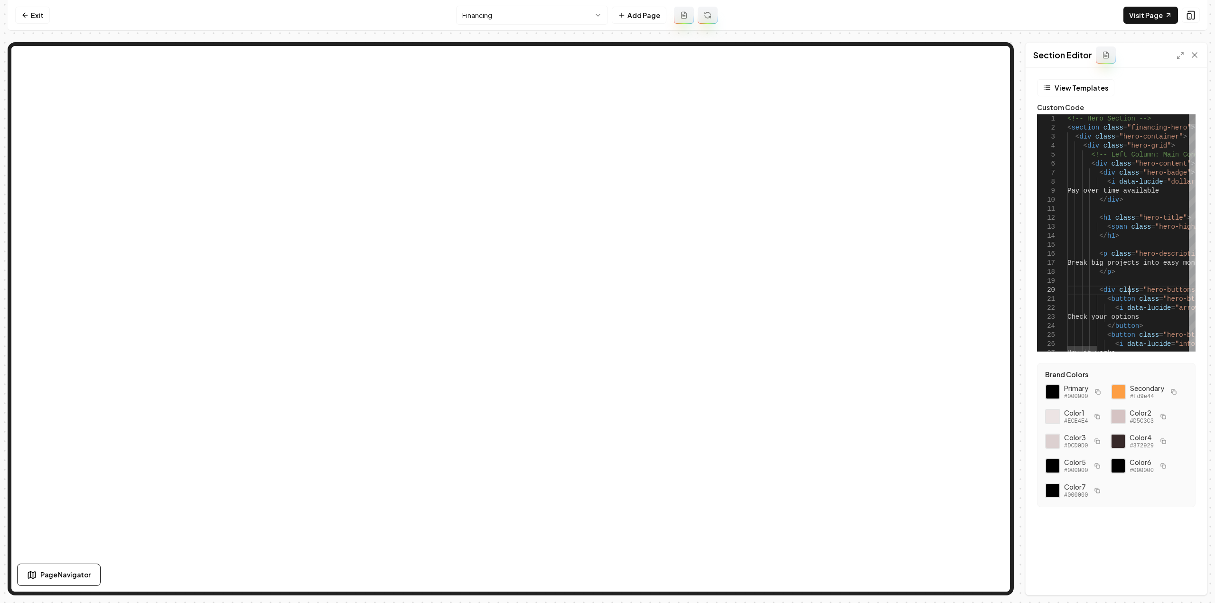
scroll to position [0, 0]
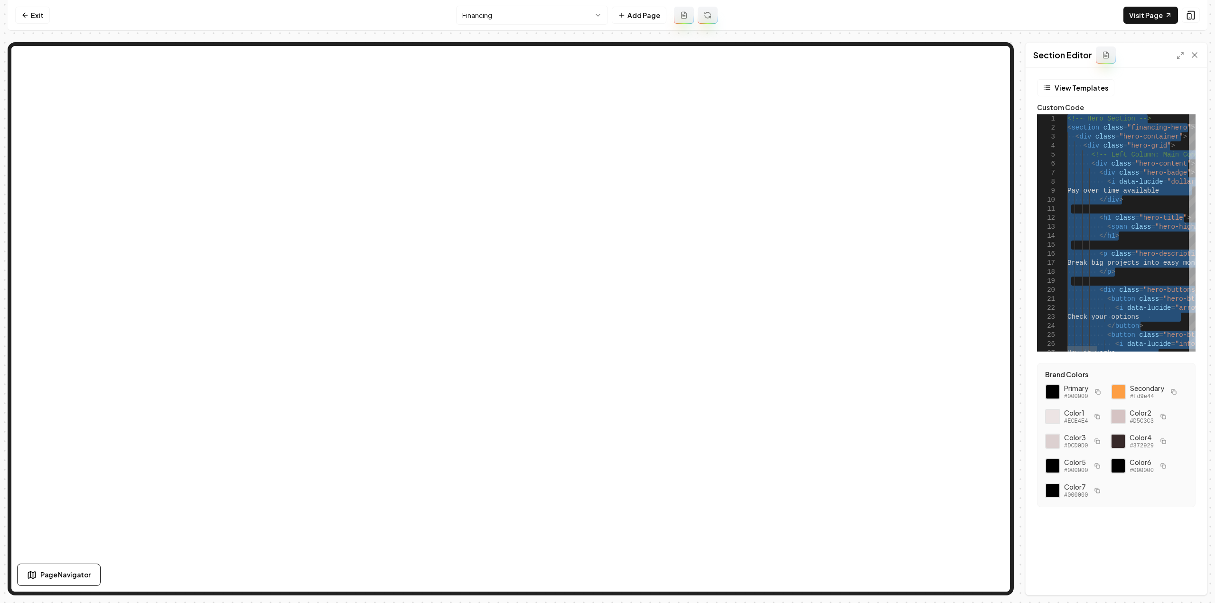
type textarea "**********"
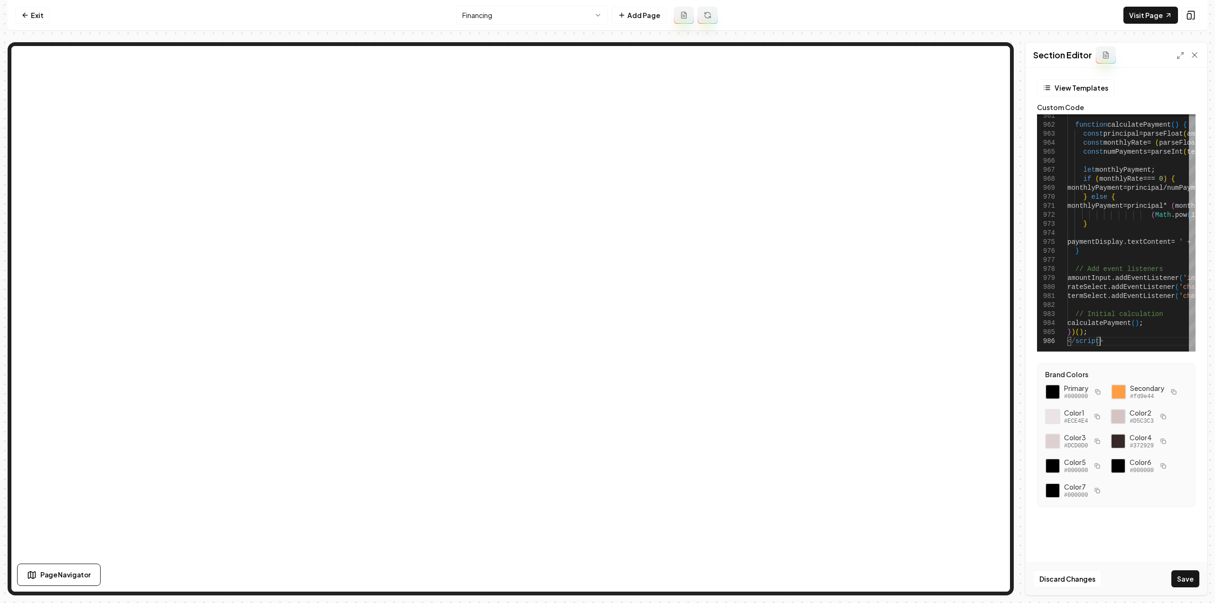
click at [1185, 583] on button "Save" at bounding box center [1186, 579] width 28 height 17
click at [1157, 19] on link "Visit Page" at bounding box center [1151, 15] width 55 height 17
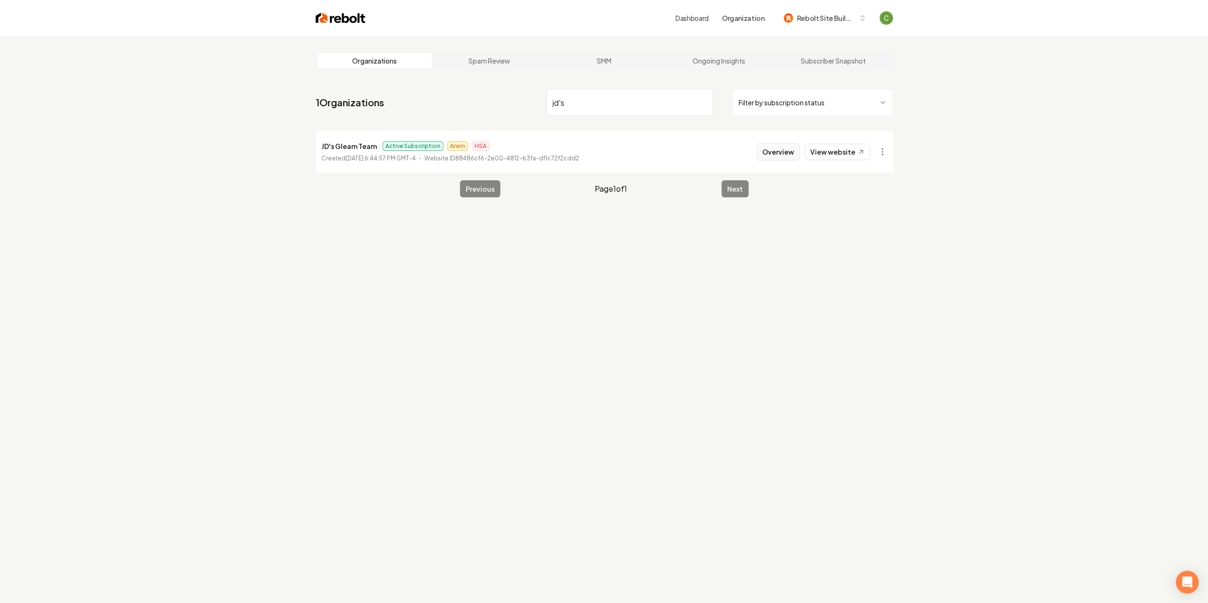
type input "jd's"
click at [790, 147] on button "Overview" at bounding box center [778, 151] width 42 height 17
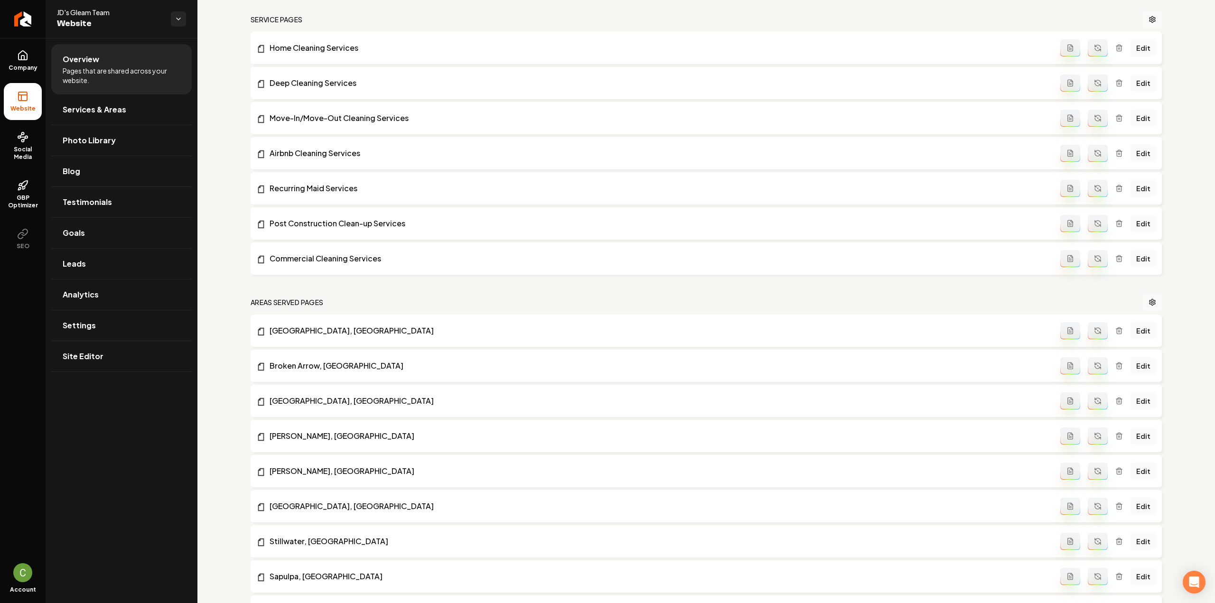
scroll to position [823, 0]
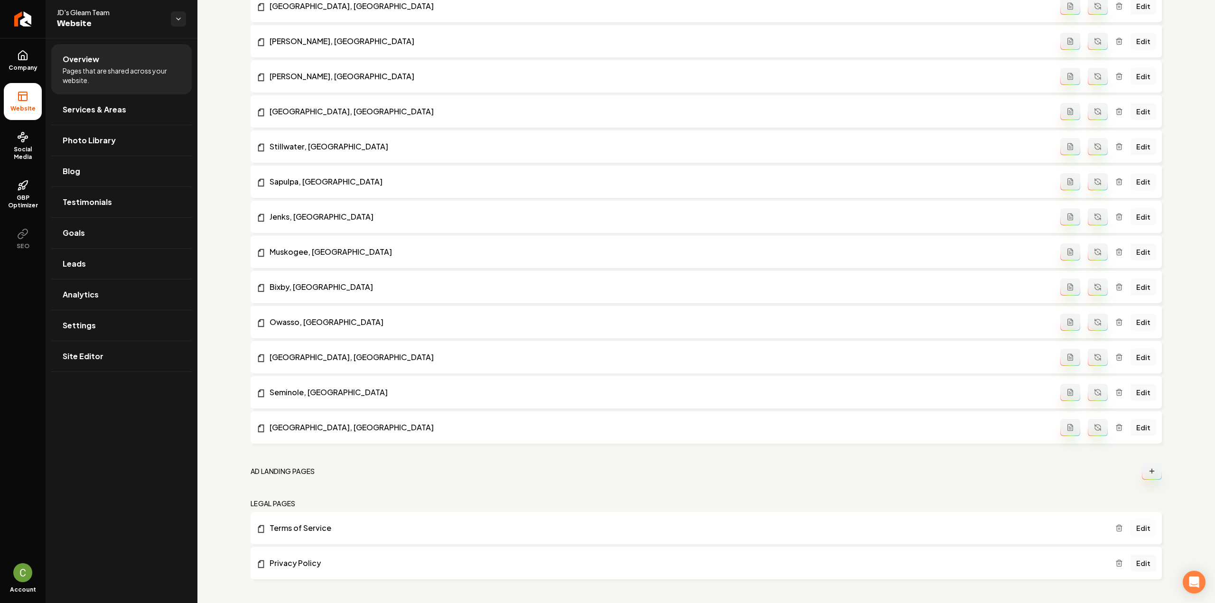
click at [1139, 529] on link "Edit" at bounding box center [1144, 528] width 26 height 17
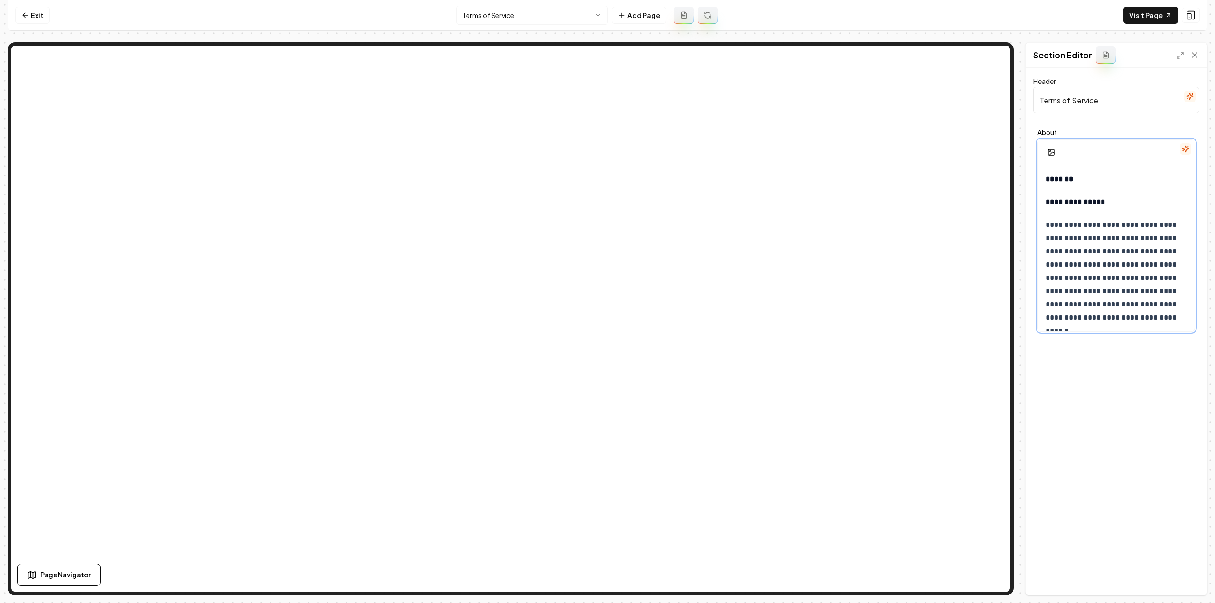
click at [1132, 258] on p "**********" at bounding box center [1113, 278] width 135 height 120
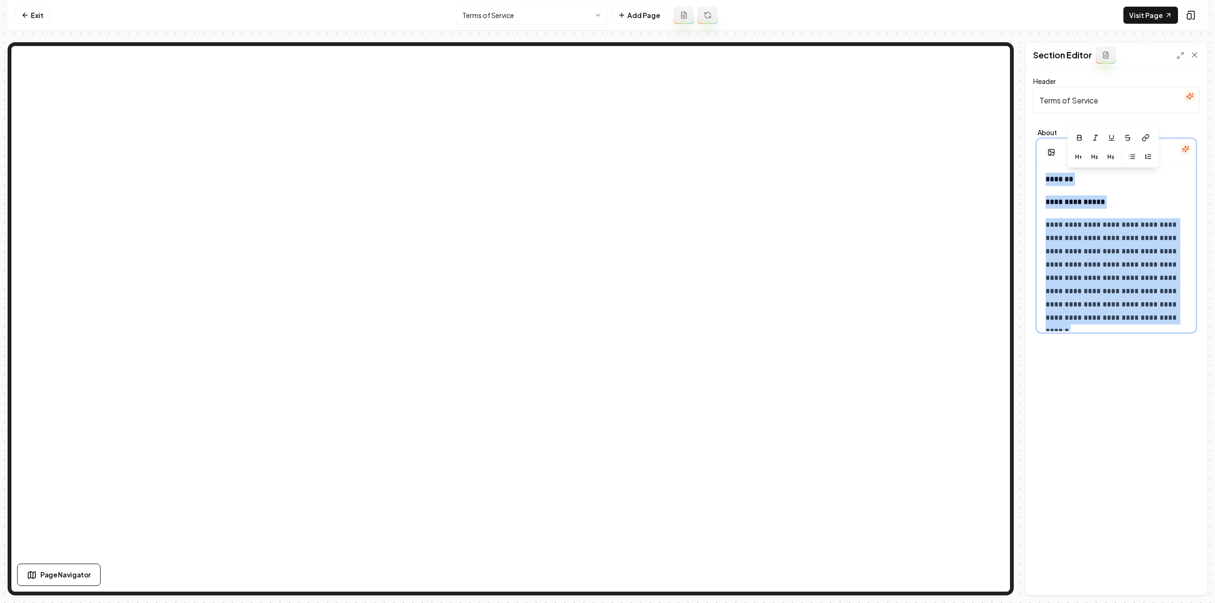
copy div "**********"
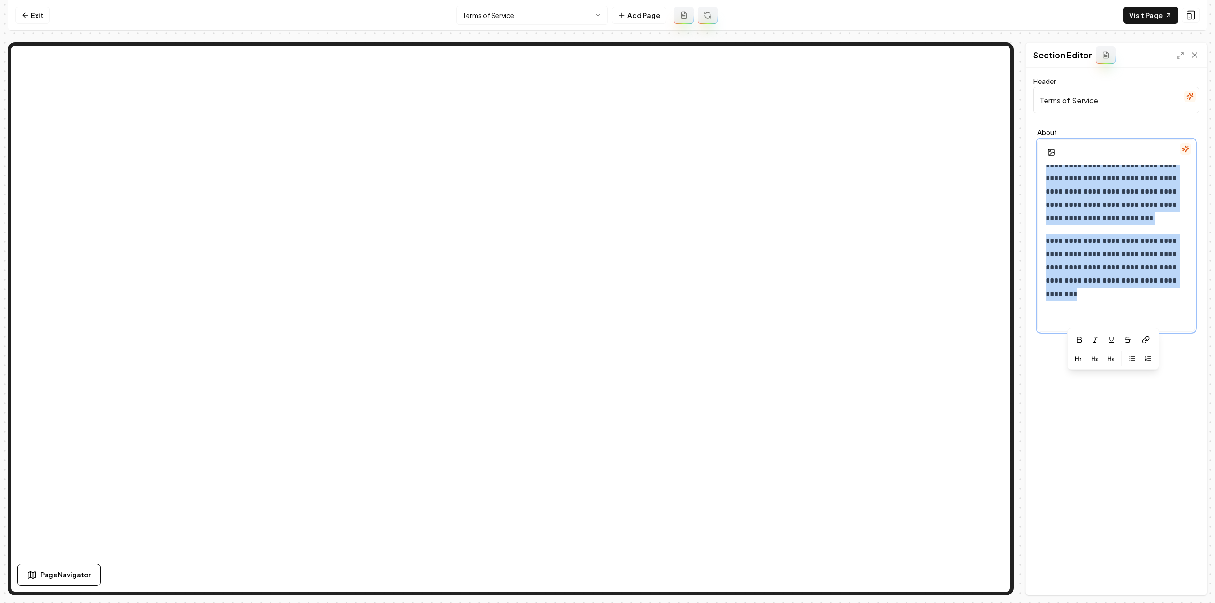
click at [1148, 314] on p at bounding box center [1113, 316] width 135 height 13
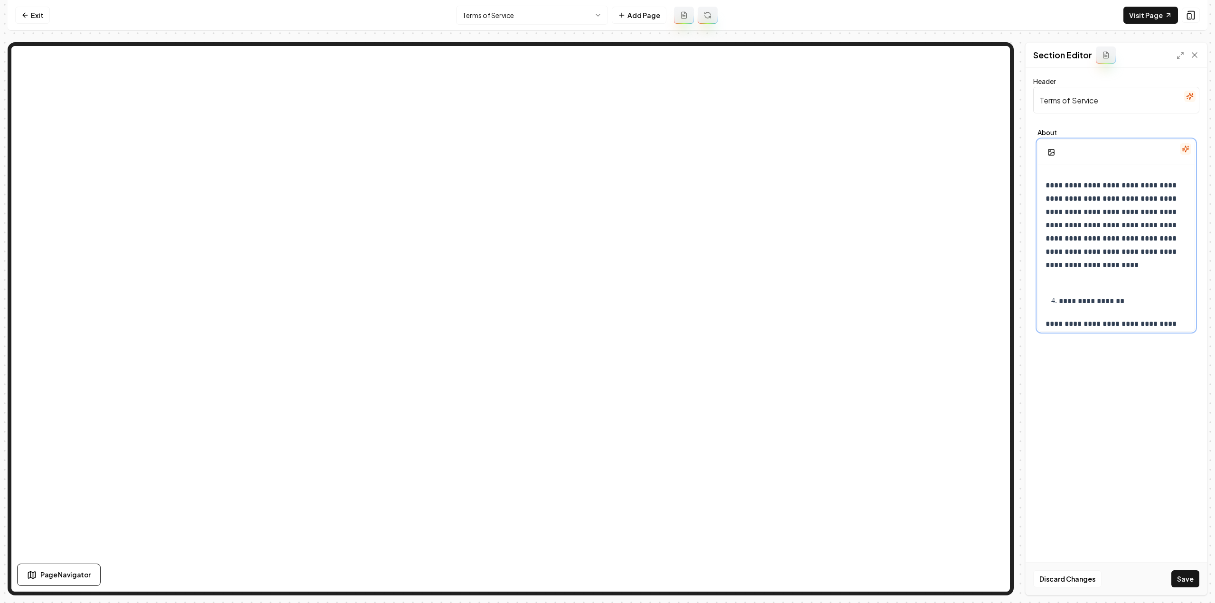
scroll to position [0, 0]
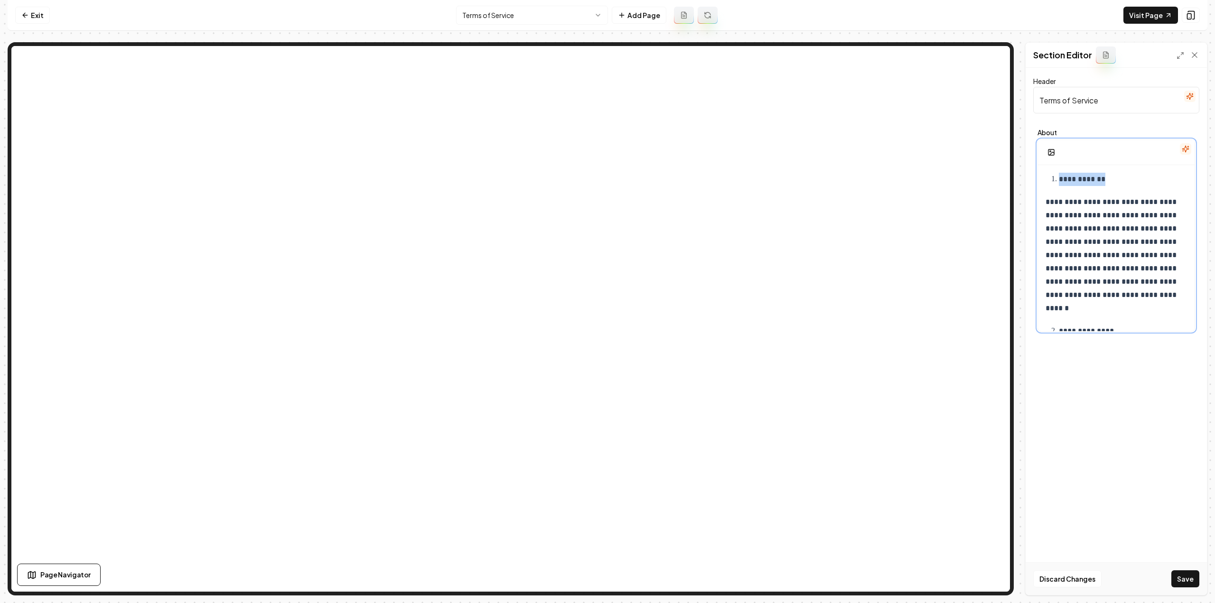
drag, startPoint x: 1134, startPoint y: 182, endPoint x: 1029, endPoint y: 182, distance: 104.4
click at [1029, 182] on div "**********" at bounding box center [1116, 331] width 181 height 527
click at [1063, 159] on icon "button" at bounding box center [1063, 159] width 8 height 8
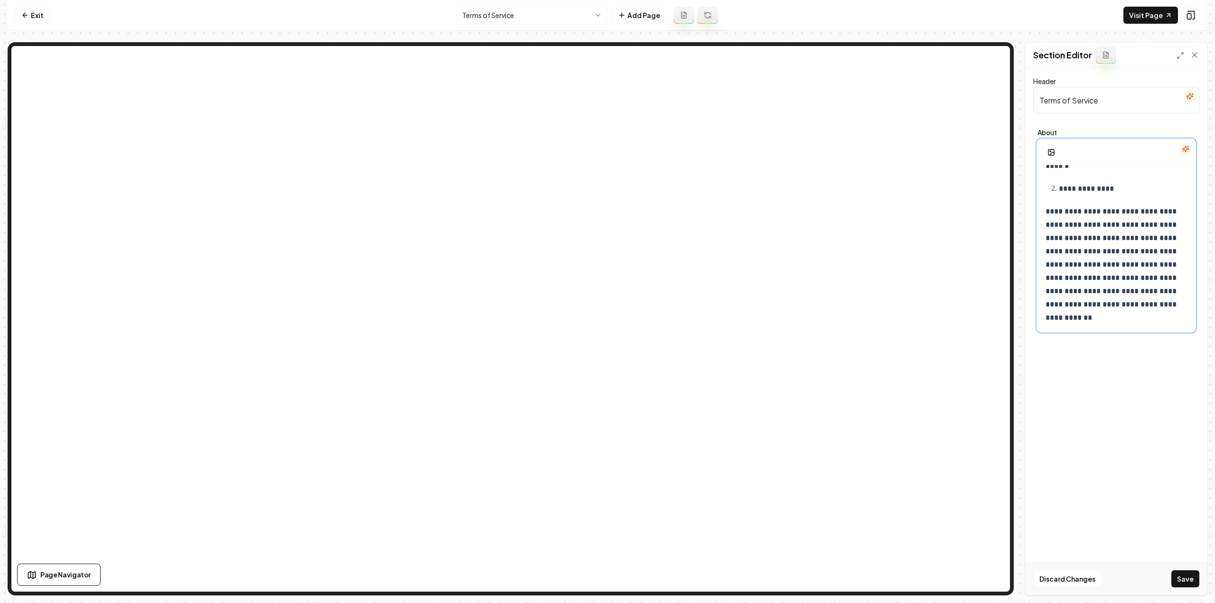
click at [1099, 261] on p "**********" at bounding box center [1113, 265] width 135 height 120
click at [1075, 577] on button "Discard Changes" at bounding box center [1068, 579] width 68 height 17
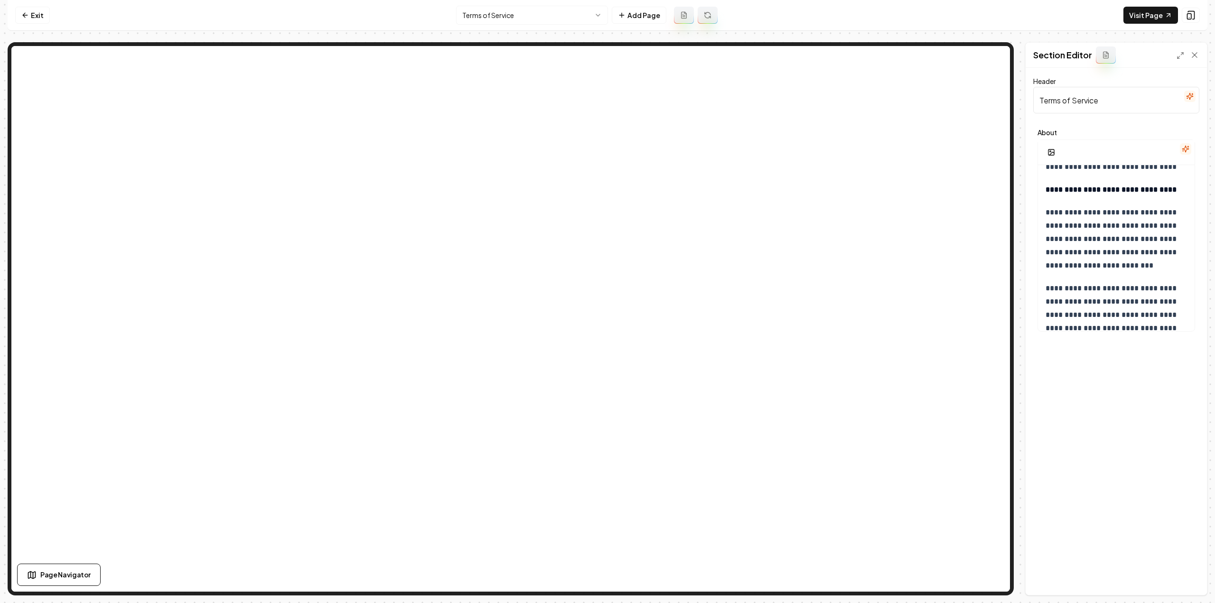
click at [536, 17] on html "**********" at bounding box center [607, 301] width 1215 height 603
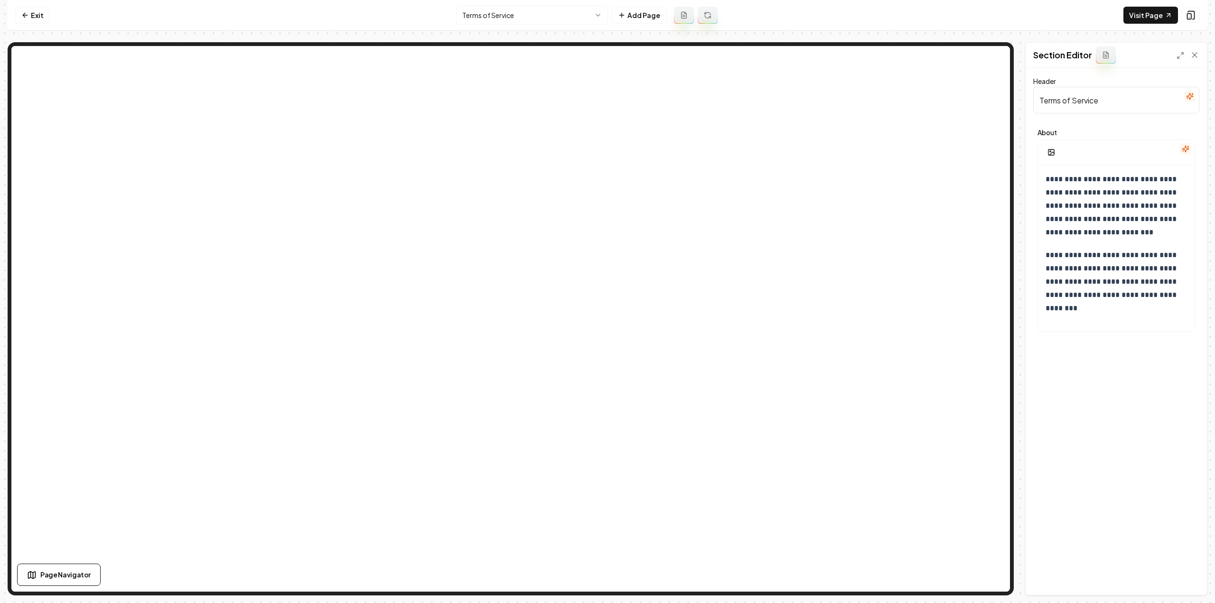
scroll to position [1129, 0]
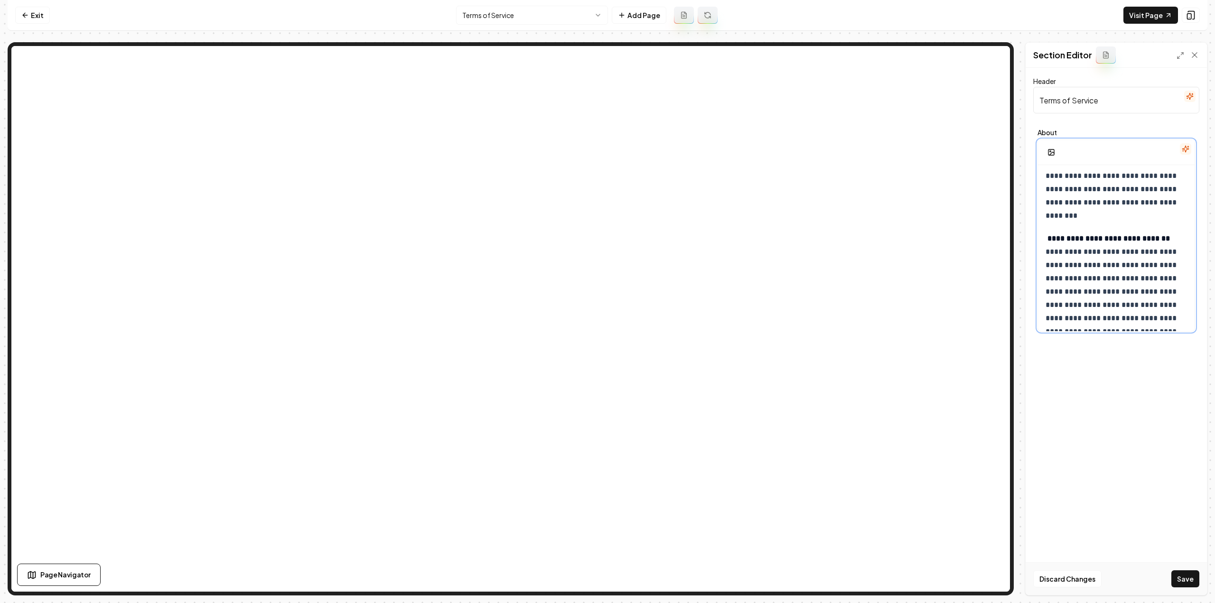
scroll to position [1186, 0]
click at [1050, 260] on strong "**********" at bounding box center [1109, 259] width 122 height 7
click at [1048, 306] on strong "**********" at bounding box center [1109, 306] width 122 height 7
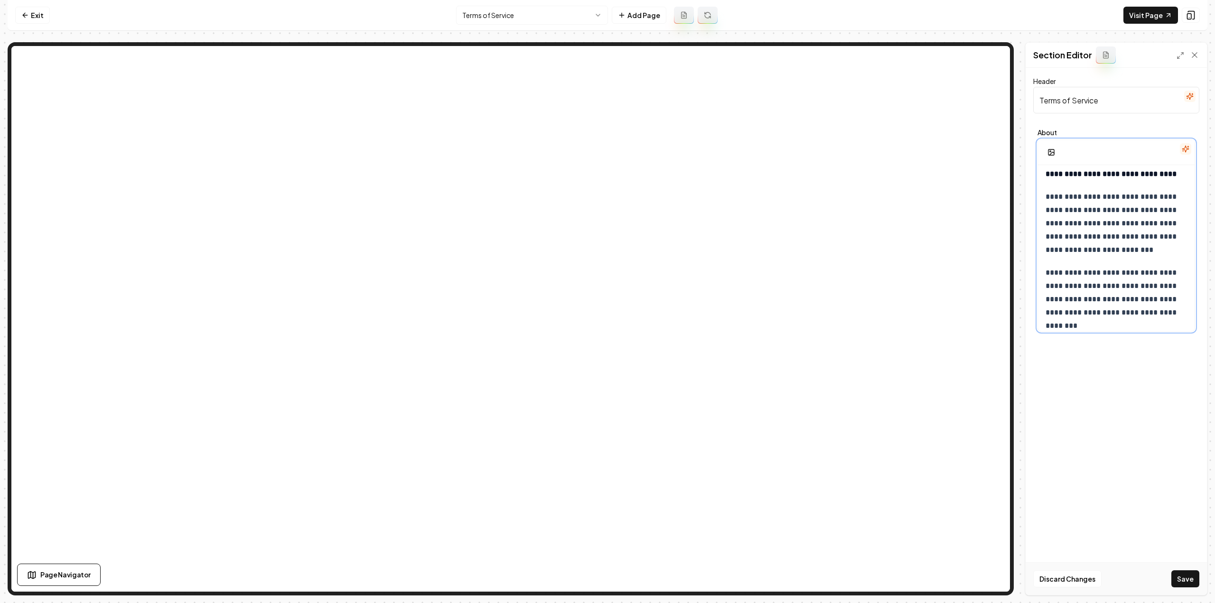
scroll to position [1122, 0]
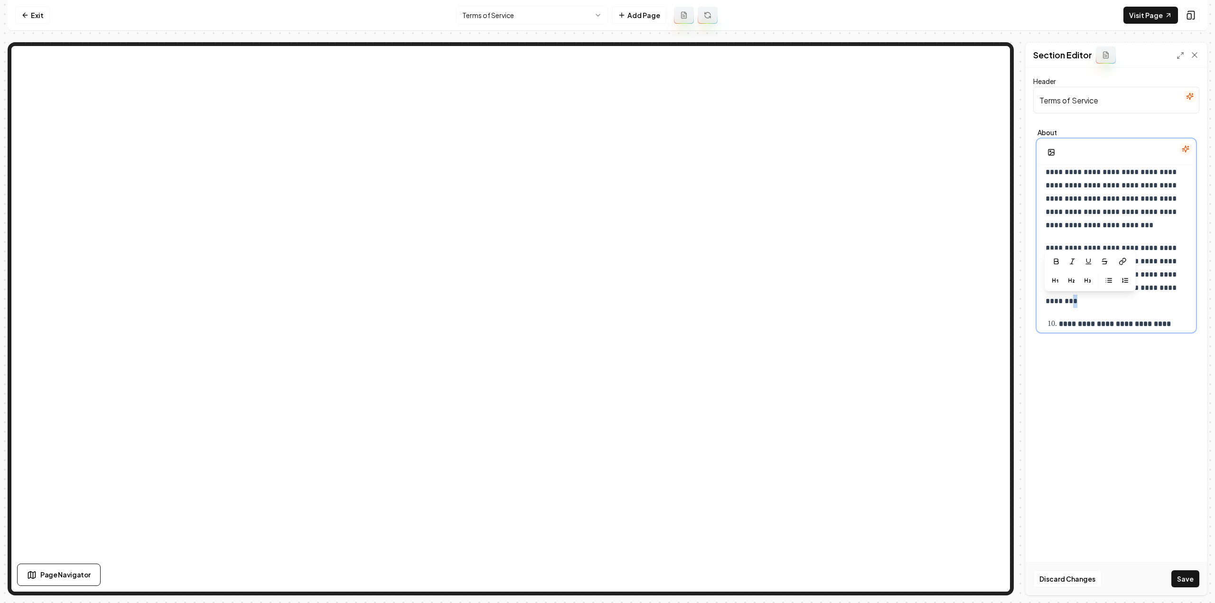
click at [1060, 320] on strong "**********" at bounding box center [1116, 330] width 114 height 20
click at [1059, 320] on strong "**********" at bounding box center [1116, 330] width 114 height 20
click at [1069, 326] on strong "**********" at bounding box center [1116, 330] width 114 height 20
drag, startPoint x: 1077, startPoint y: 325, endPoint x: 1039, endPoint y: 316, distance: 38.7
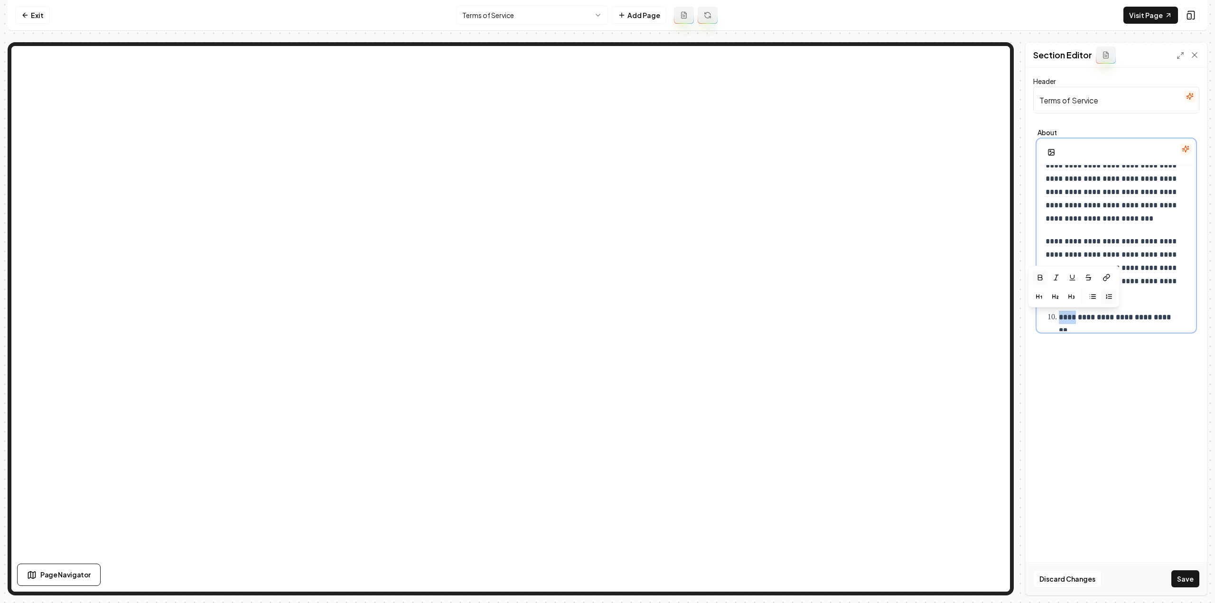
click at [1072, 318] on strong "**********" at bounding box center [1116, 324] width 114 height 20
drag, startPoint x: 1060, startPoint y: 316, endPoint x: 1103, endPoint y: 302, distance: 44.7
click at [1060, 315] on strong "**********" at bounding box center [1116, 324] width 114 height 20
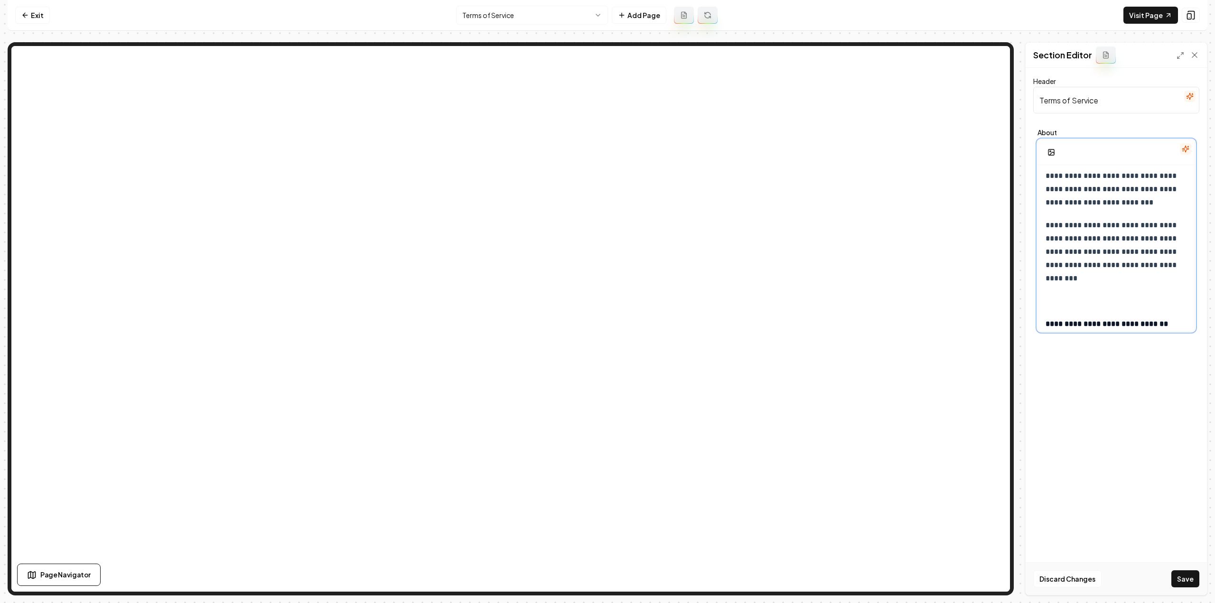
click at [1107, 328] on strong "**********" at bounding box center [1107, 323] width 122 height 7
click at [1073, 303] on icon "button" at bounding box center [1073, 304] width 1 height 2
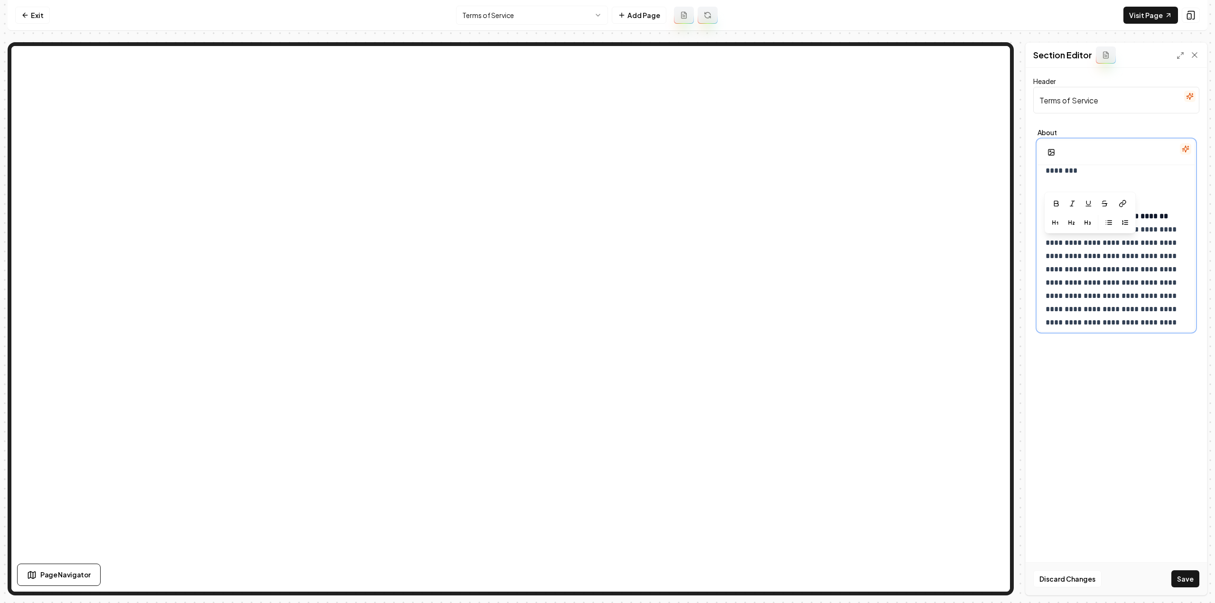
scroll to position [1216, 0]
click at [1174, 252] on p "**********" at bounding box center [1113, 332] width 135 height 173
click at [1168, 249] on p "**********" at bounding box center [1113, 332] width 135 height 173
click at [1166, 251] on strong "**********" at bounding box center [1107, 252] width 122 height 7
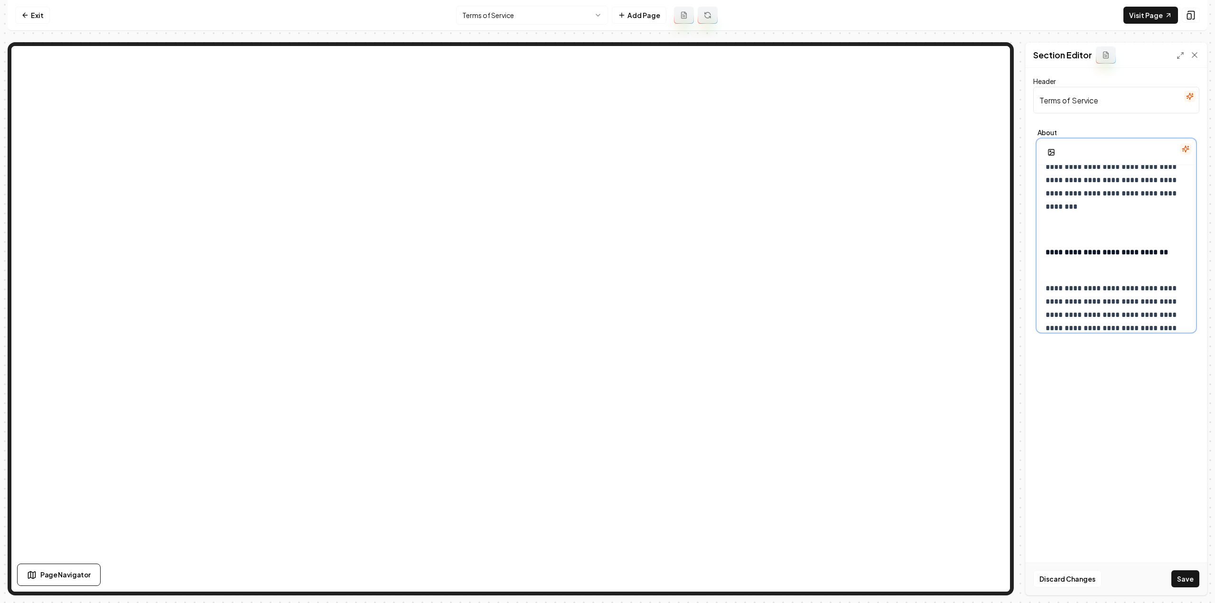
click at [1111, 253] on strong "**********" at bounding box center [1107, 252] width 122 height 7
click at [1084, 229] on icon "button" at bounding box center [1088, 232] width 8 height 8
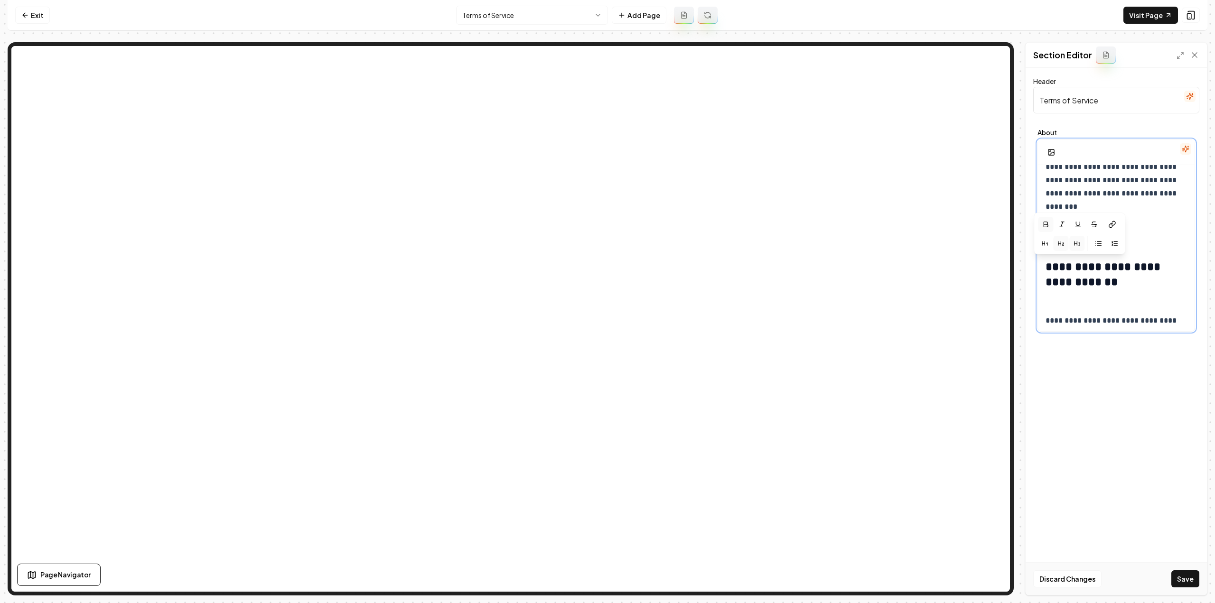
click at [1079, 243] on icon "button" at bounding box center [1079, 243] width 1 height 1
click at [1183, 573] on button "Save" at bounding box center [1186, 579] width 28 height 17
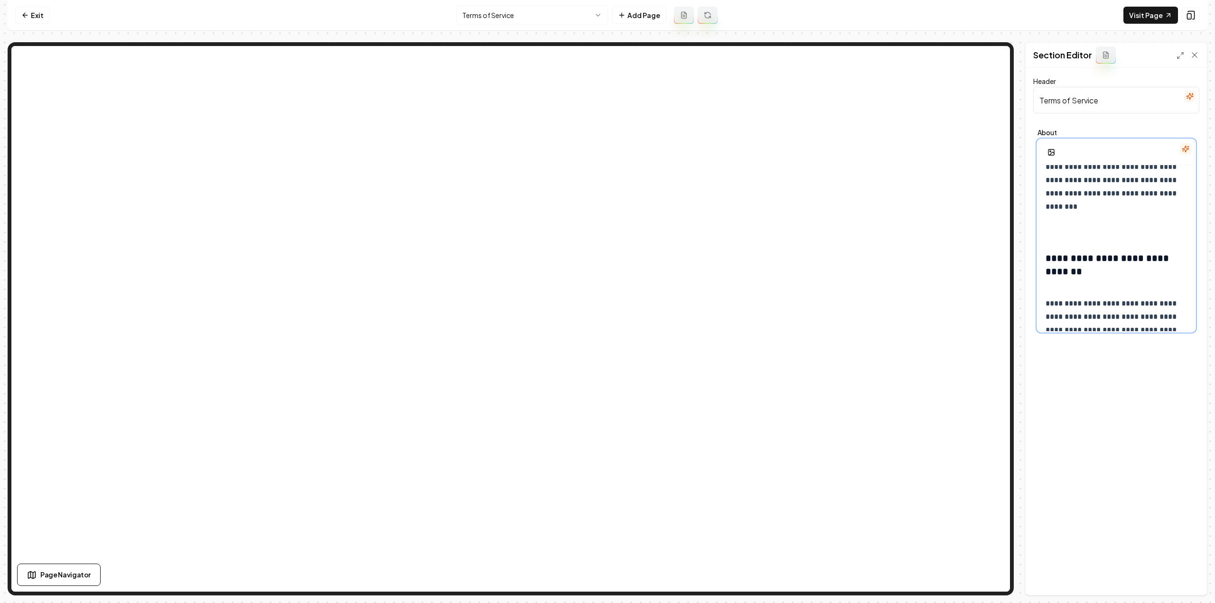
click at [1091, 233] on p at bounding box center [1113, 229] width 135 height 13
click at [1089, 292] on p "**********" at bounding box center [1113, 370] width 135 height 173
click at [1096, 230] on p at bounding box center [1113, 229] width 135 height 13
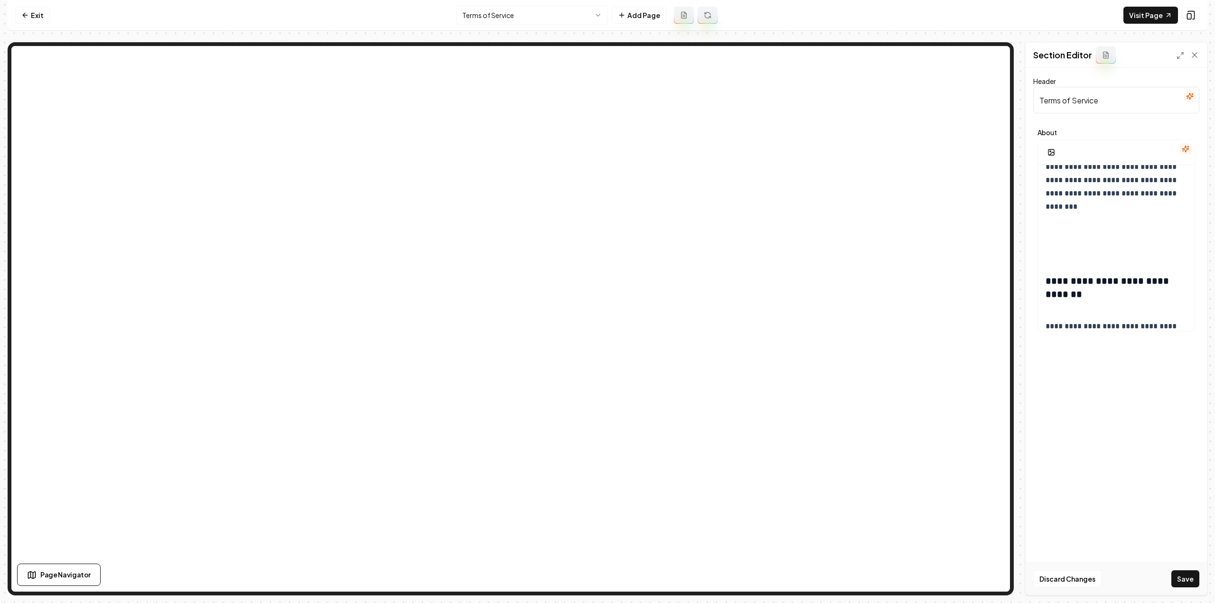
click at [1183, 578] on button "Save" at bounding box center [1186, 579] width 28 height 17
click at [508, 19] on html "**********" at bounding box center [607, 301] width 1215 height 603
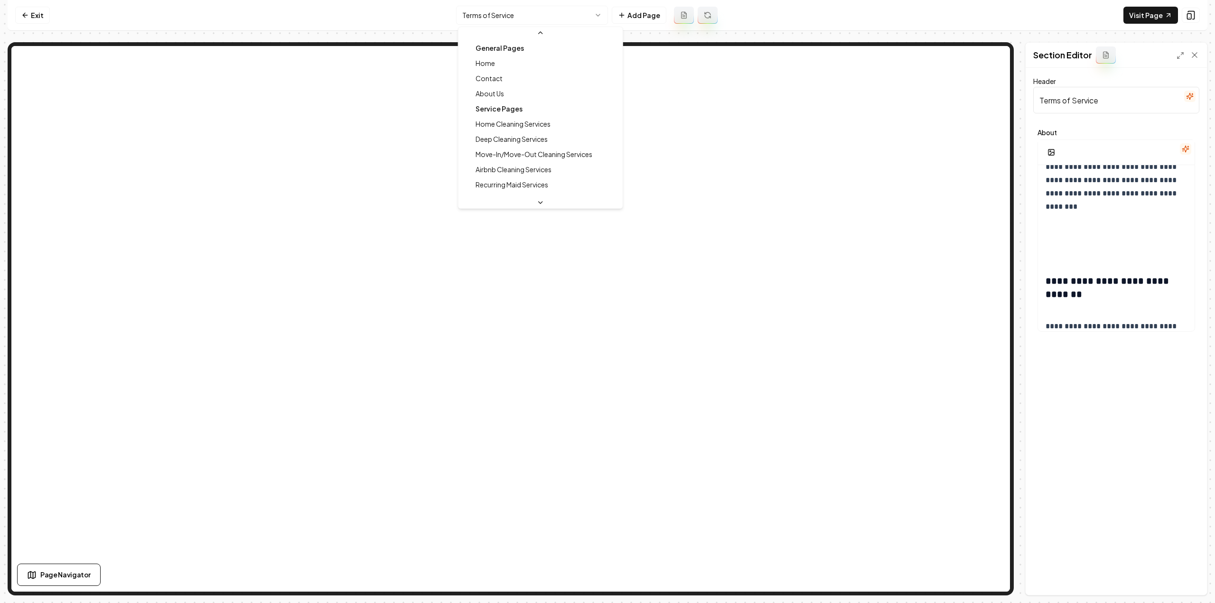
scroll to position [299, 0]
